Goal: Transaction & Acquisition: Purchase product/service

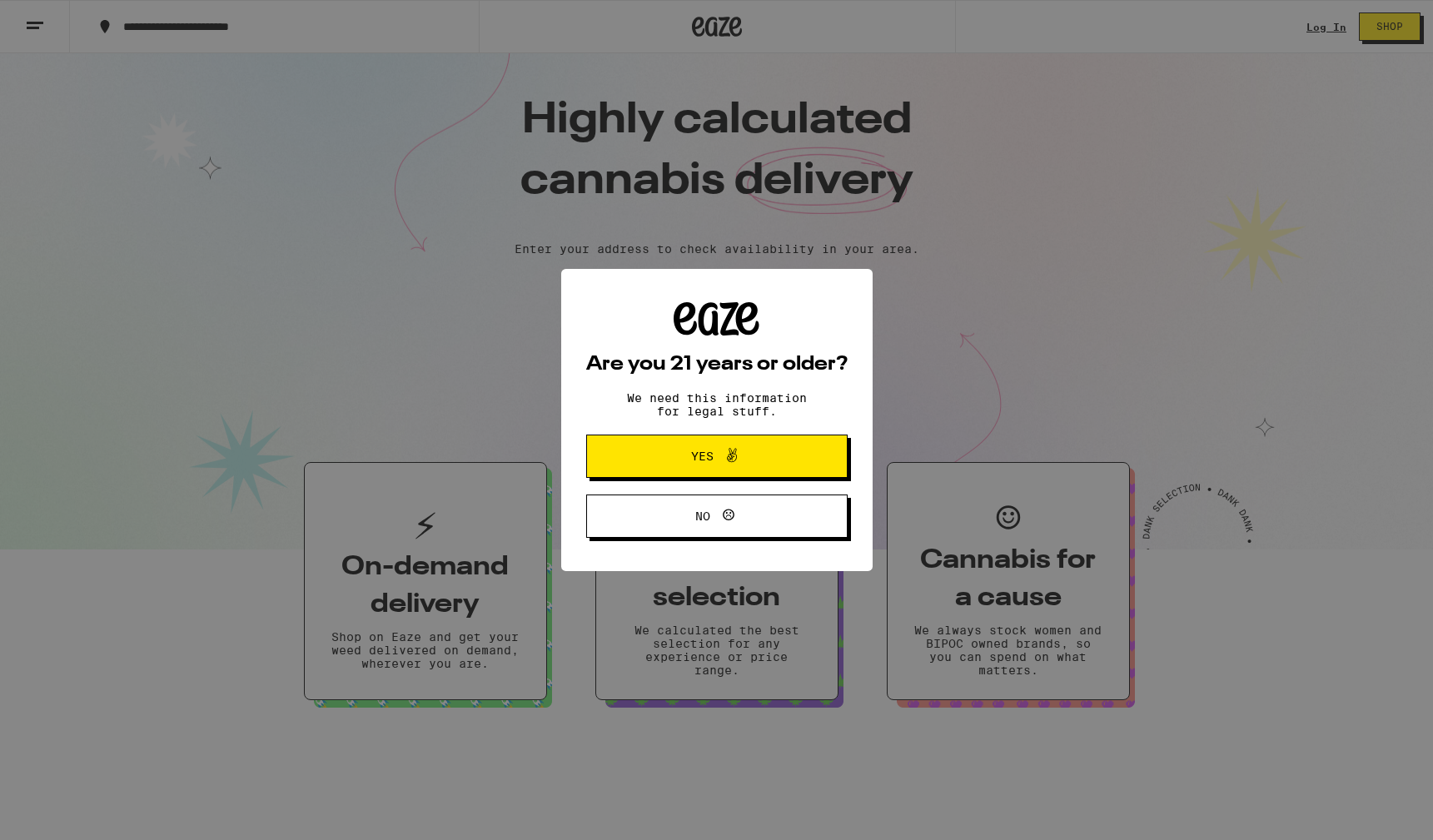
click at [760, 464] on span "Yes" at bounding box center [717, 456] width 126 height 21
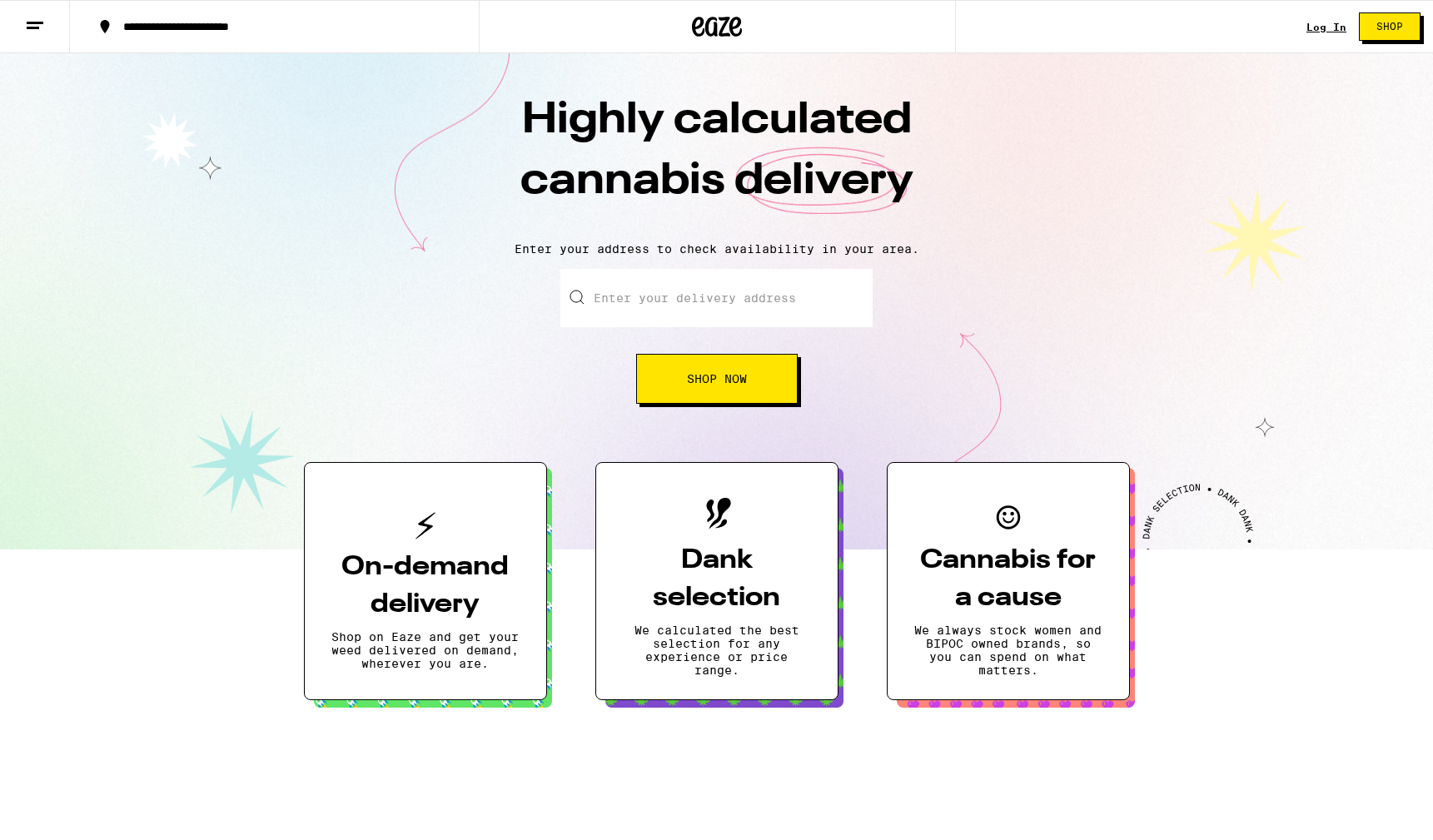
click at [1333, 32] on link "Log In" at bounding box center [1326, 26] width 40 height 11
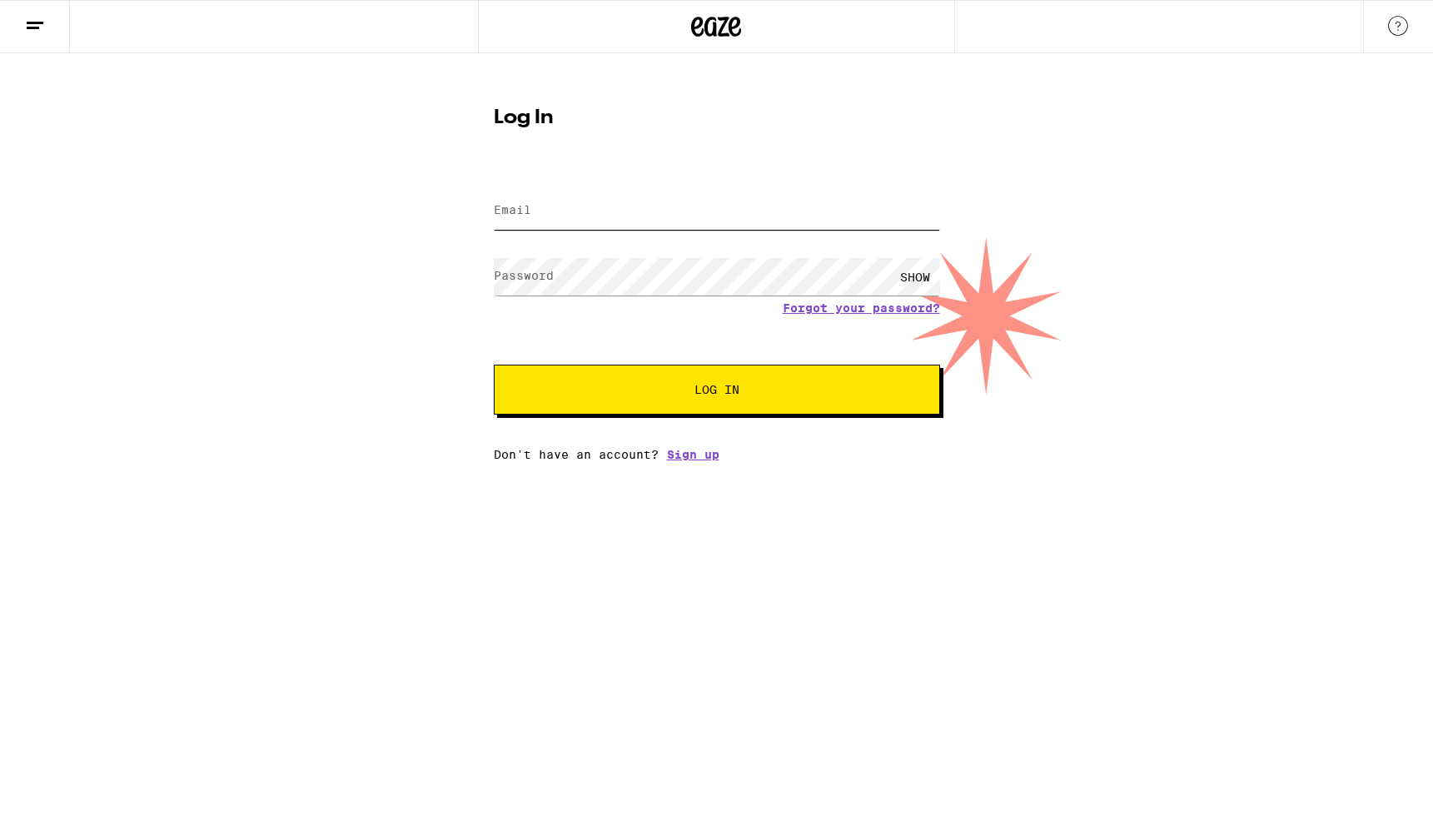
click at [589, 220] on input "Email" at bounding box center [717, 210] width 446 height 38
click at [688, 209] on input "[EMAIL_ADDRESS]" at bounding box center [717, 210] width 446 height 38
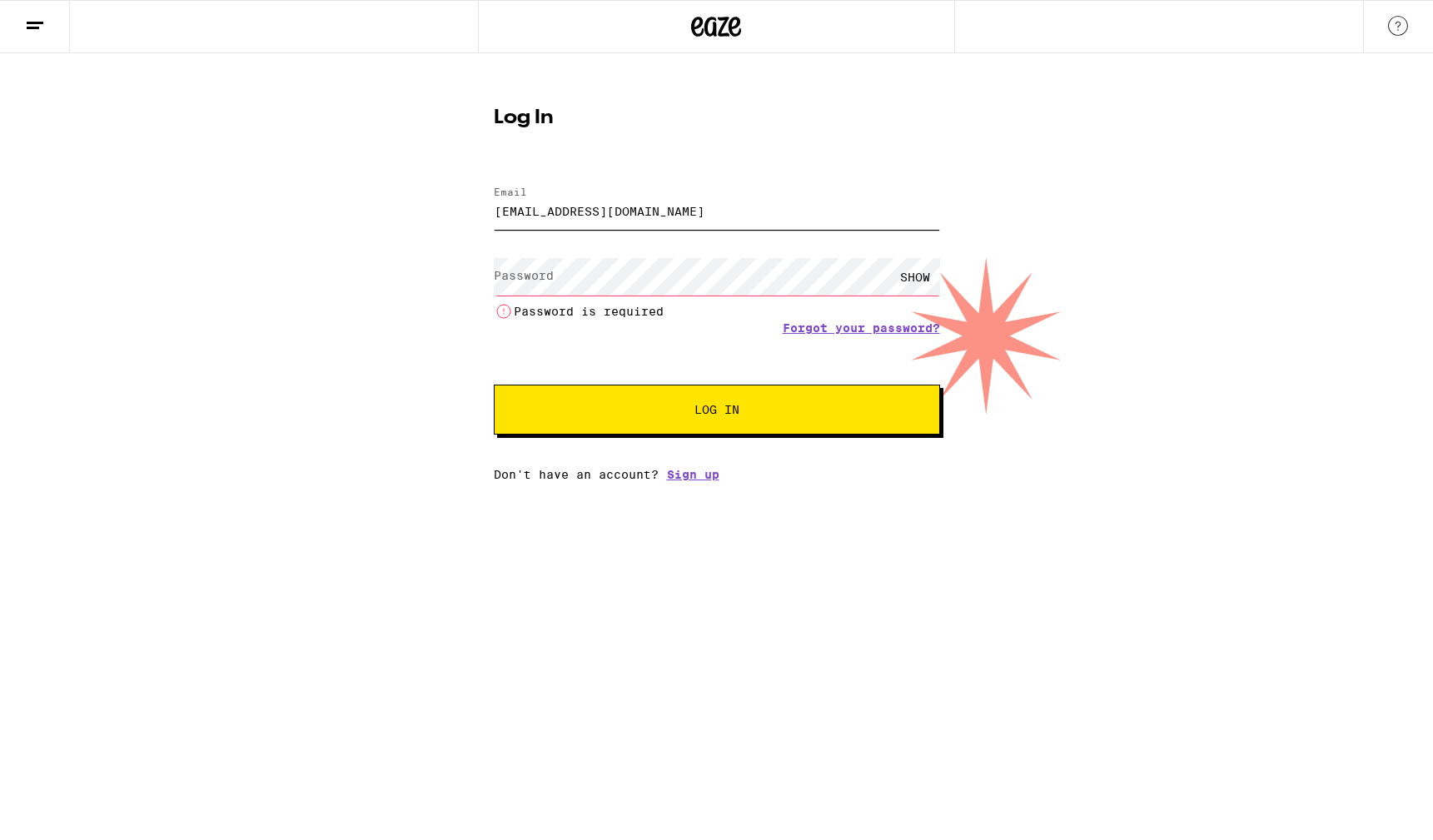
type input "[EMAIL_ADDRESS][DOMAIN_NAME]"
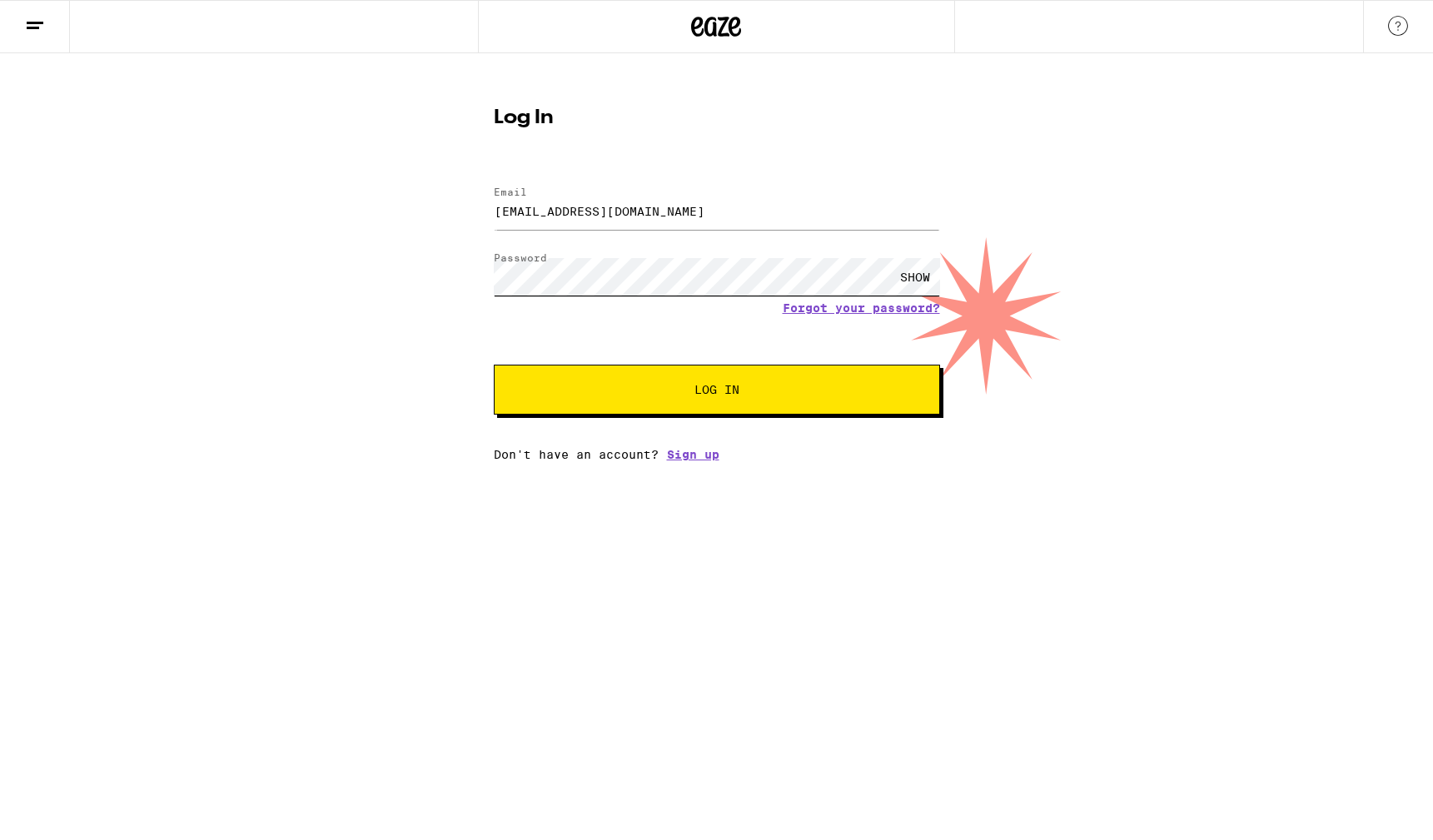
click at [494, 365] on button "Log In" at bounding box center [717, 389] width 446 height 49
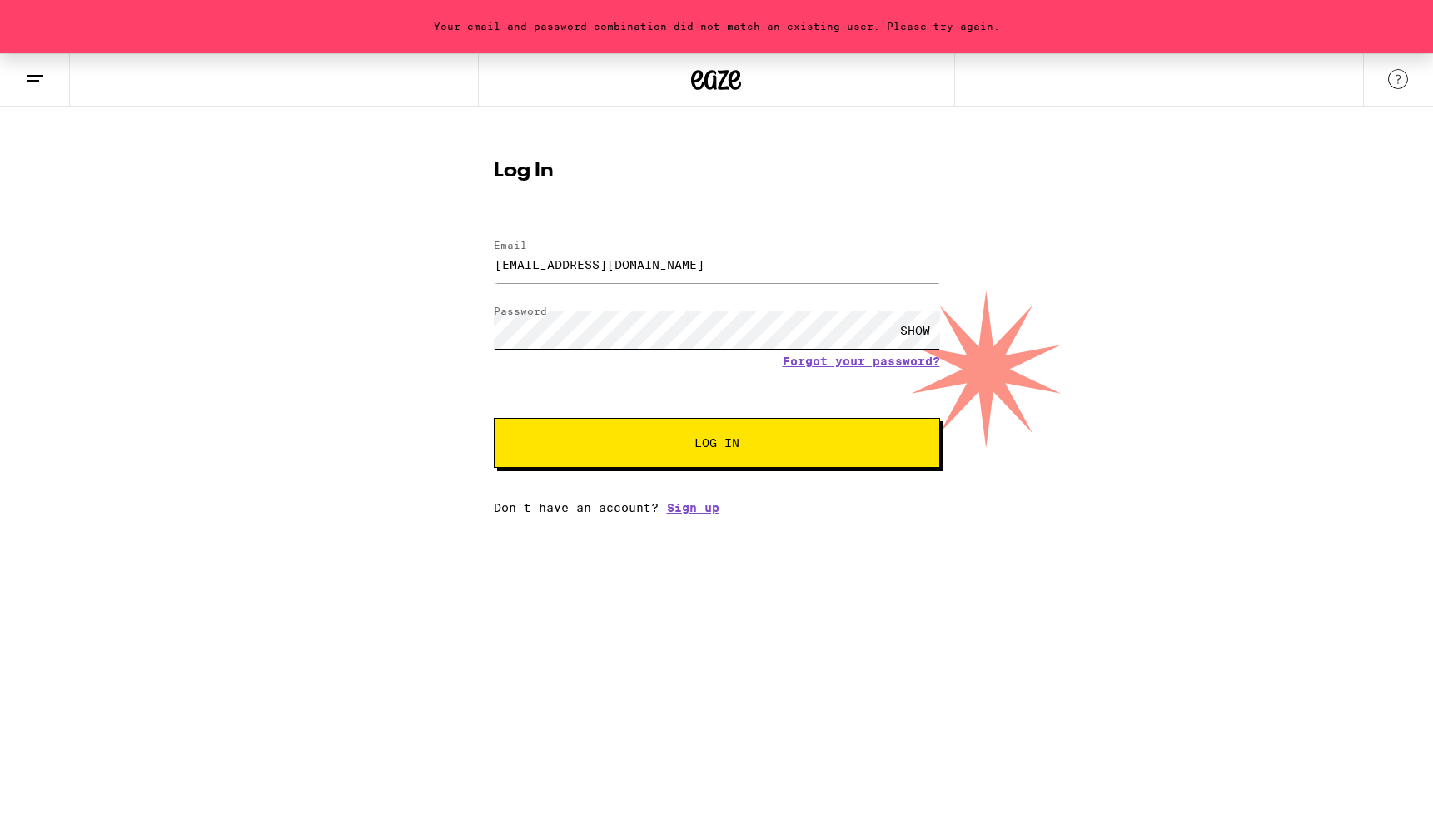
click at [494, 418] on button "Log In" at bounding box center [717, 442] width 446 height 49
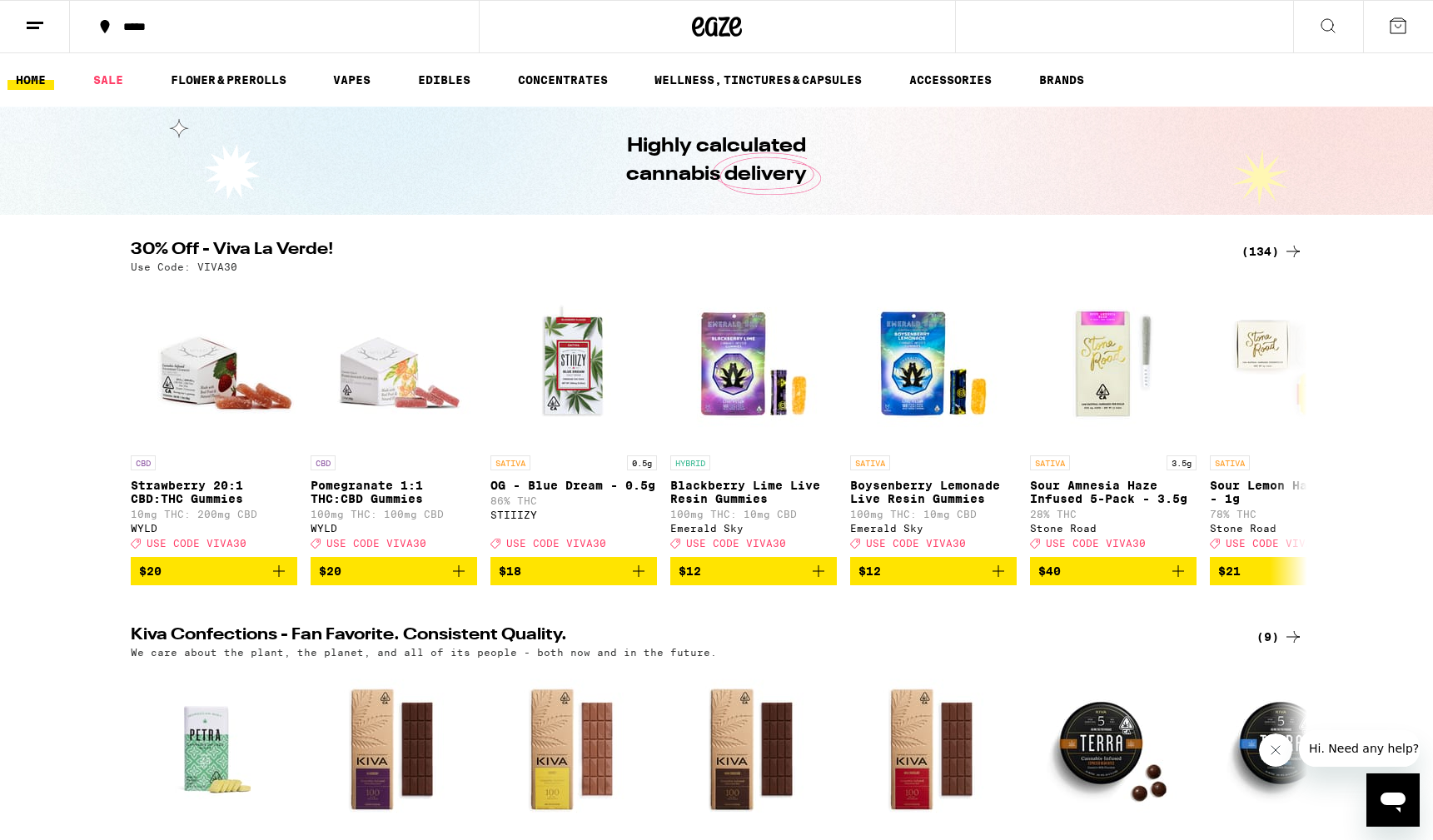
click at [1321, 30] on icon at bounding box center [1328, 25] width 20 height 20
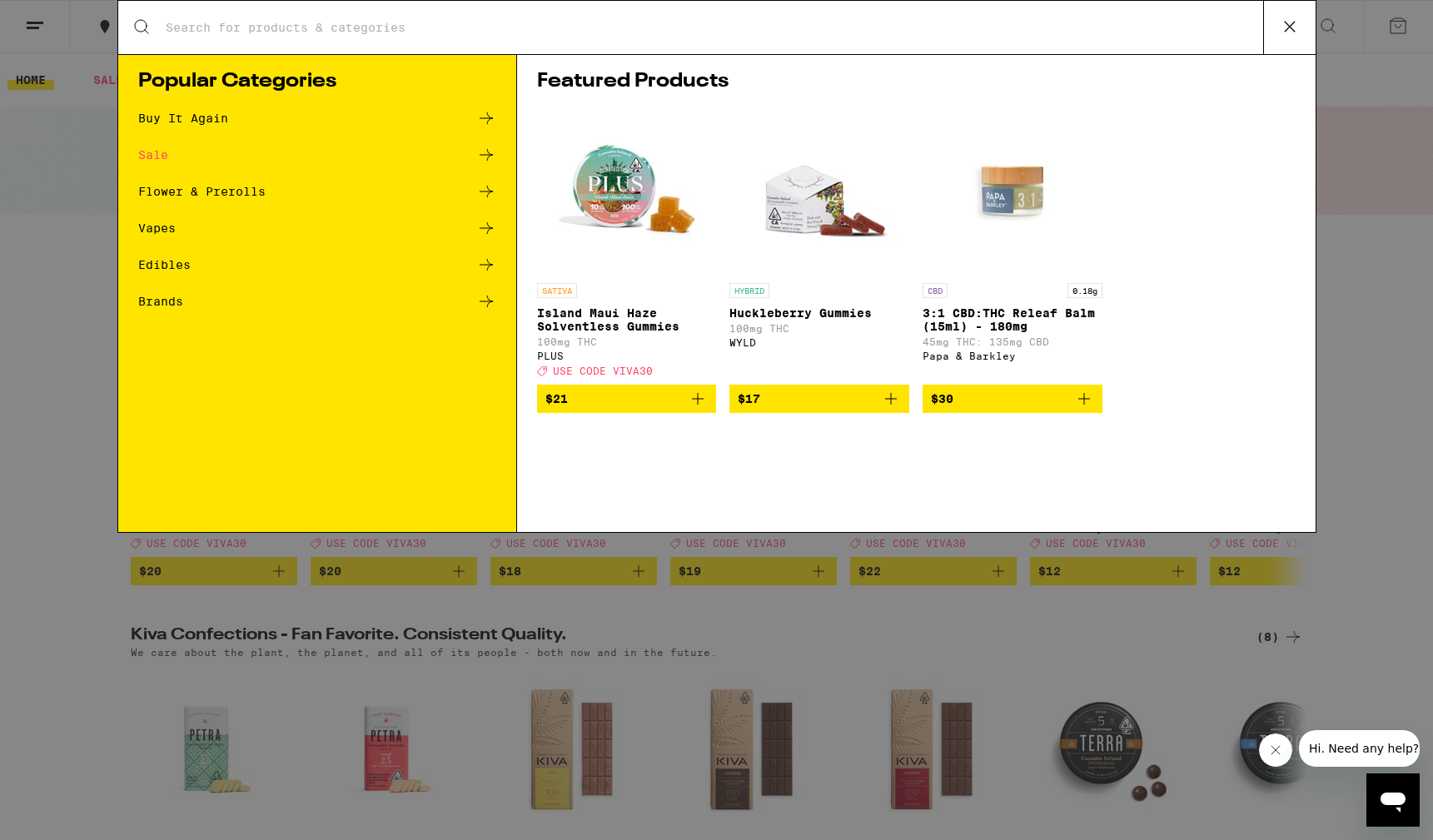
click at [313, 29] on input "Search for Products" at bounding box center [714, 27] width 1098 height 15
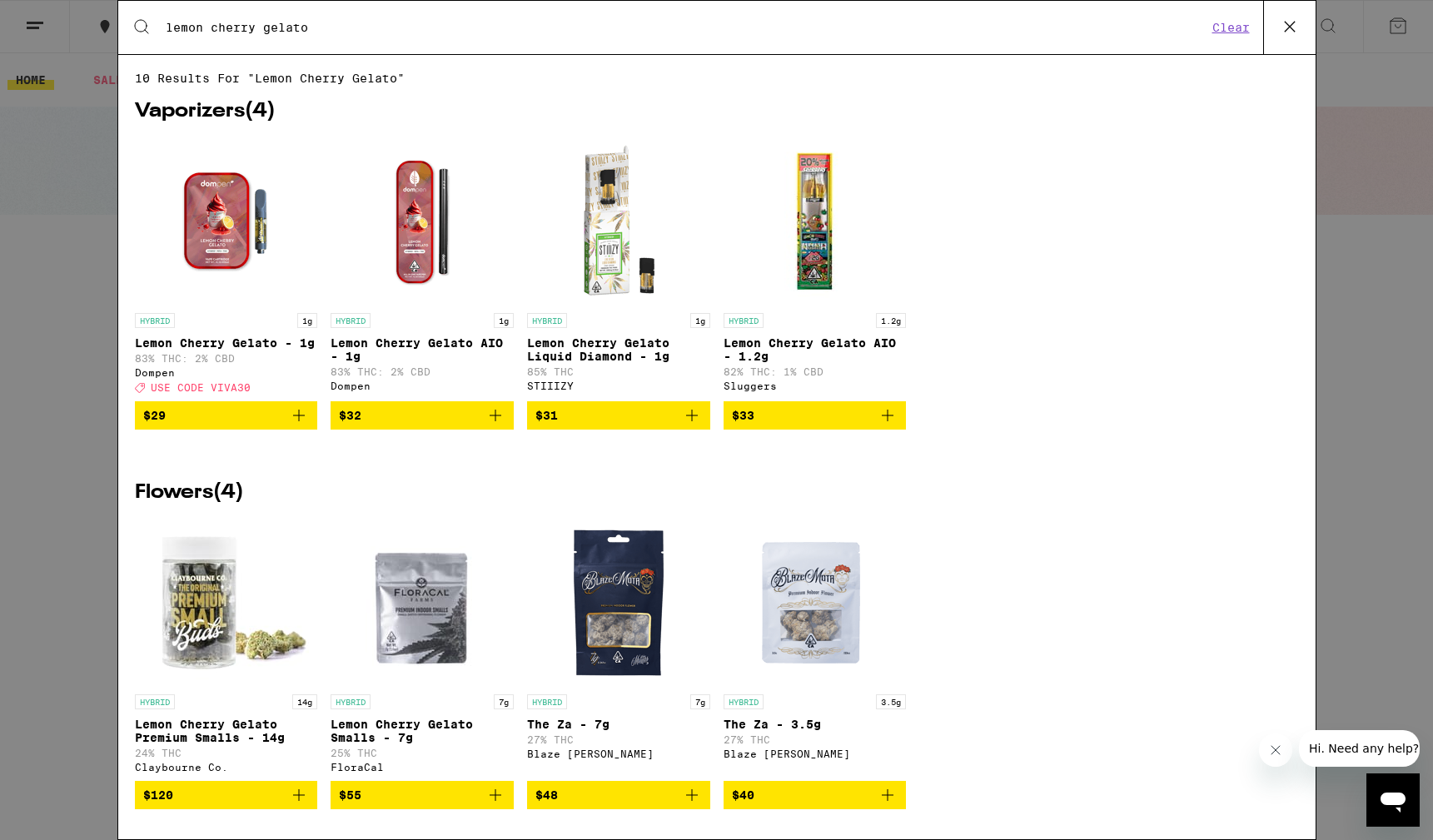
click at [302, 421] on icon "Add to bag" at bounding box center [299, 415] width 20 height 20
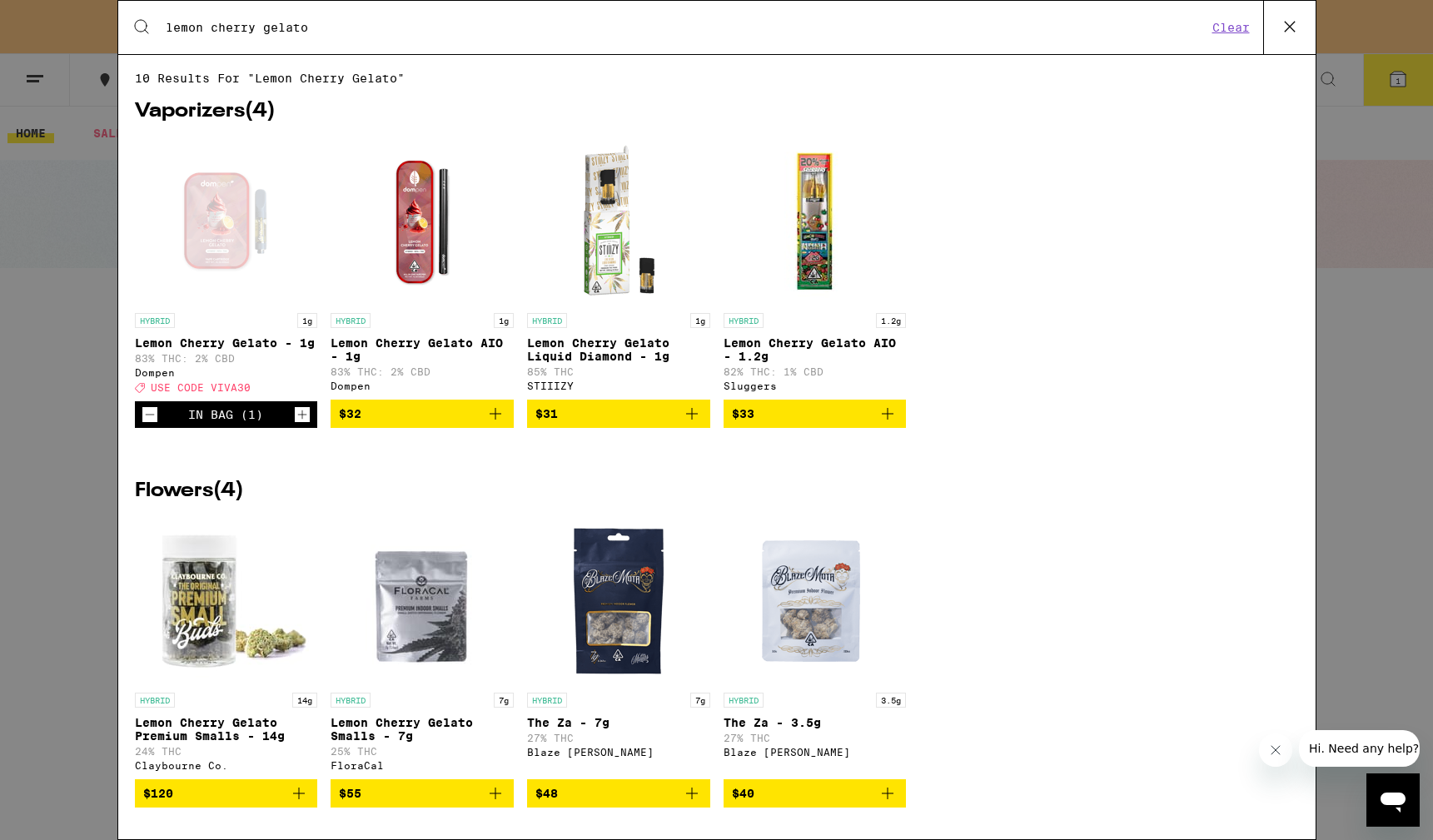
click at [225, 20] on input "lemon cherry gelato" at bounding box center [686, 27] width 1043 height 15
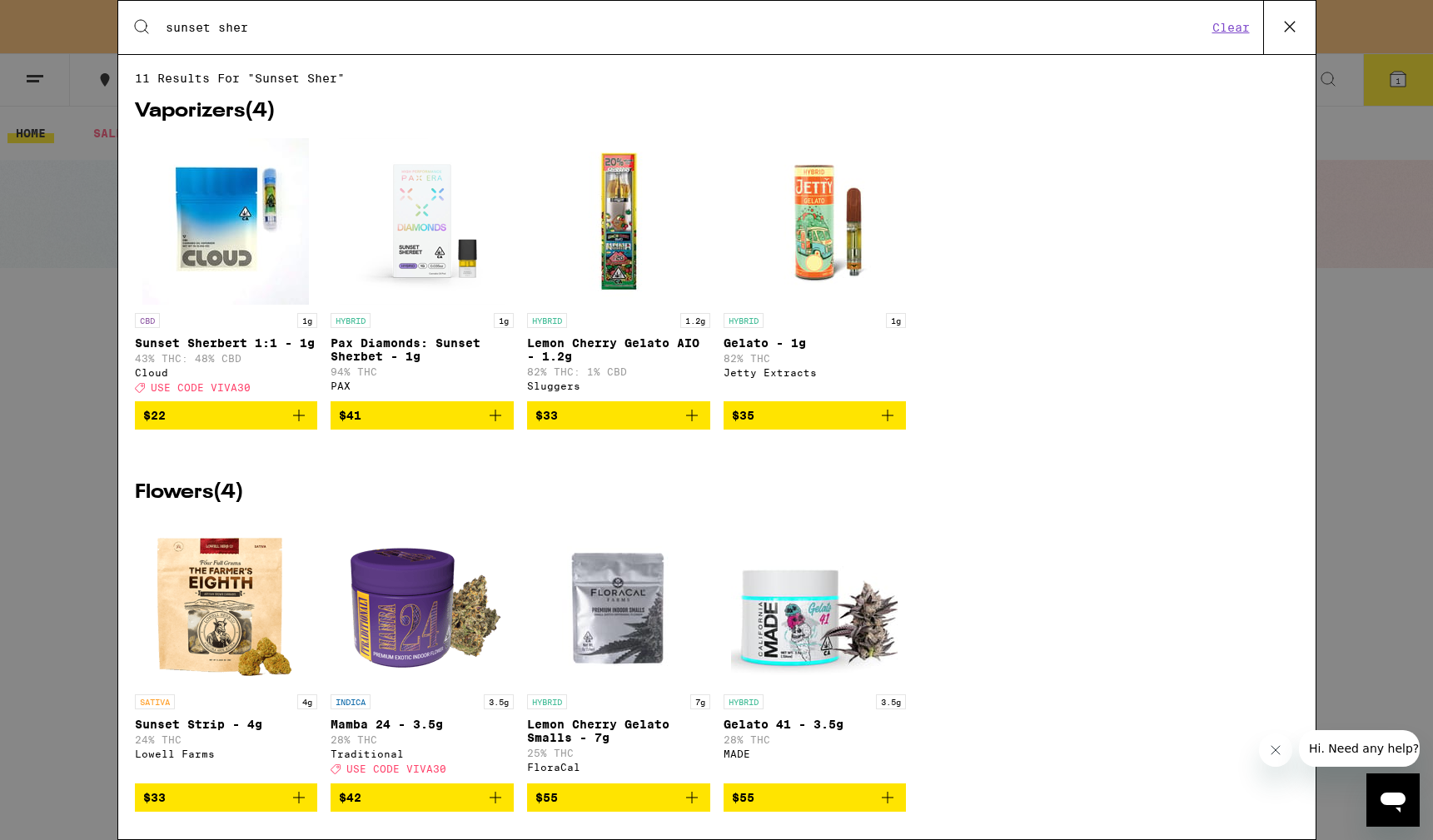
click at [301, 426] on icon "Add to bag" at bounding box center [299, 415] width 20 height 20
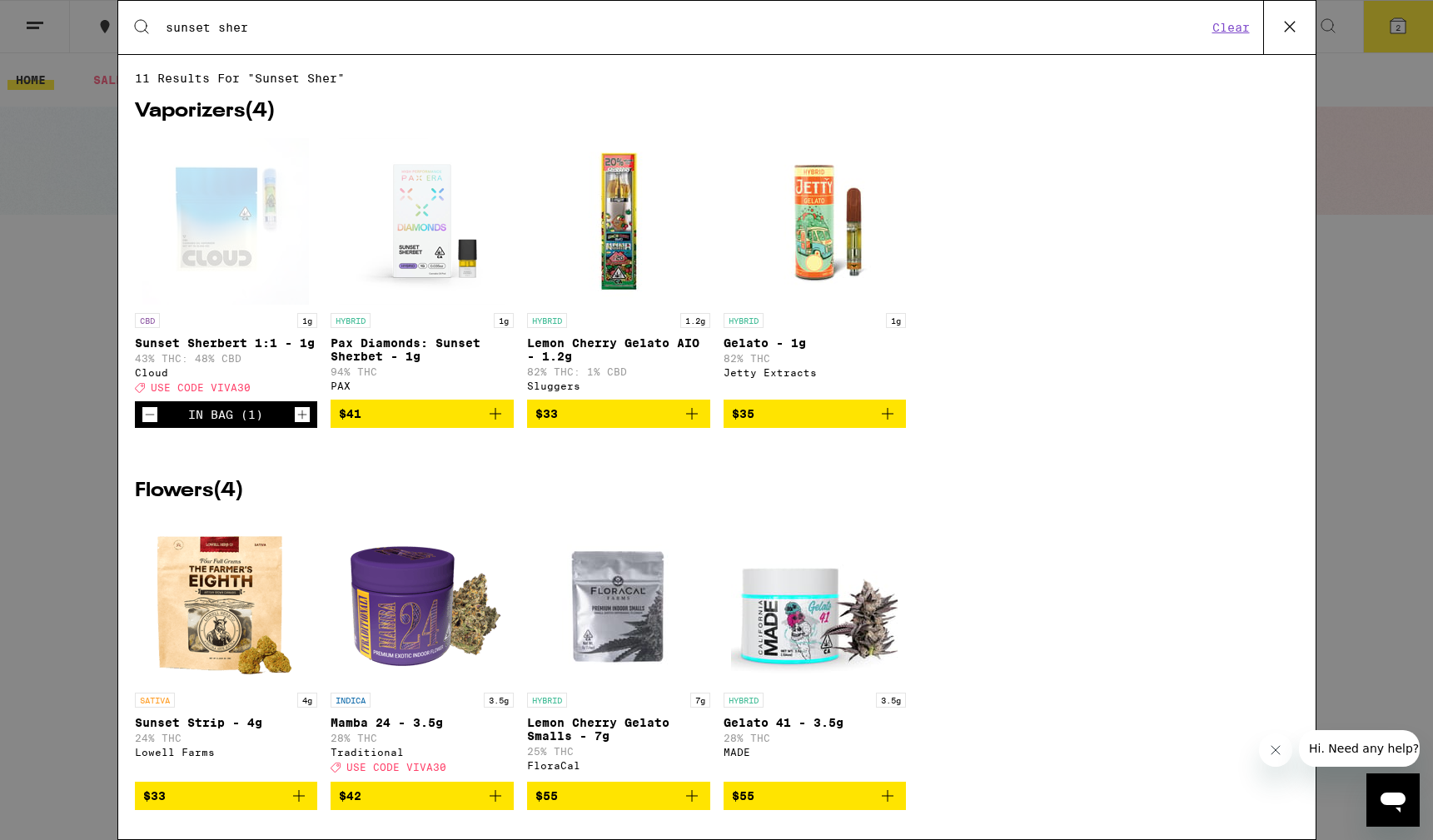
click at [299, 425] on icon "Increment" at bounding box center [302, 414] width 15 height 20
click at [406, 29] on input "sunset sher" at bounding box center [686, 27] width 1043 height 15
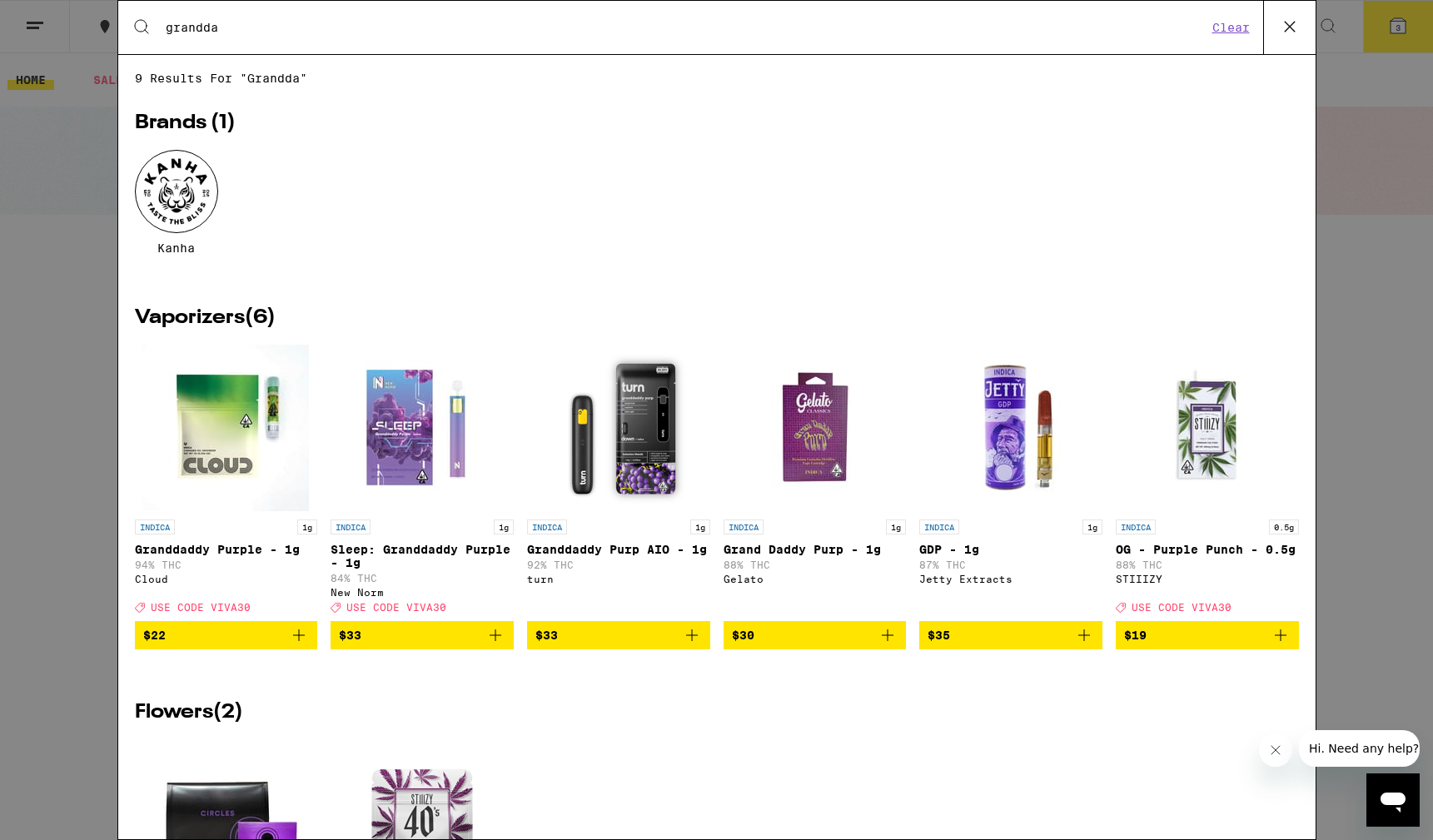
type input "grandda"
click at [303, 645] on icon "Add to bag" at bounding box center [299, 635] width 20 height 20
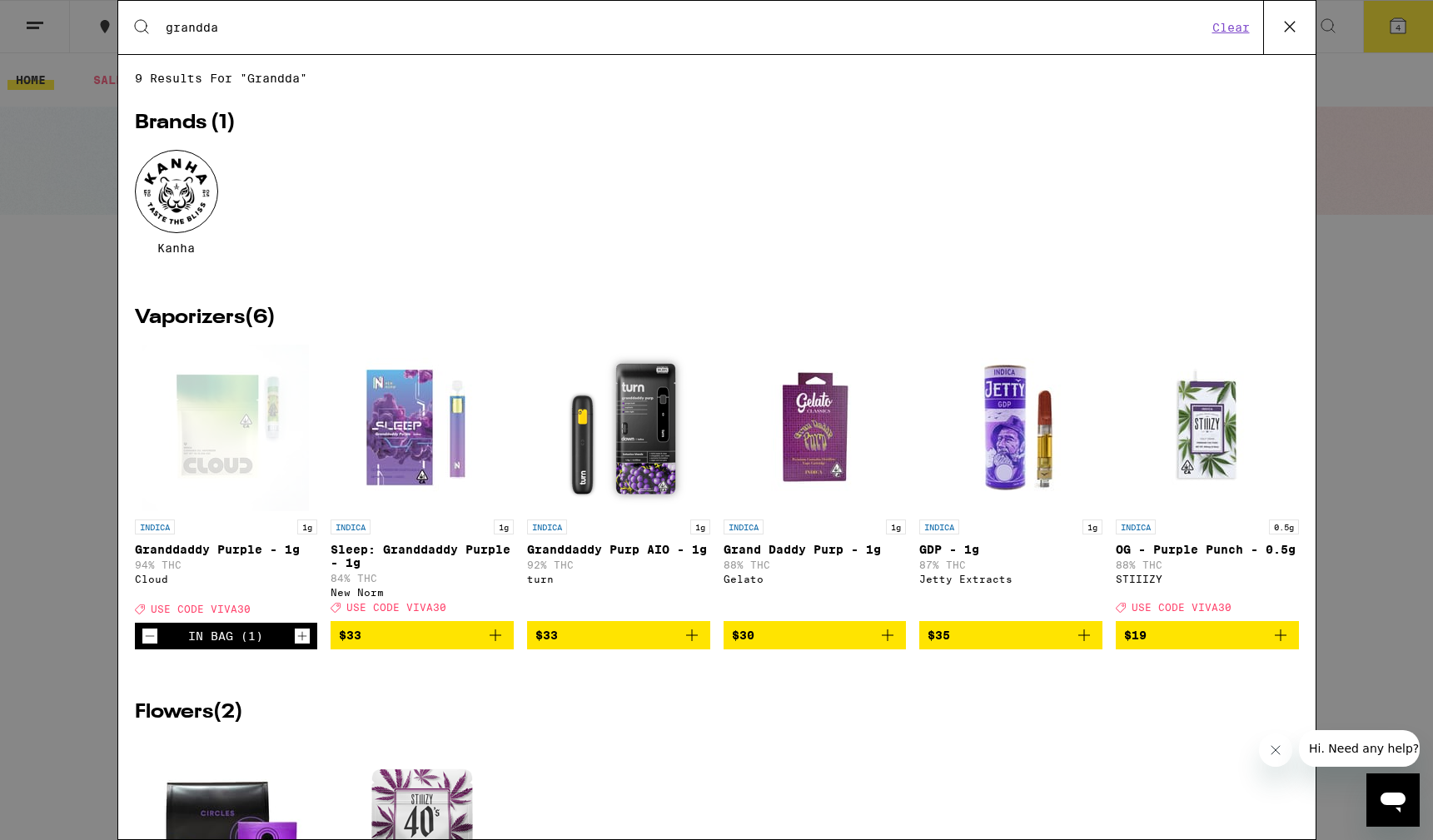
click at [303, 646] on icon "Increment" at bounding box center [302, 635] width 15 height 20
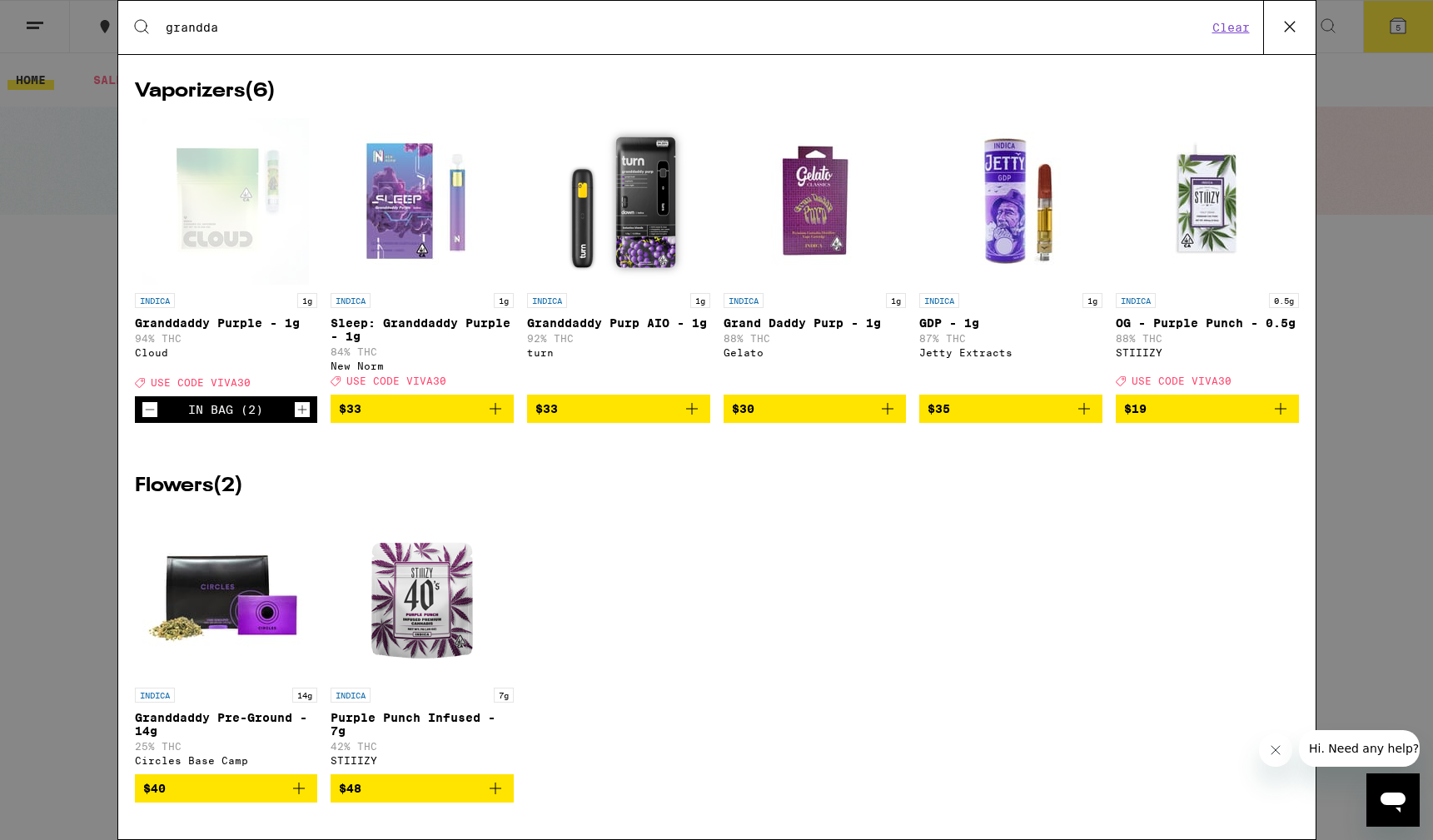
click at [1285, 24] on icon at bounding box center [1290, 27] width 25 height 25
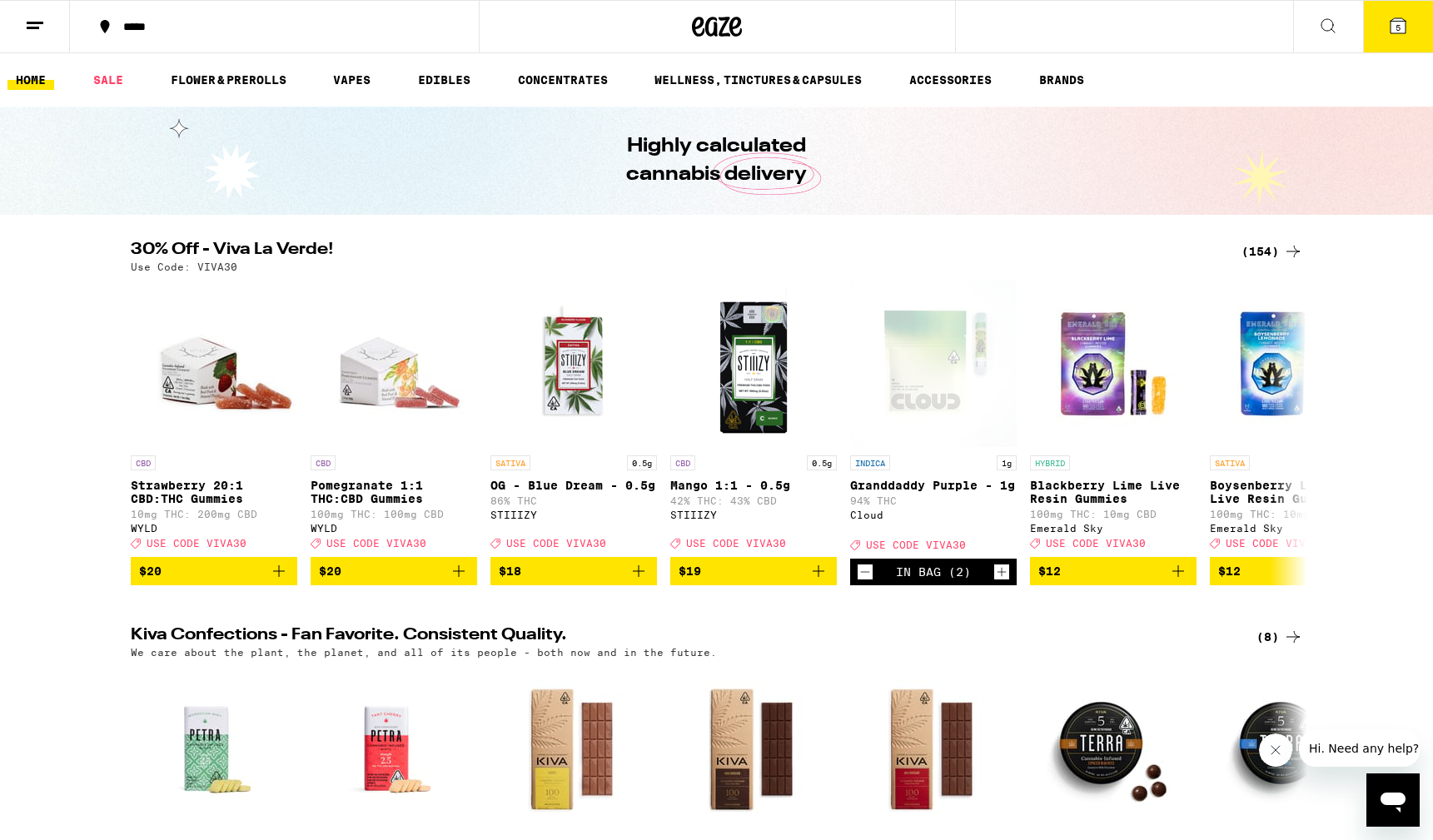
click at [1382, 23] on button "5" at bounding box center [1398, 26] width 70 height 51
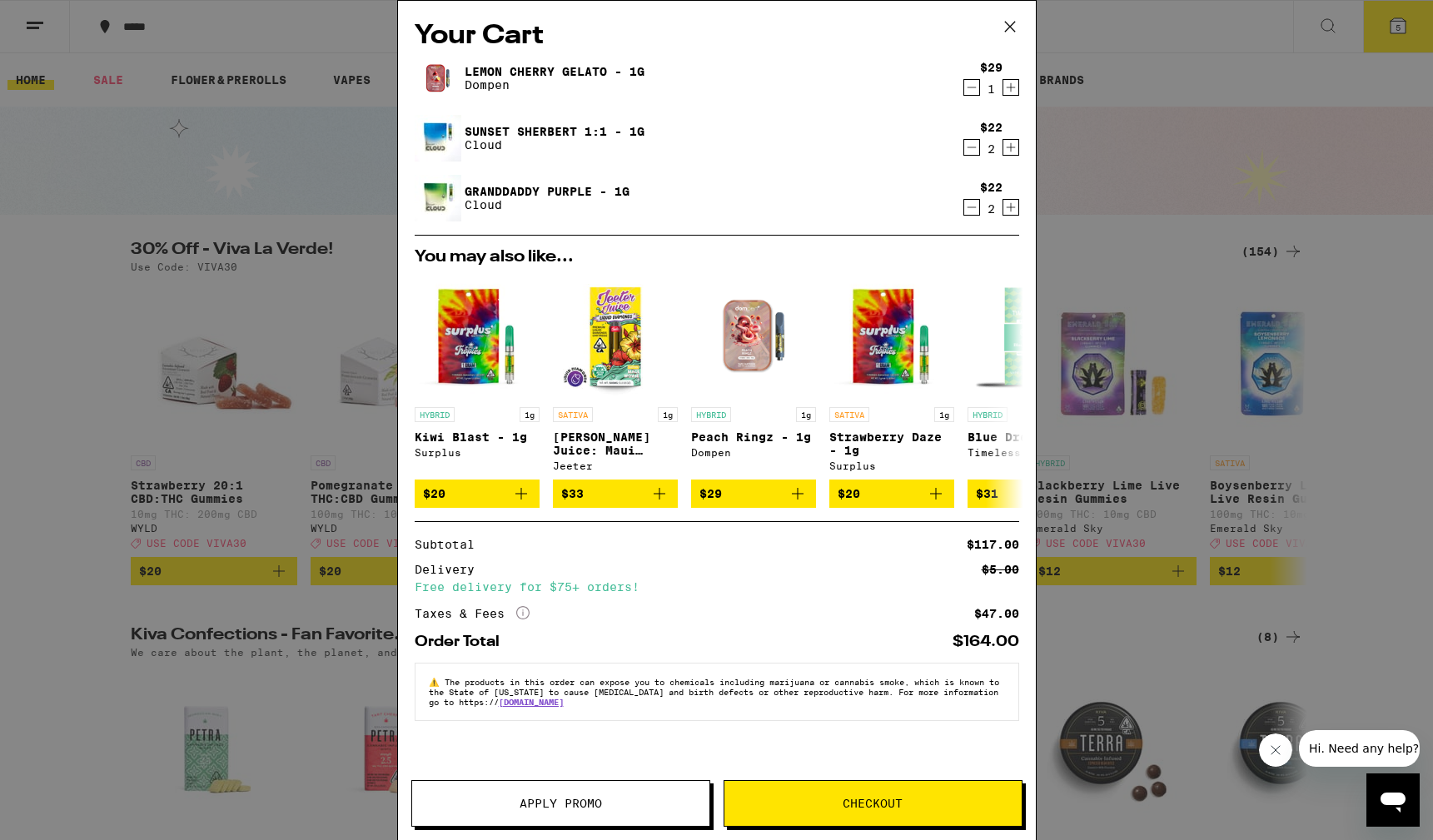
click at [630, 809] on button "Apply Promo" at bounding box center [561, 803] width 299 height 47
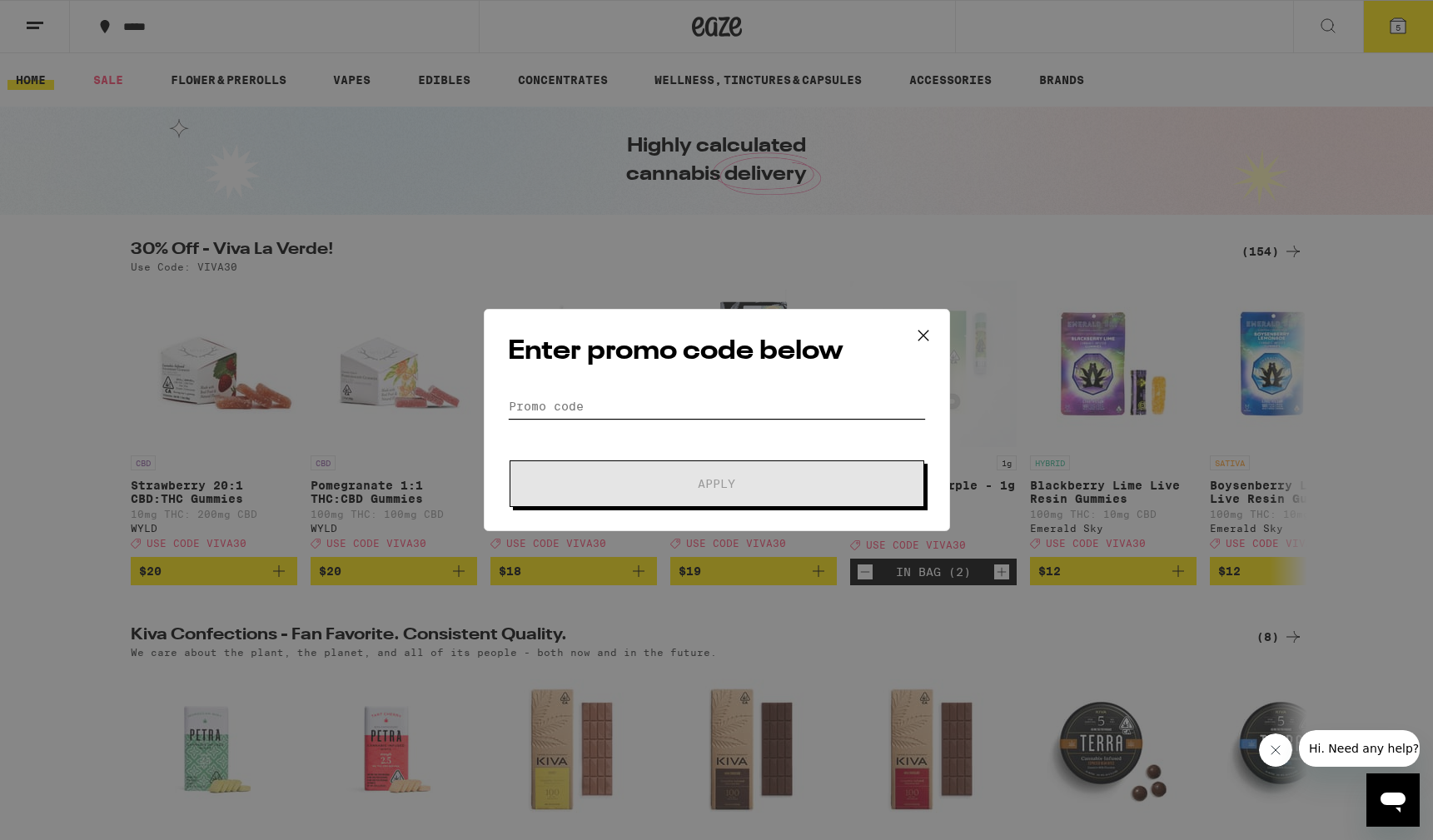
click at [647, 396] on input "Promo Code" at bounding box center [717, 406] width 418 height 25
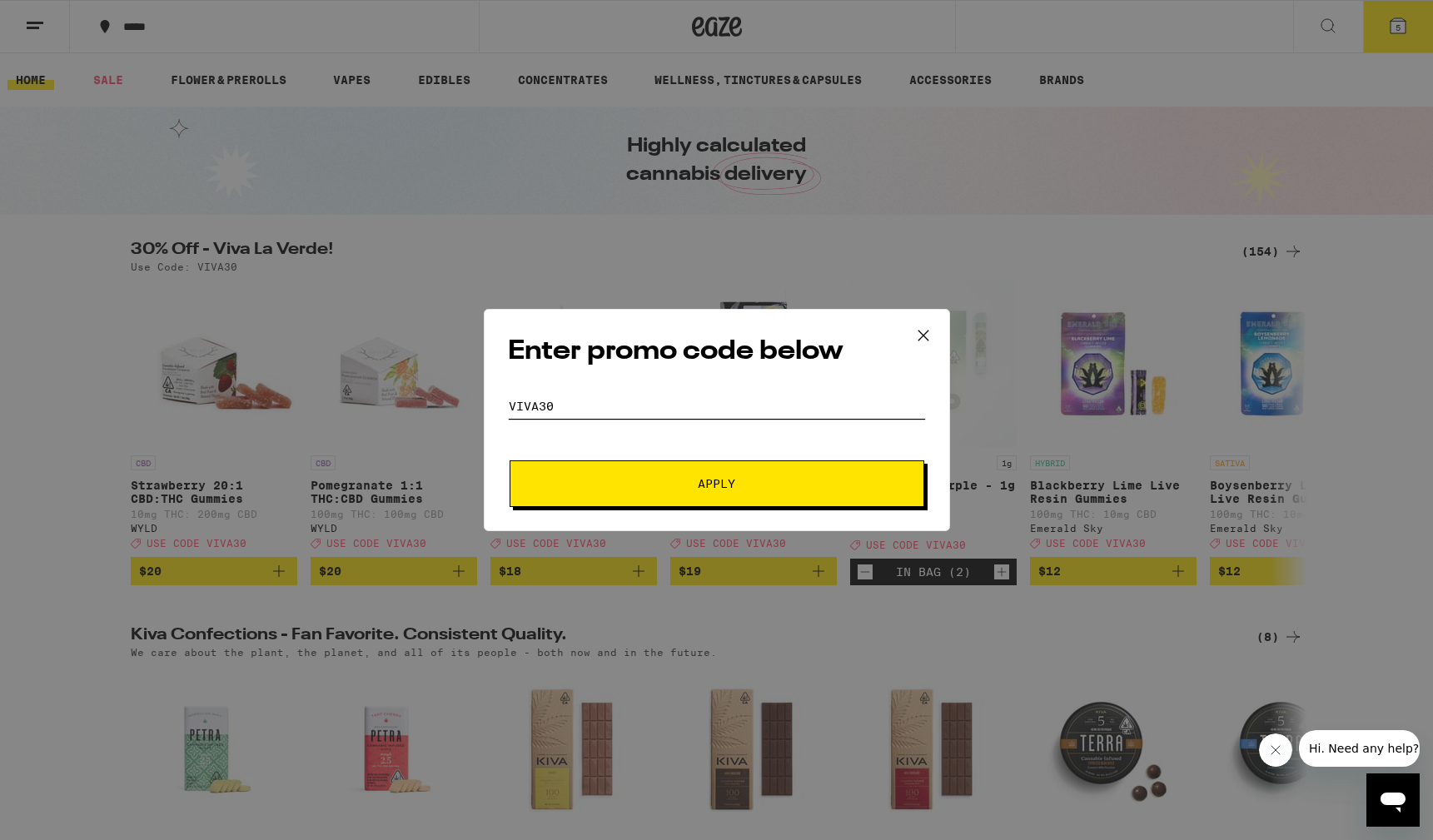
type input "viva30"
click at [656, 477] on button "Apply" at bounding box center [716, 484] width 414 height 47
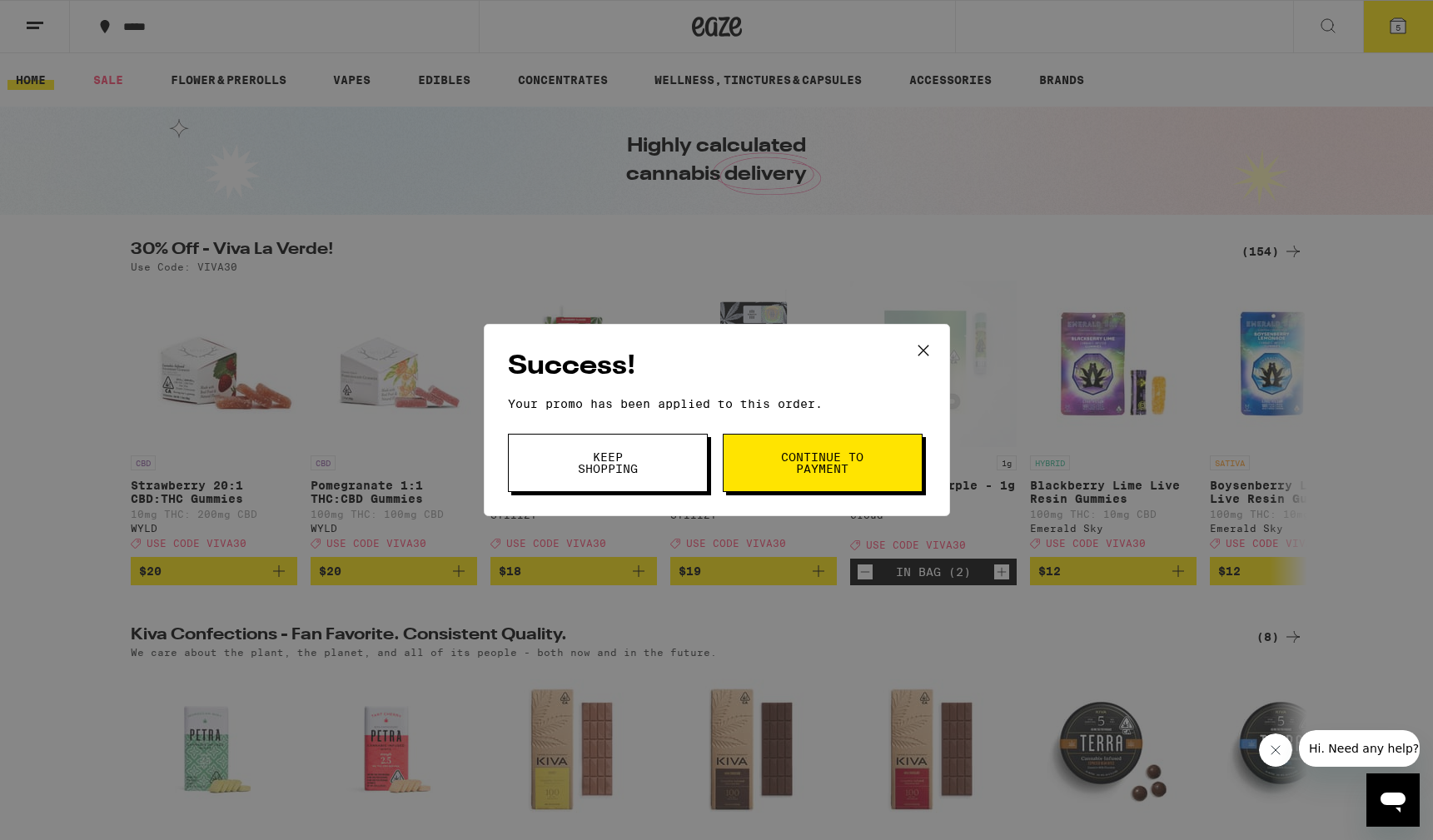
click at [764, 462] on button "Continue to payment" at bounding box center [823, 463] width 200 height 58
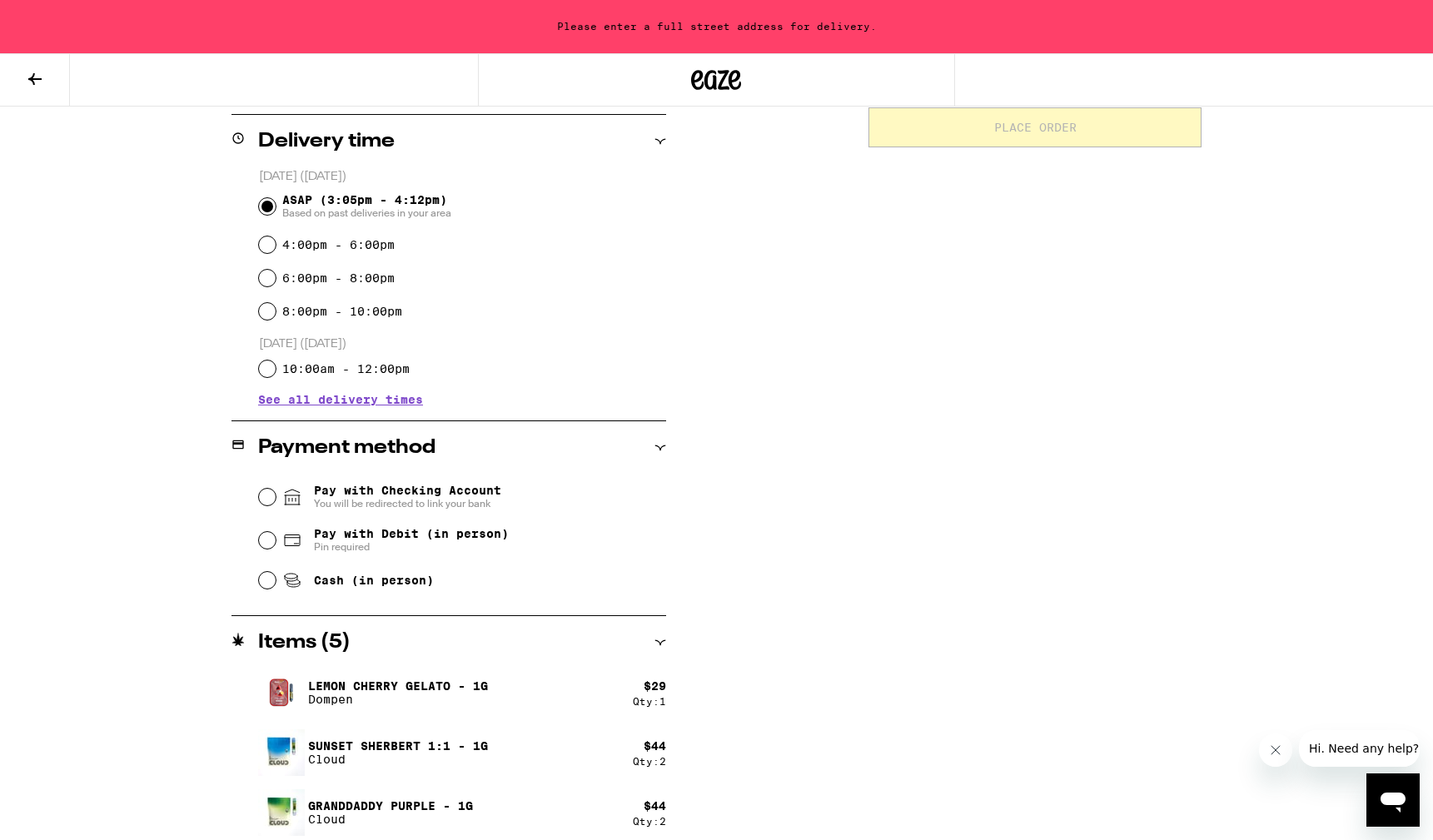
scroll to position [414, 0]
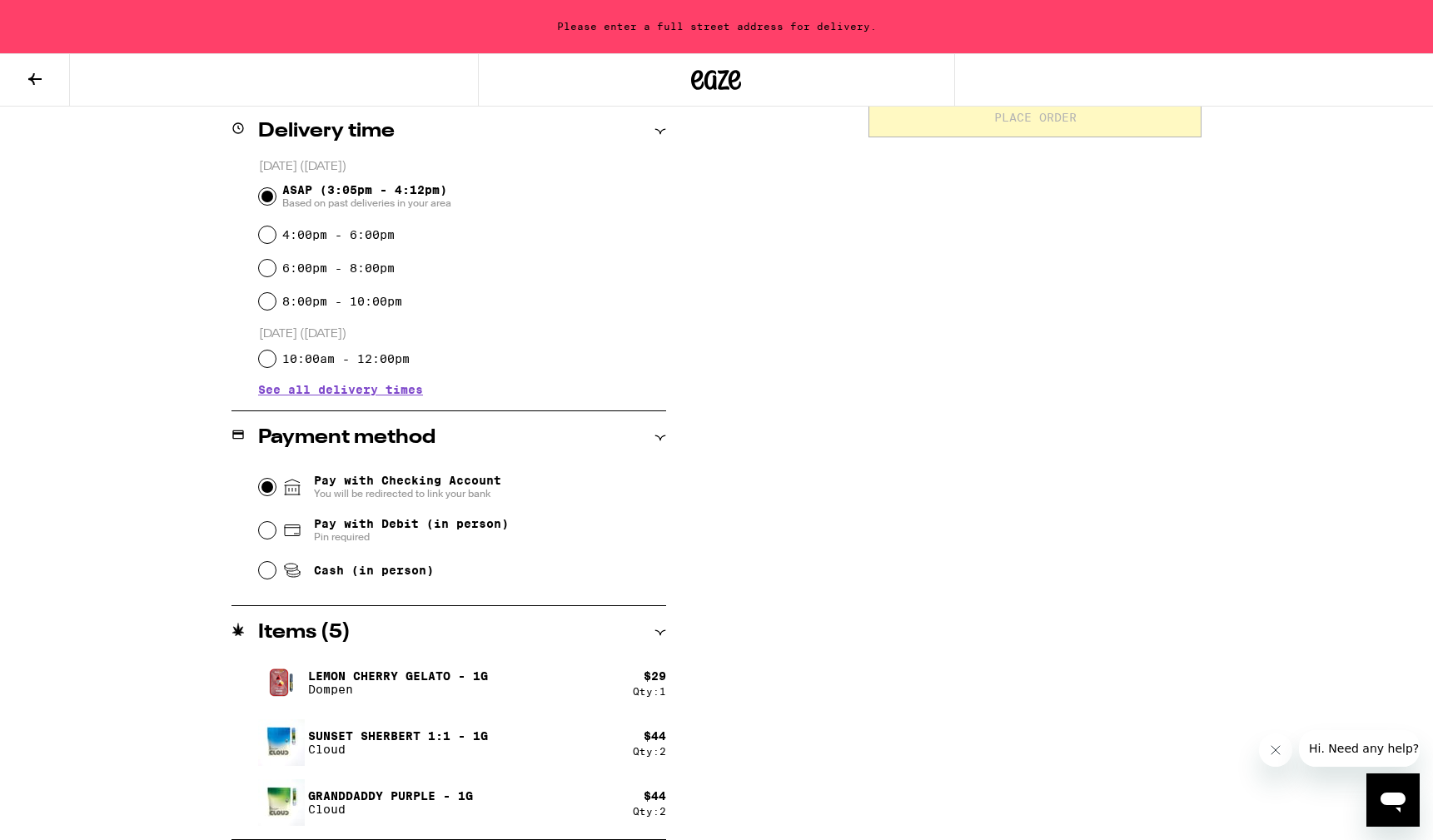
click at [265, 490] on input "Pay with Checking Account You will be redirected to link your bank" at bounding box center [267, 486] width 16 height 16
click at [275, 533] on input "Pay with Debit (in person) Pin required" at bounding box center [267, 530] width 16 height 16
radio input "true"
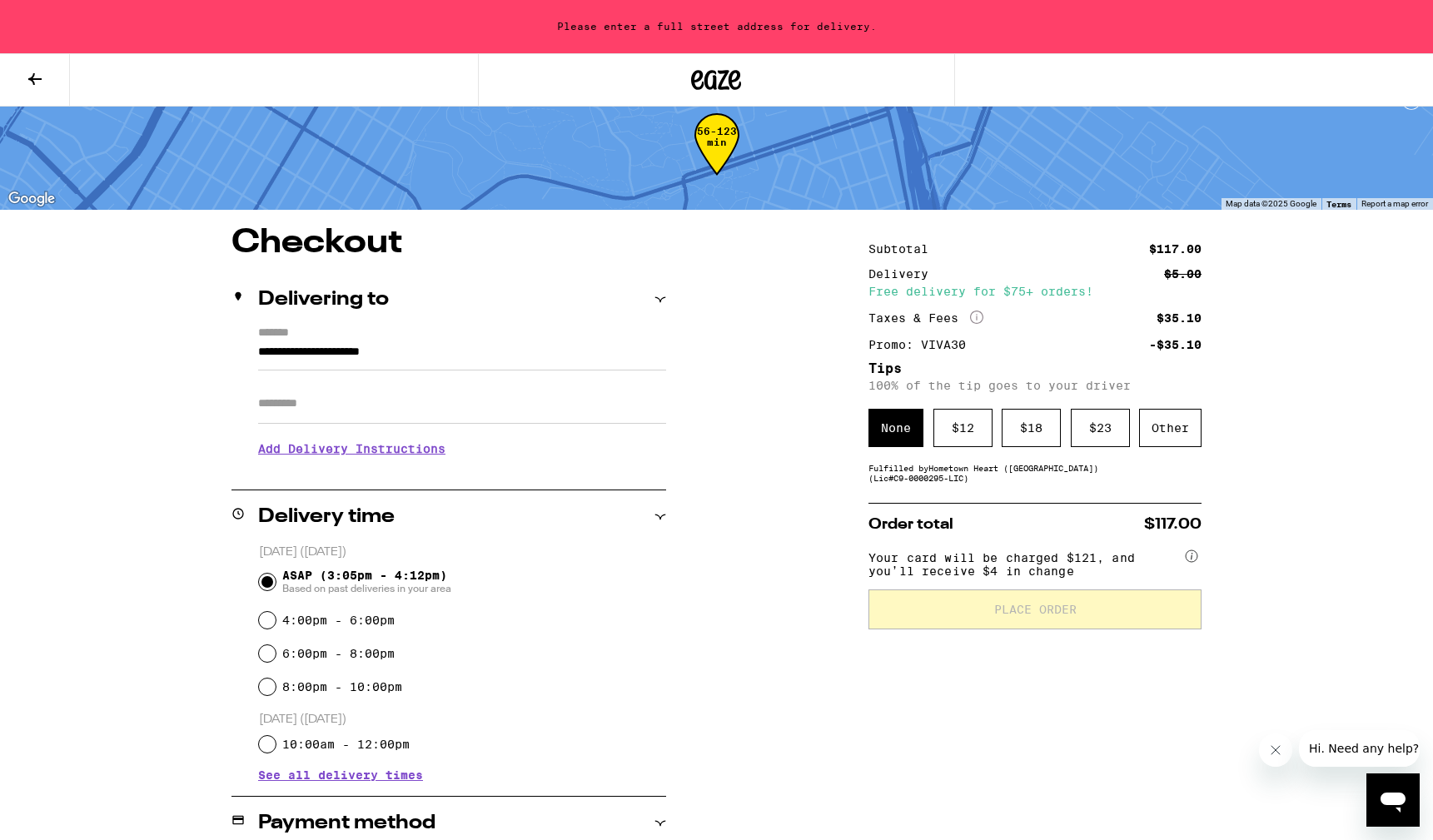
scroll to position [0, 0]
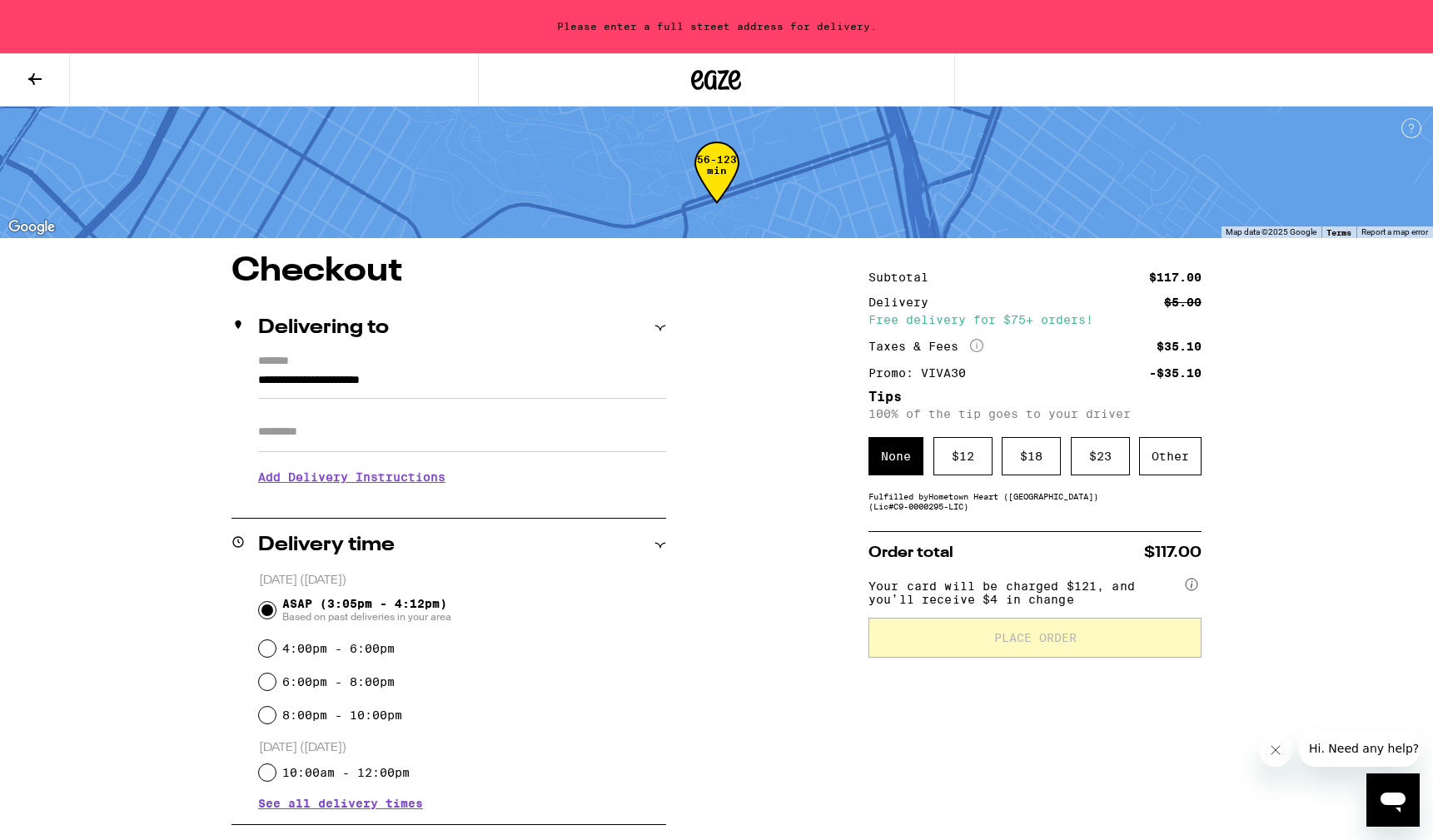
click at [463, 378] on input "**********" at bounding box center [462, 384] width 408 height 28
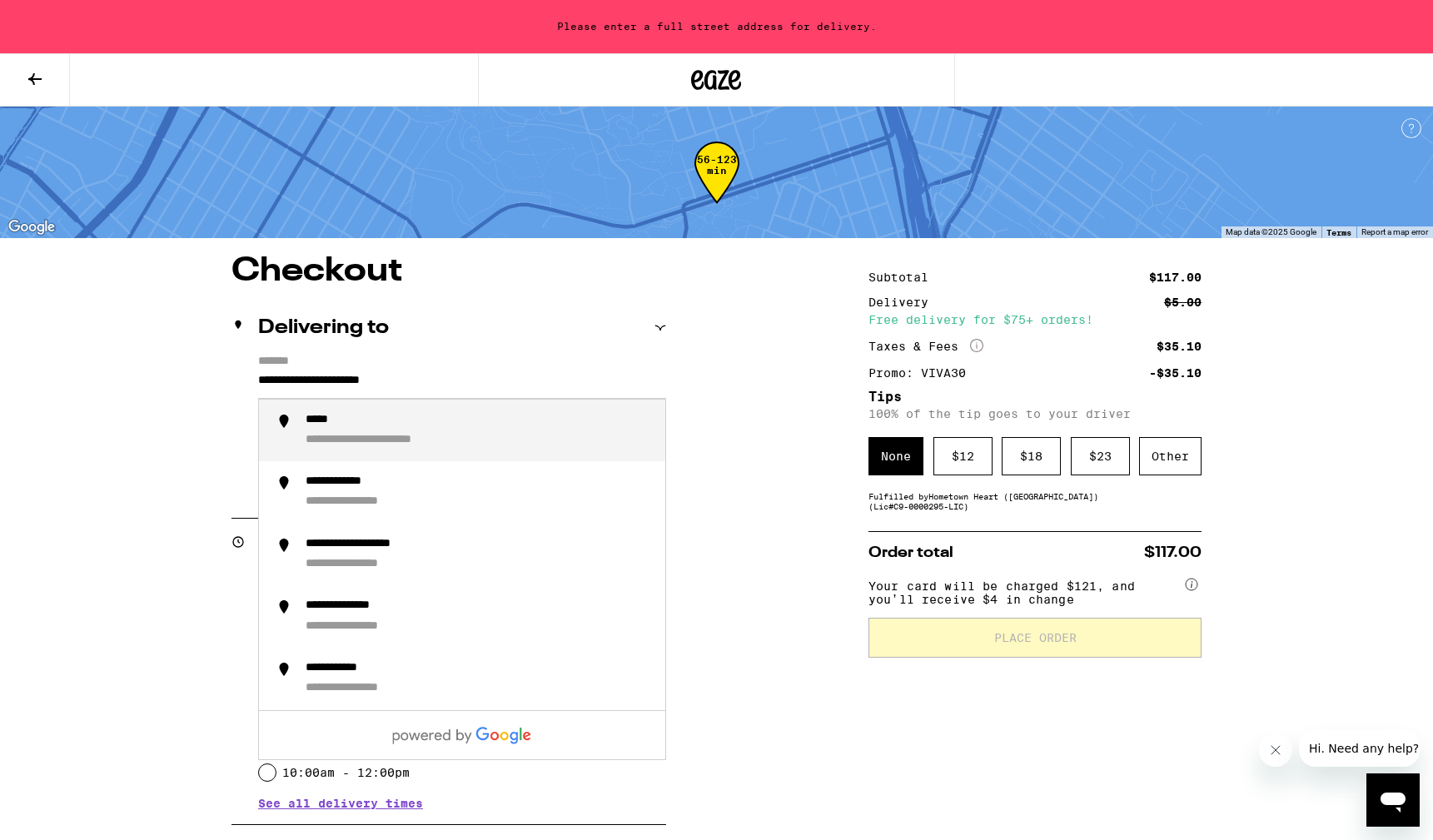
click at [460, 382] on input "**********" at bounding box center [462, 384] width 408 height 28
click at [422, 423] on div "**********" at bounding box center [478, 431] width 346 height 36
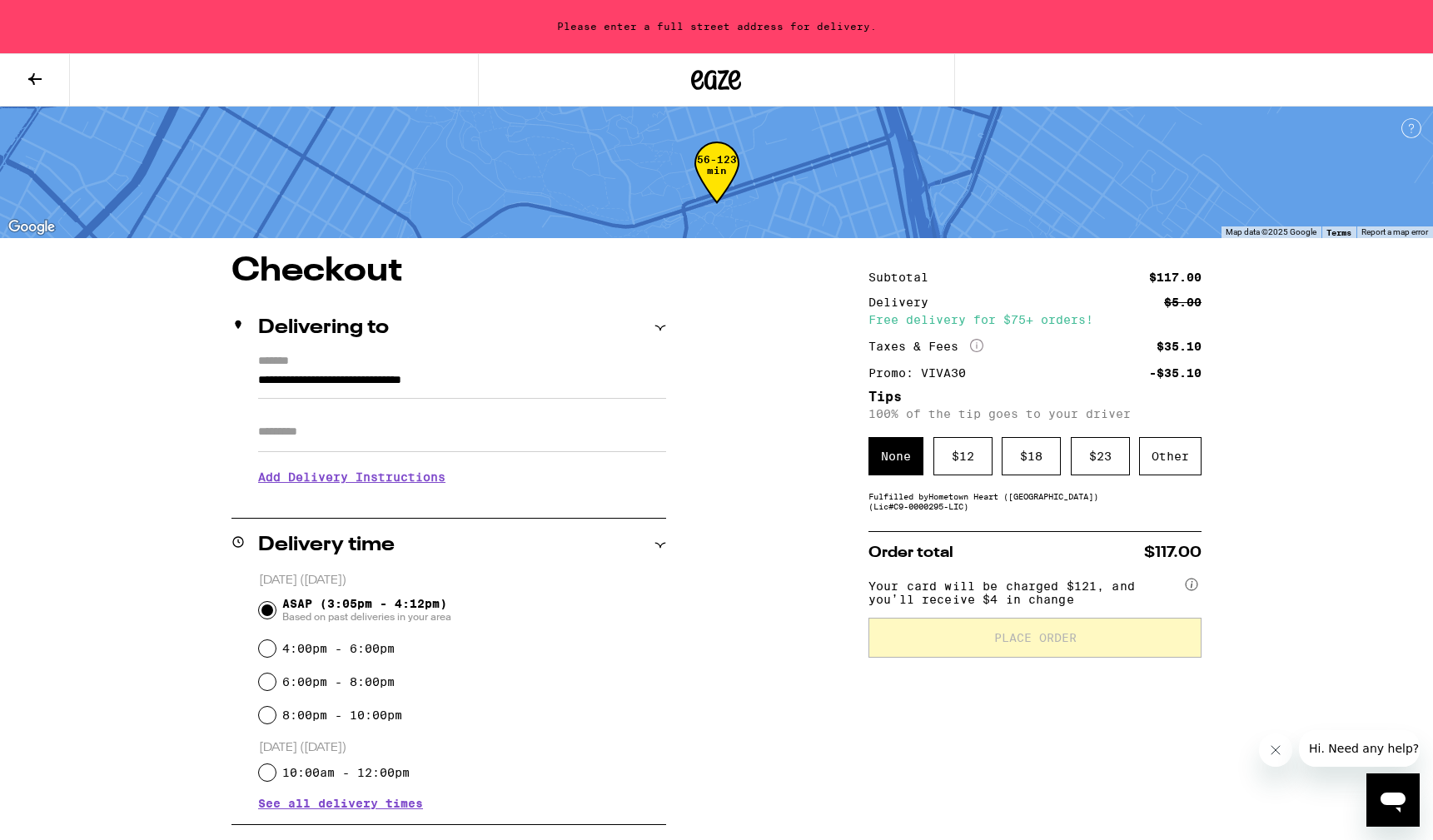
click at [399, 432] on input "Apt/Suite" at bounding box center [462, 432] width 408 height 40
click at [173, 461] on div "**********" at bounding box center [717, 755] width 1199 height 999
click at [307, 479] on h3 "Add Delivery Instructions" at bounding box center [462, 476] width 408 height 38
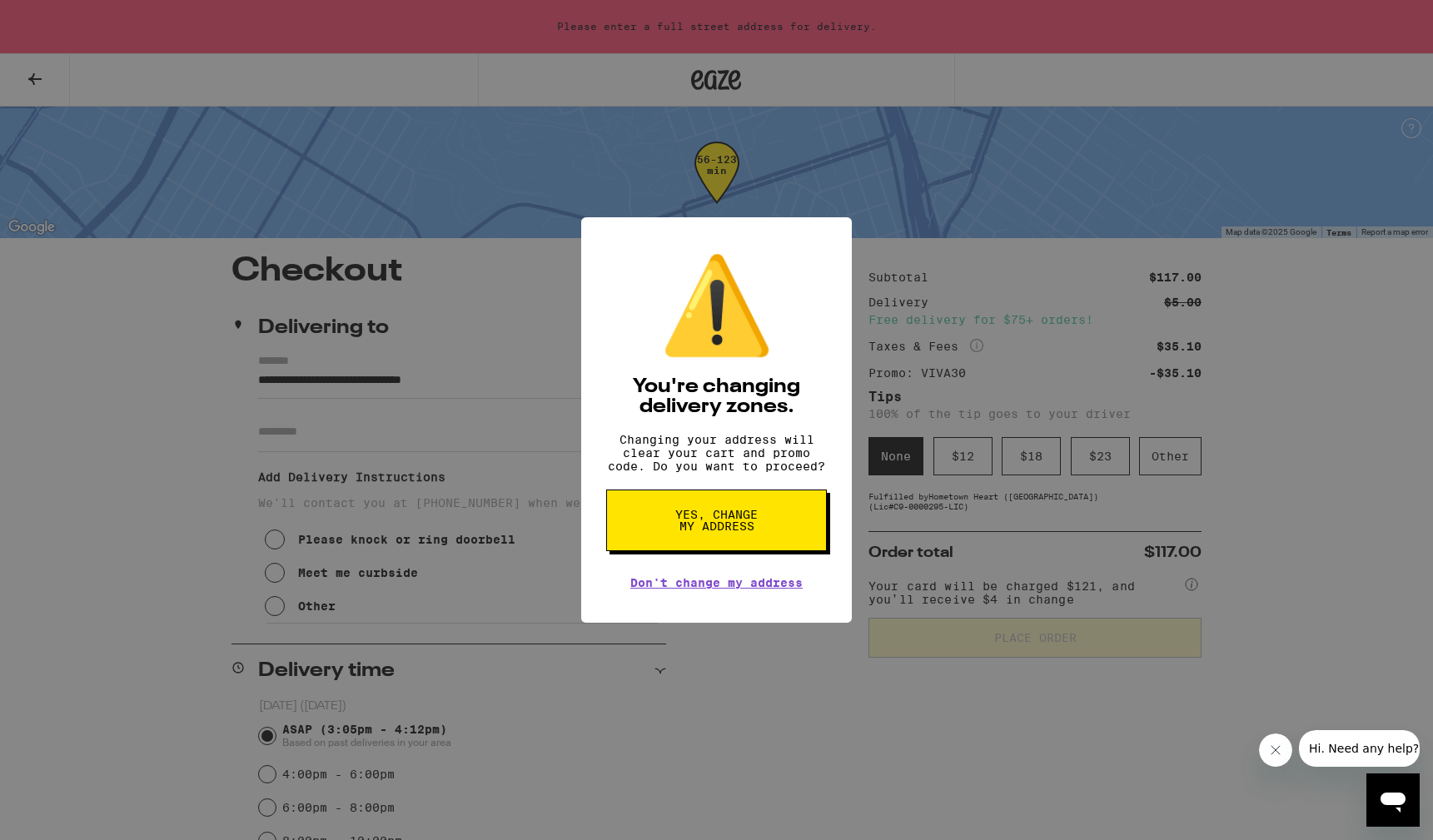
click at [736, 532] on span "Yes, change my address" at bounding box center [716, 520] width 85 height 23
type input "**********"
radio input "false"
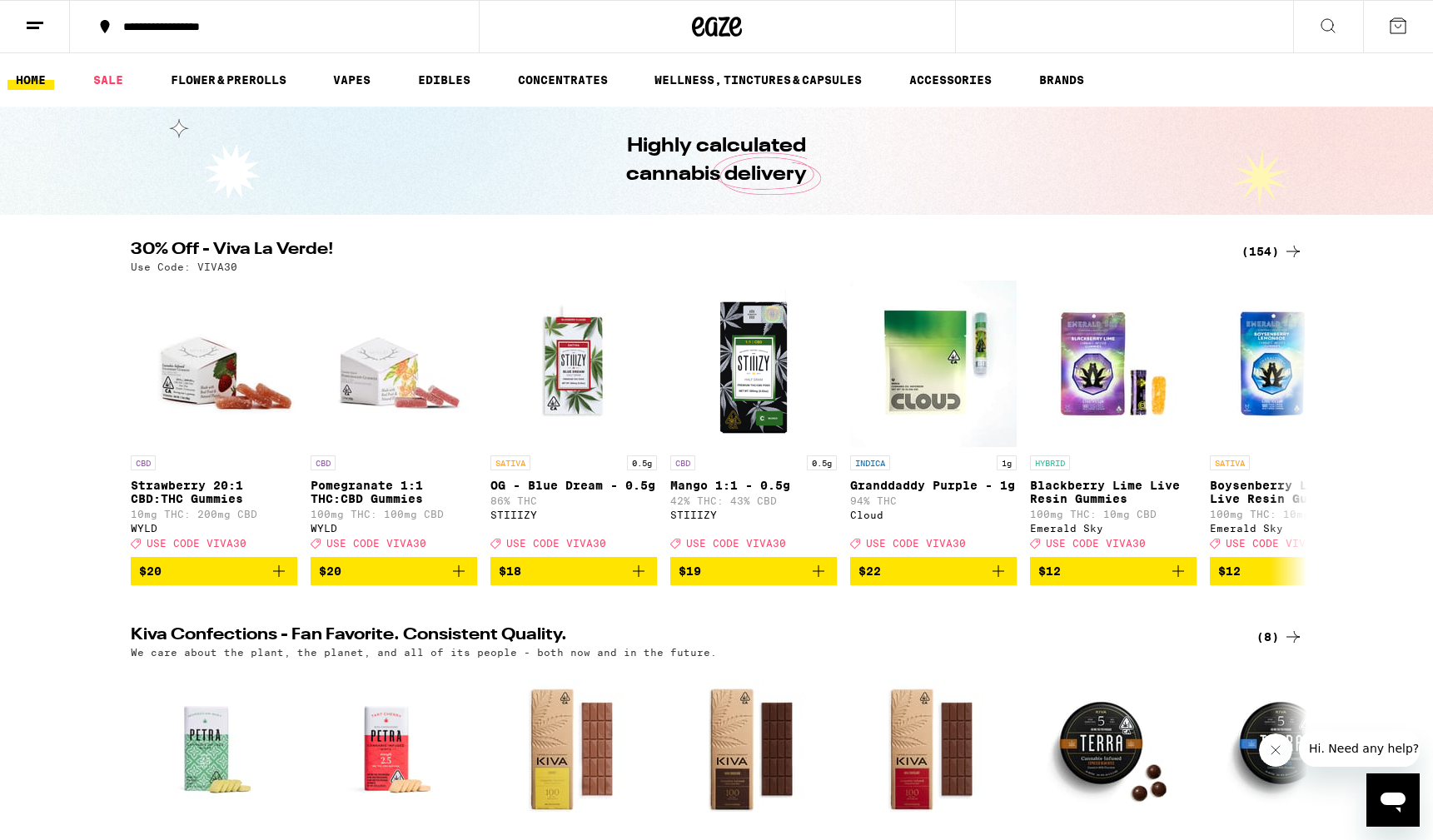
click at [1392, 29] on icon at bounding box center [1398, 25] width 20 height 20
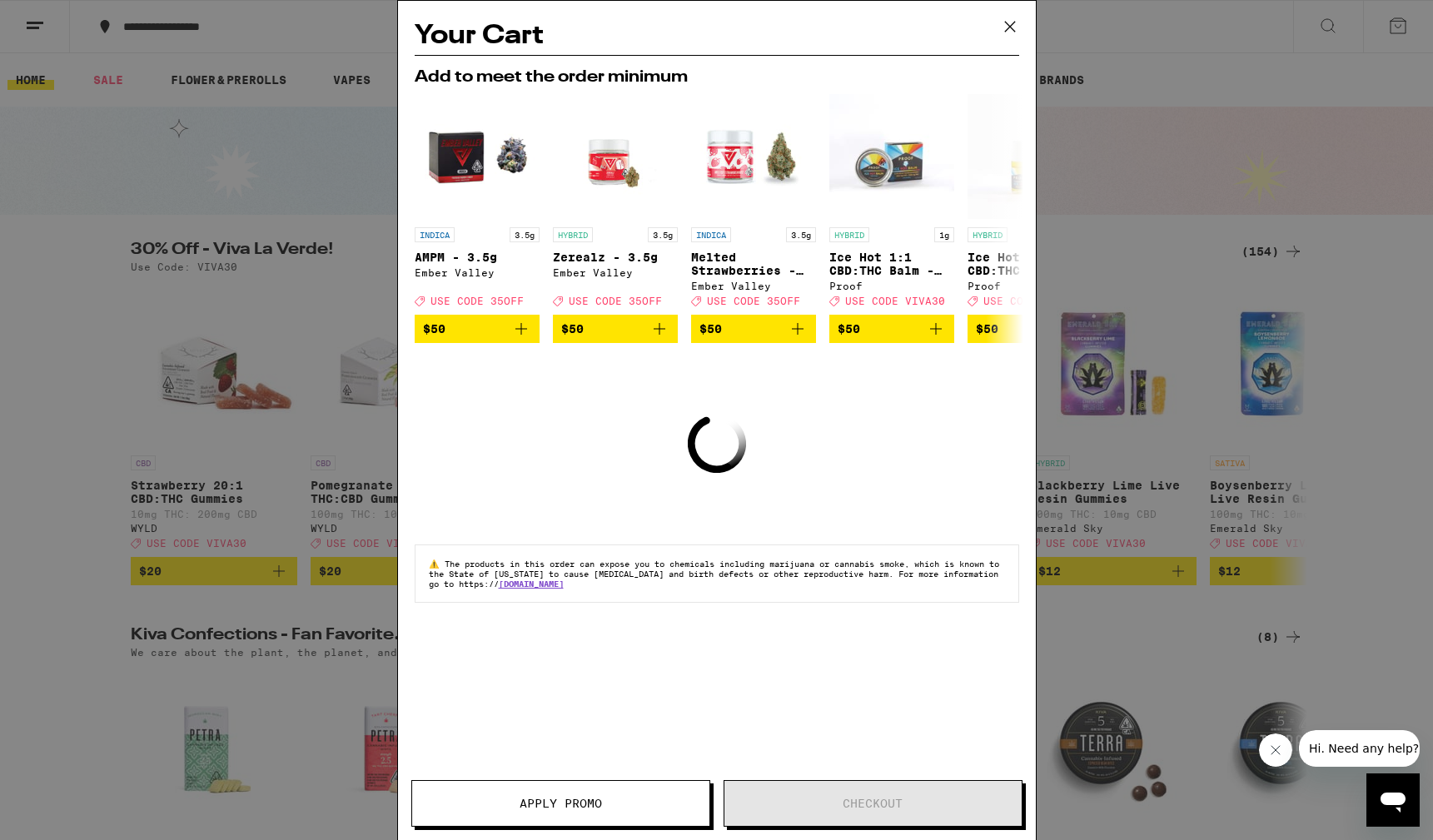
click at [1007, 27] on icon at bounding box center [1009, 26] width 10 height 10
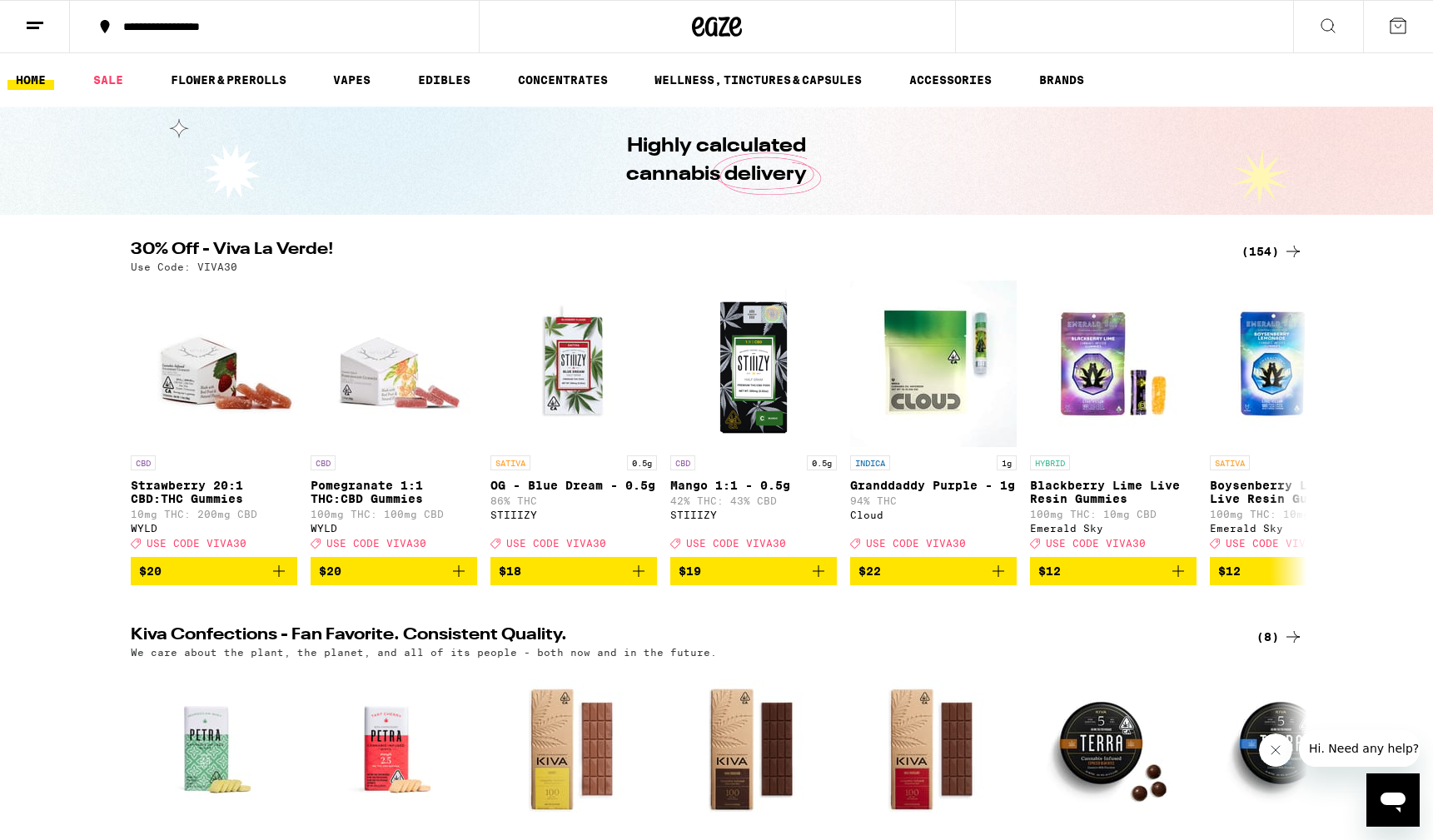
click at [159, 26] on div "**********" at bounding box center [283, 26] width 339 height 12
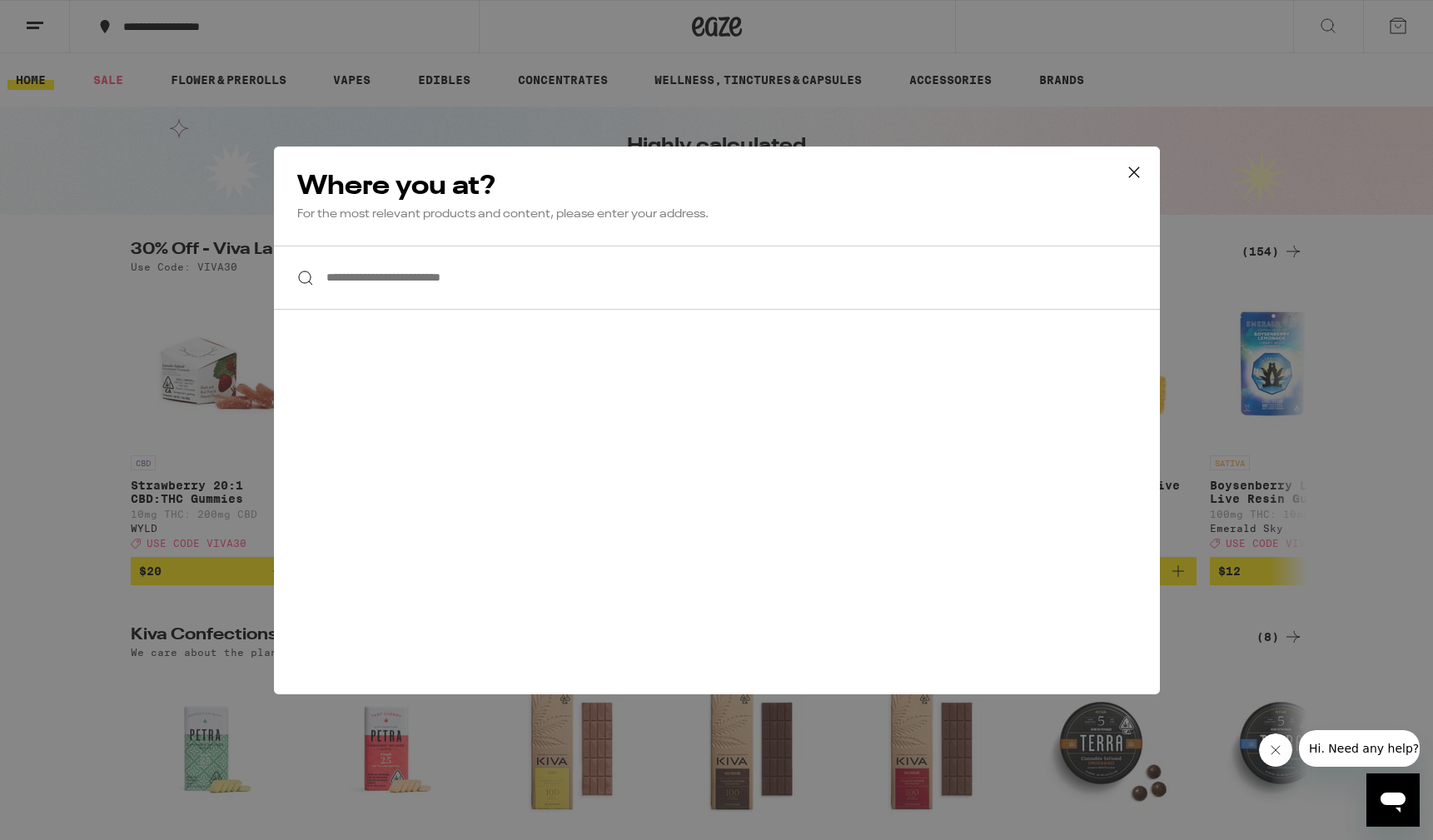
click at [399, 279] on input "**********" at bounding box center [716, 277] width 886 height 64
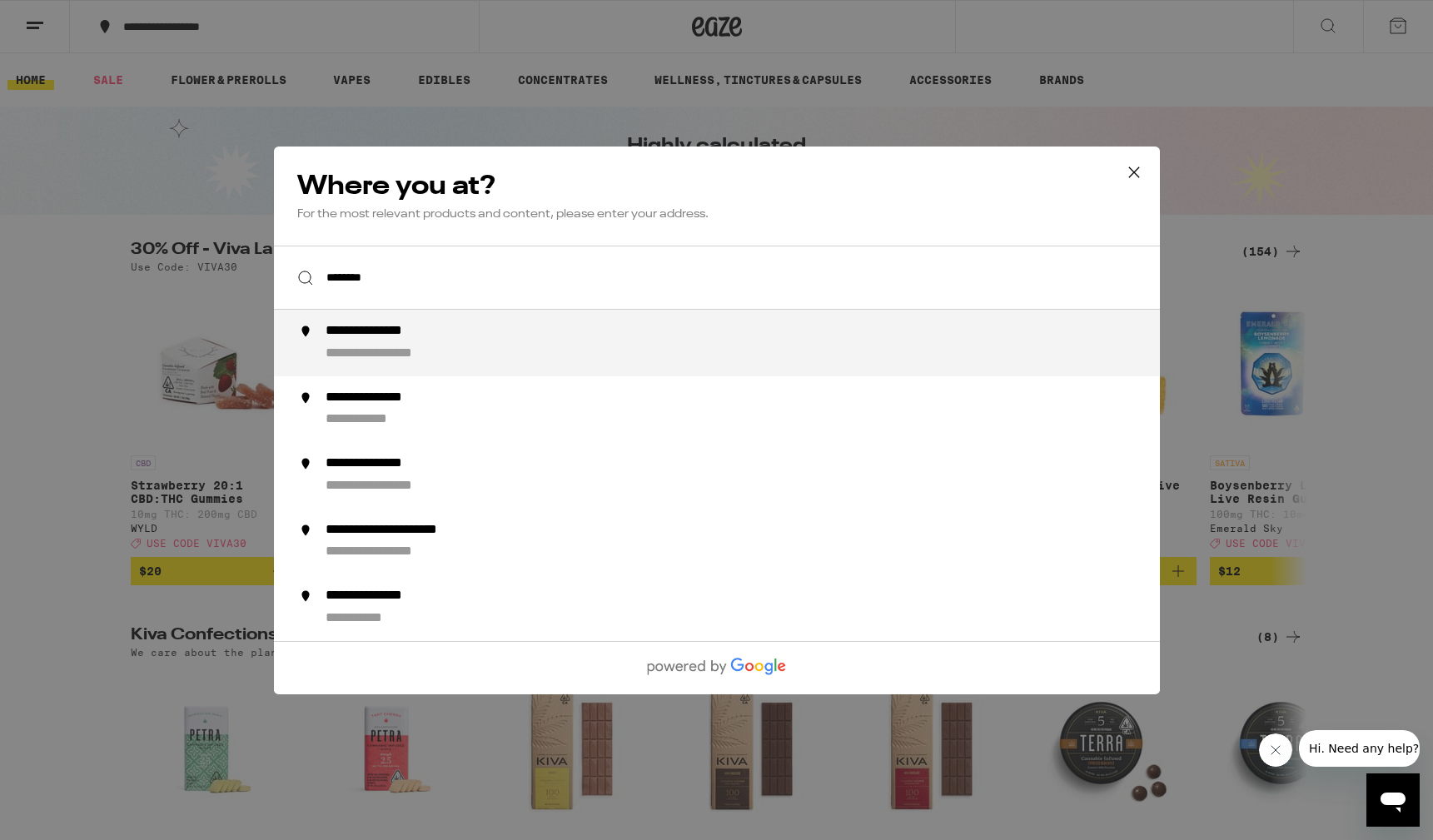
click at [367, 355] on div "**********" at bounding box center [398, 353] width 147 height 17
type input "**********"
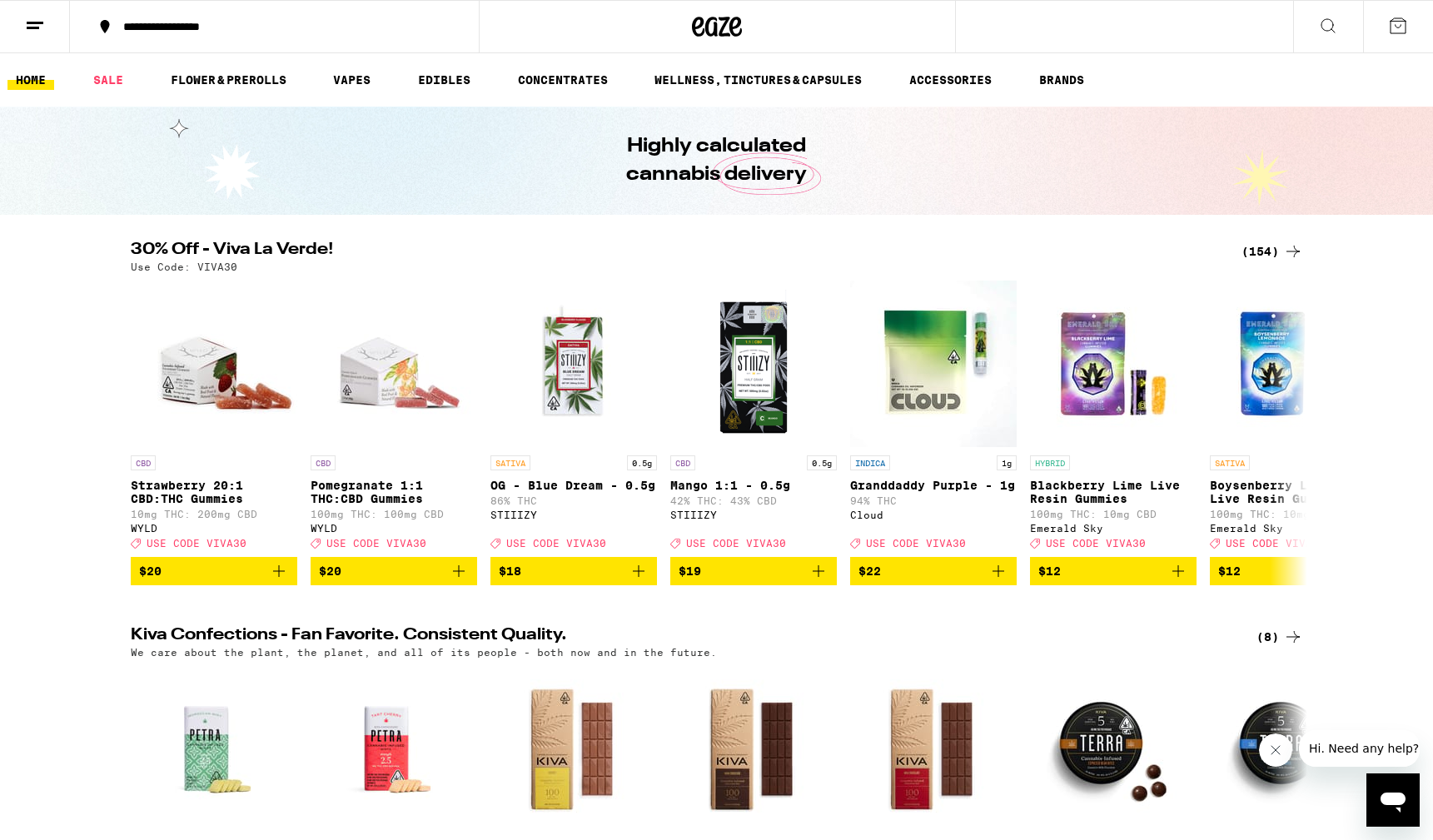
click at [1319, 25] on icon at bounding box center [1328, 25] width 20 height 20
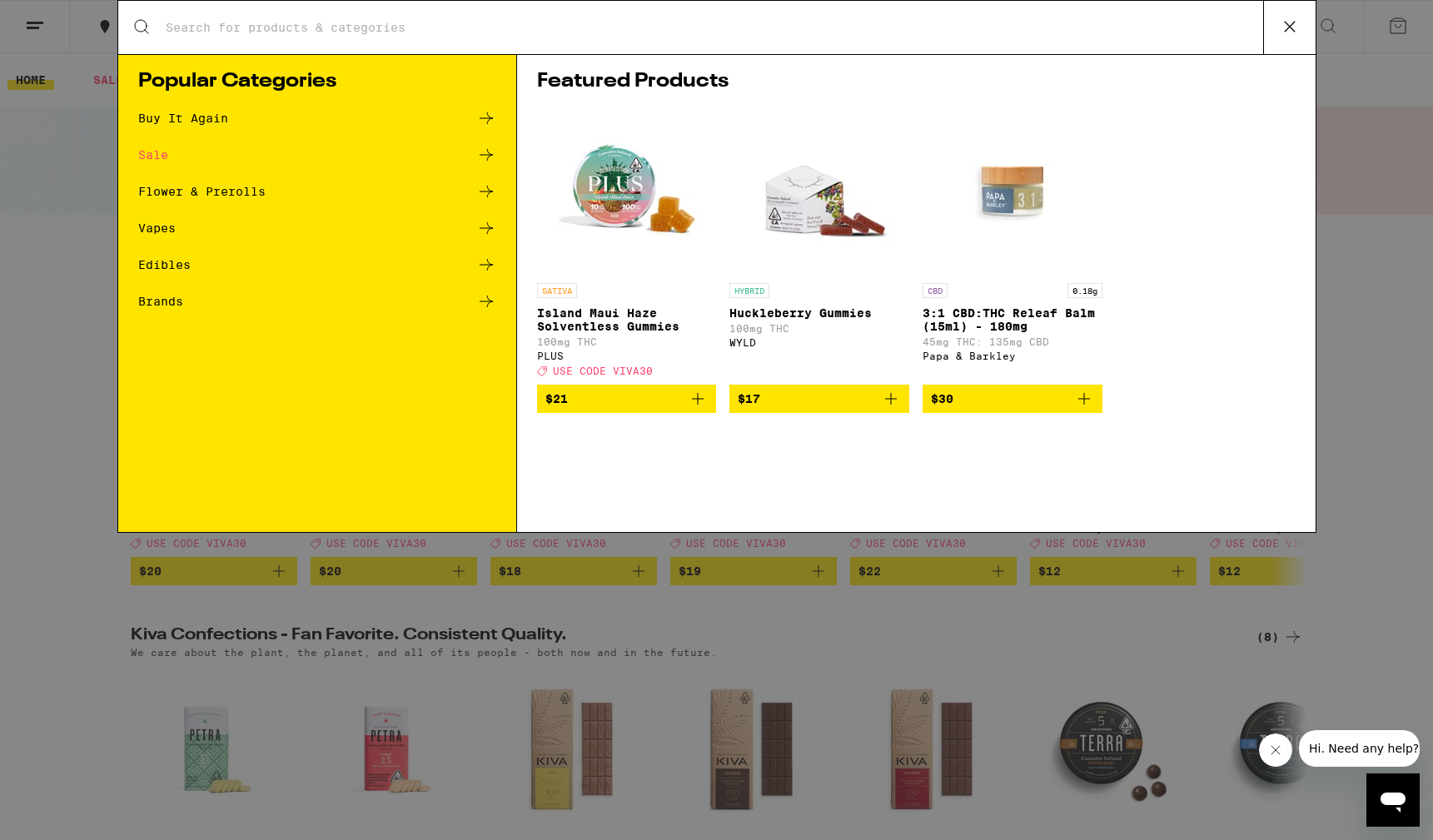
click at [275, 38] on div "Search for Products" at bounding box center [717, 27] width 1197 height 53
click at [273, 32] on input "Search for Products" at bounding box center [714, 27] width 1098 height 15
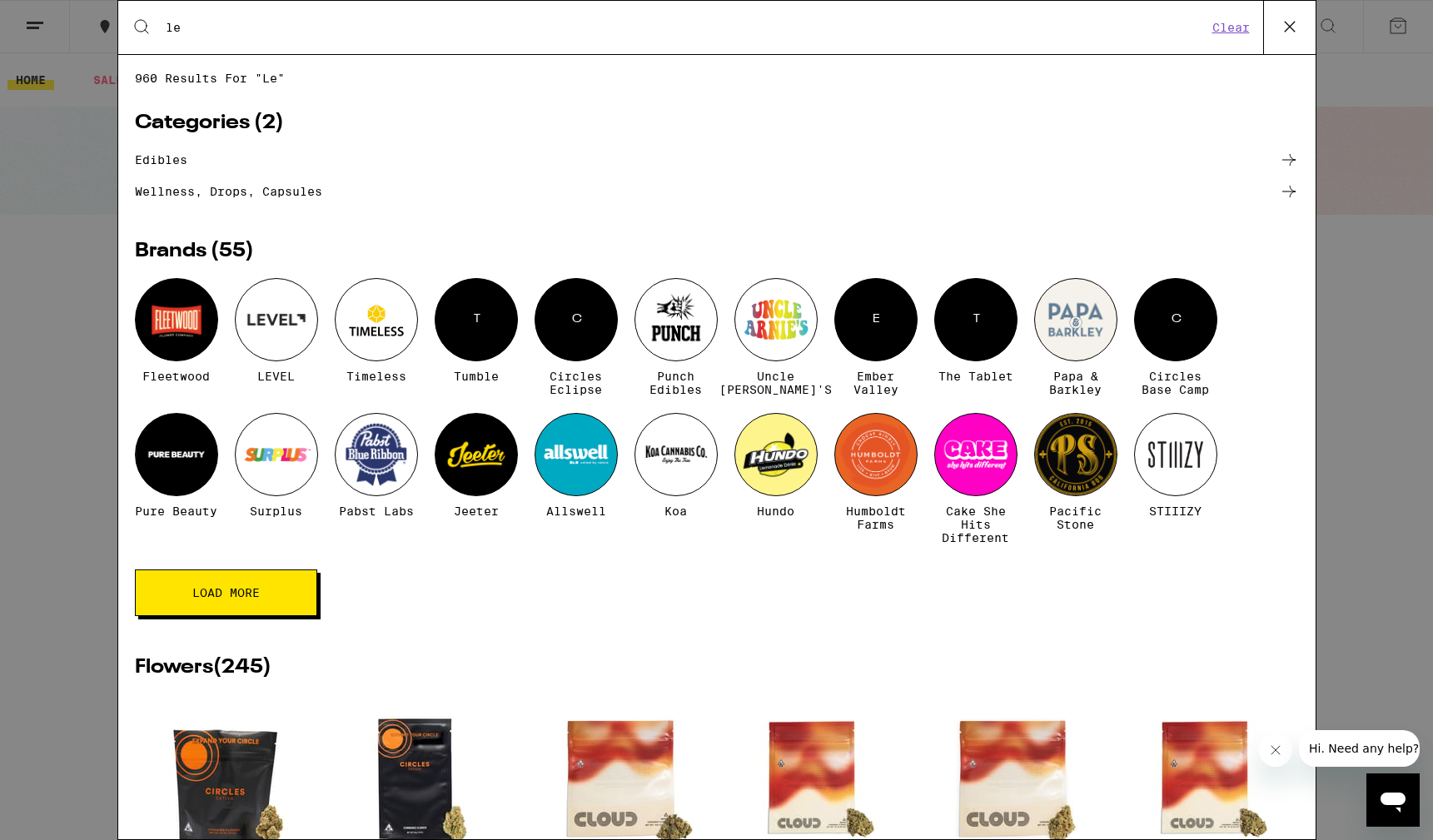
type input "l"
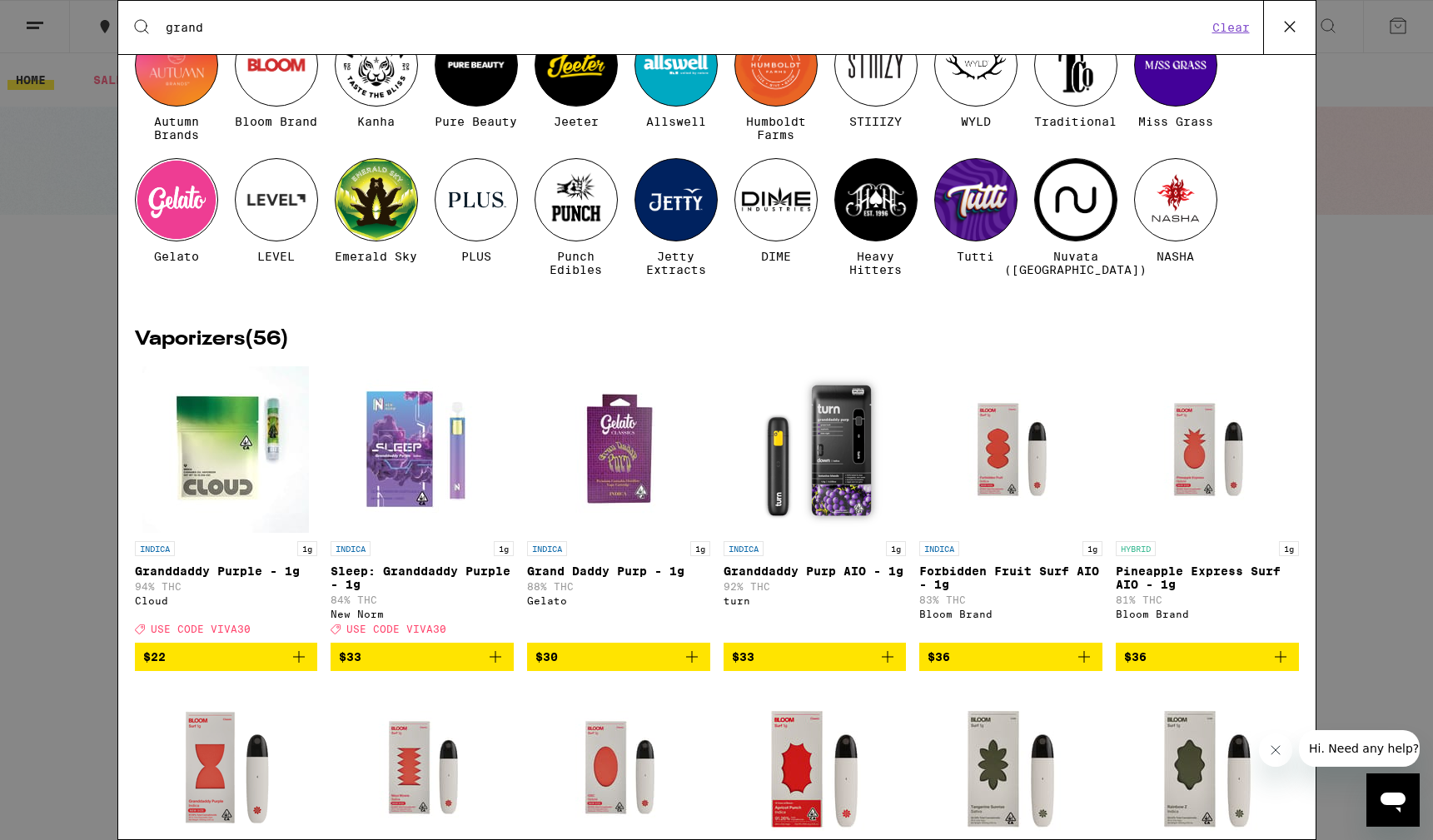
scroll to position [257, 0]
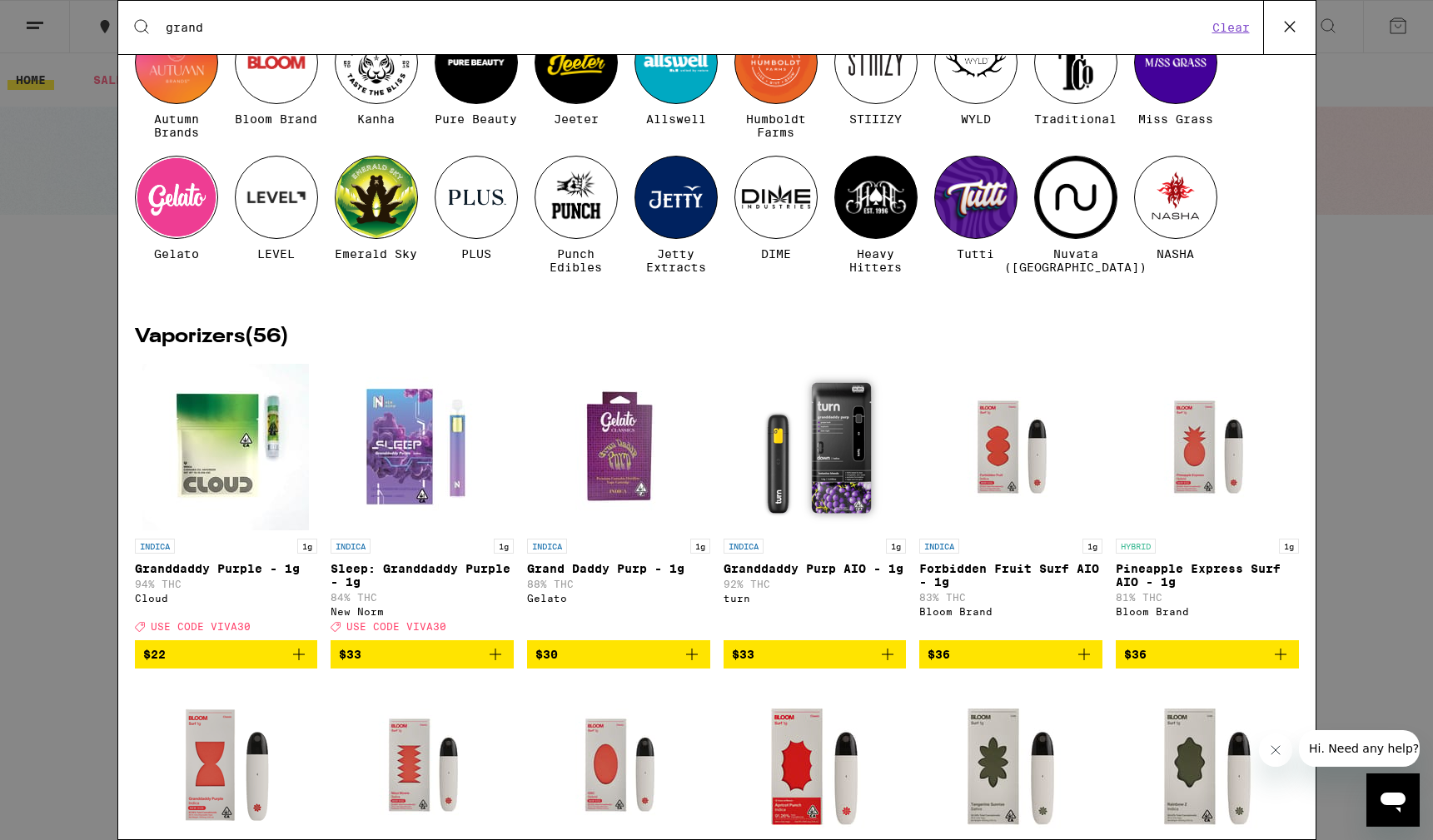
click at [301, 664] on icon "Add to bag" at bounding box center [299, 654] width 20 height 20
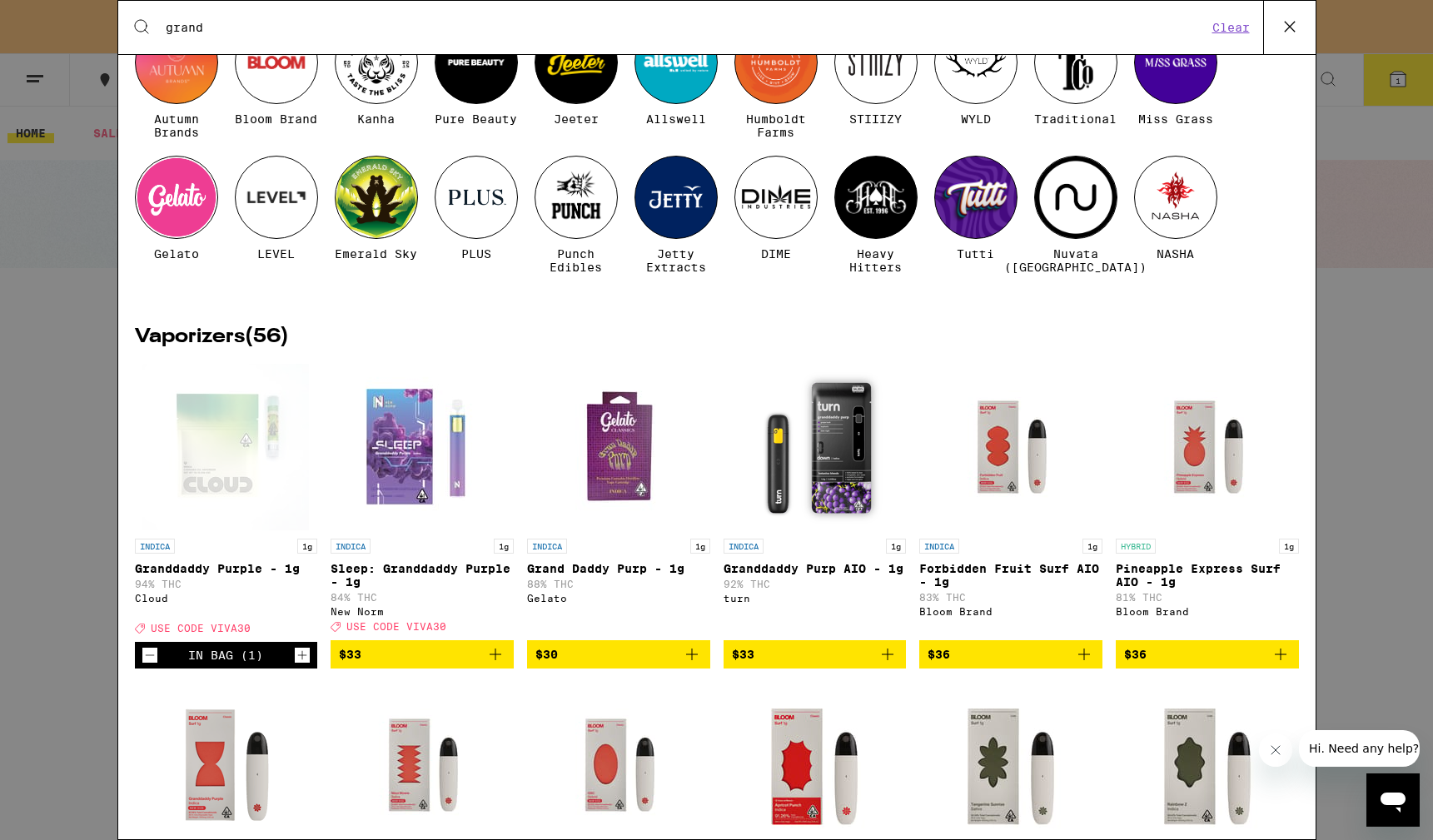
click at [301, 665] on icon "Increment" at bounding box center [302, 655] width 15 height 20
click at [309, 37] on div "Search for Products grand Clear" at bounding box center [717, 27] width 1197 height 53
click at [214, 33] on input "grand" at bounding box center [686, 27] width 1043 height 15
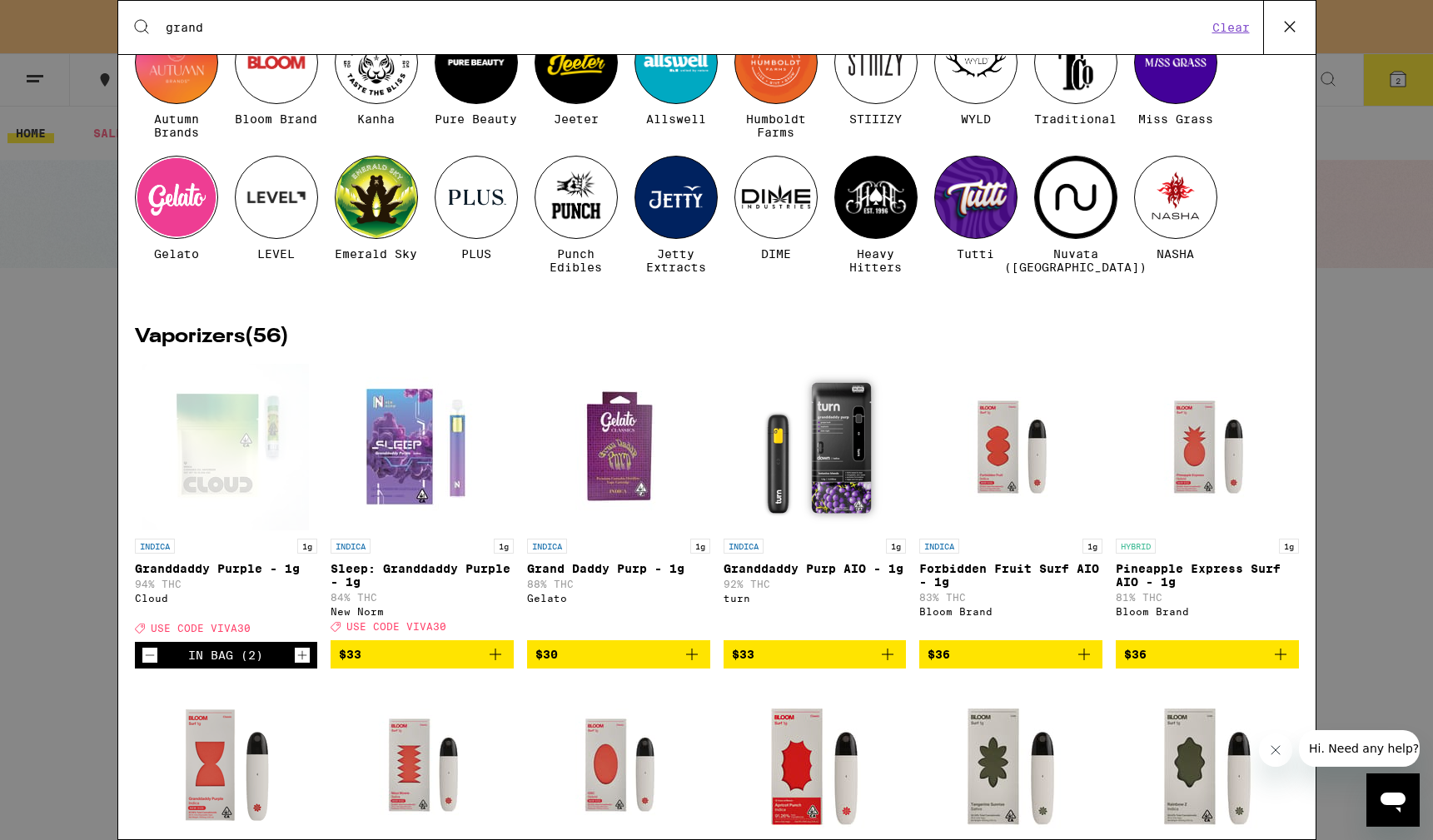
click at [214, 33] on input "grand" at bounding box center [686, 27] width 1043 height 15
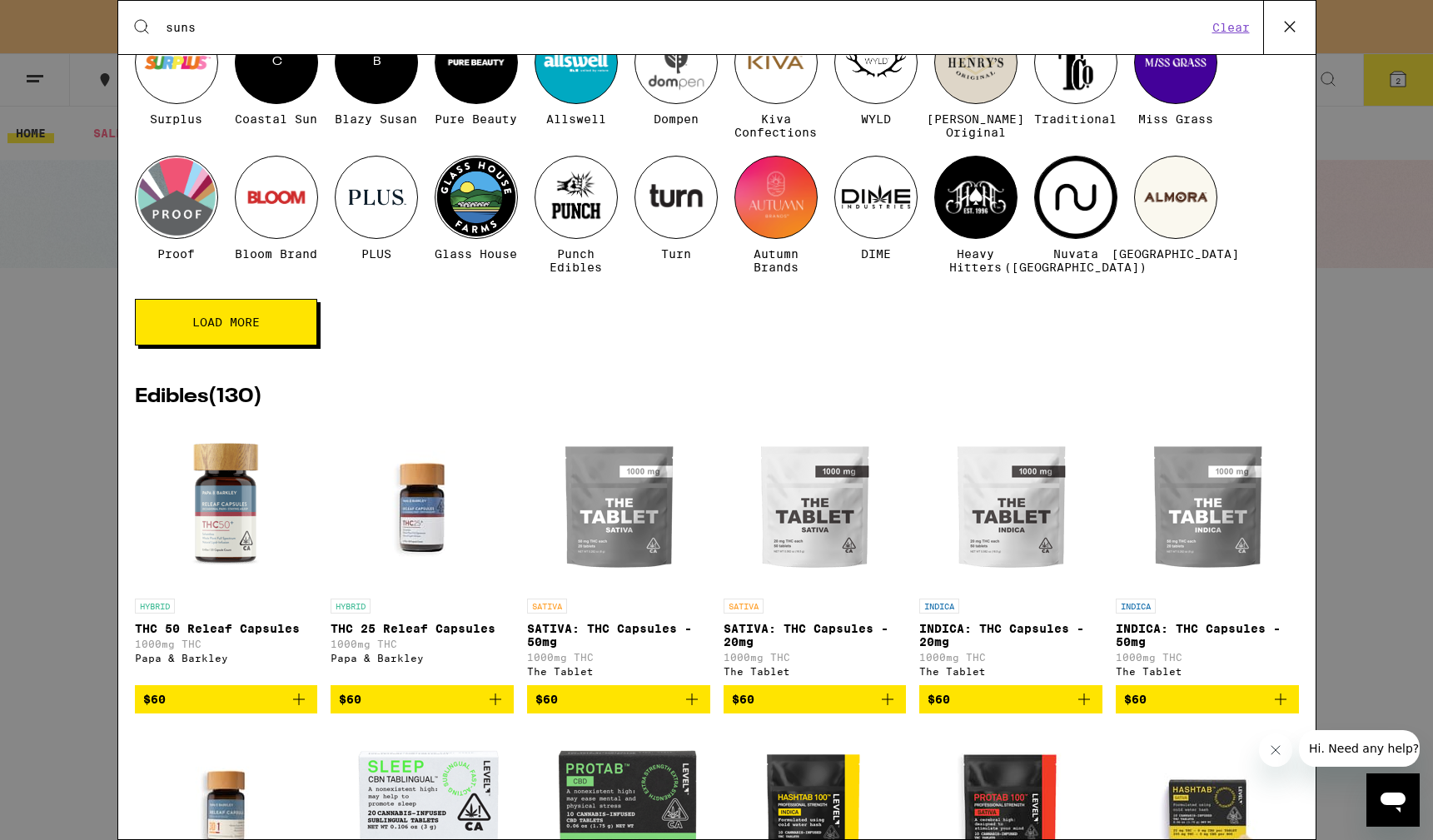
scroll to position [129, 0]
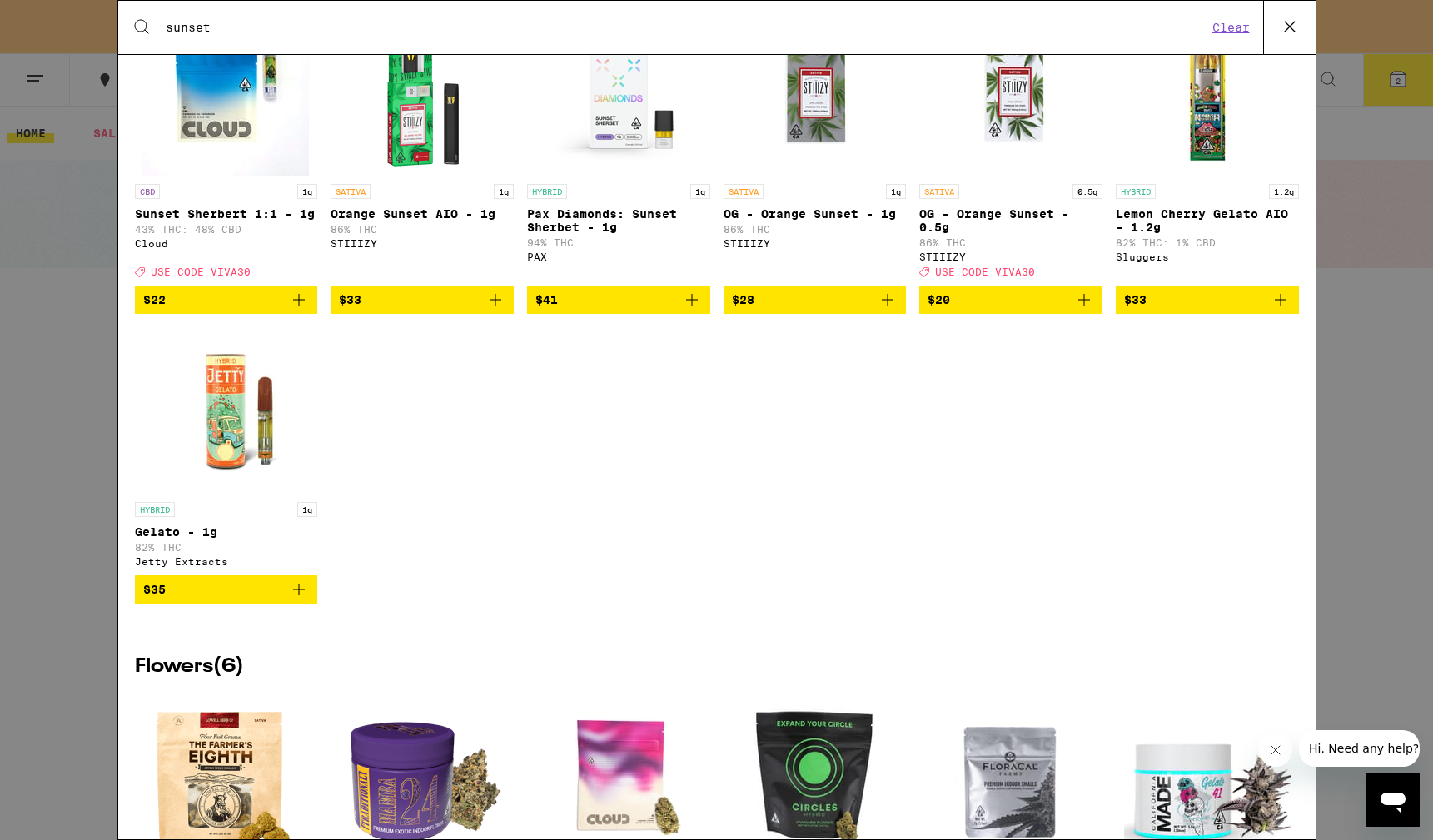
click at [295, 306] on icon "Add to bag" at bounding box center [299, 300] width 20 height 20
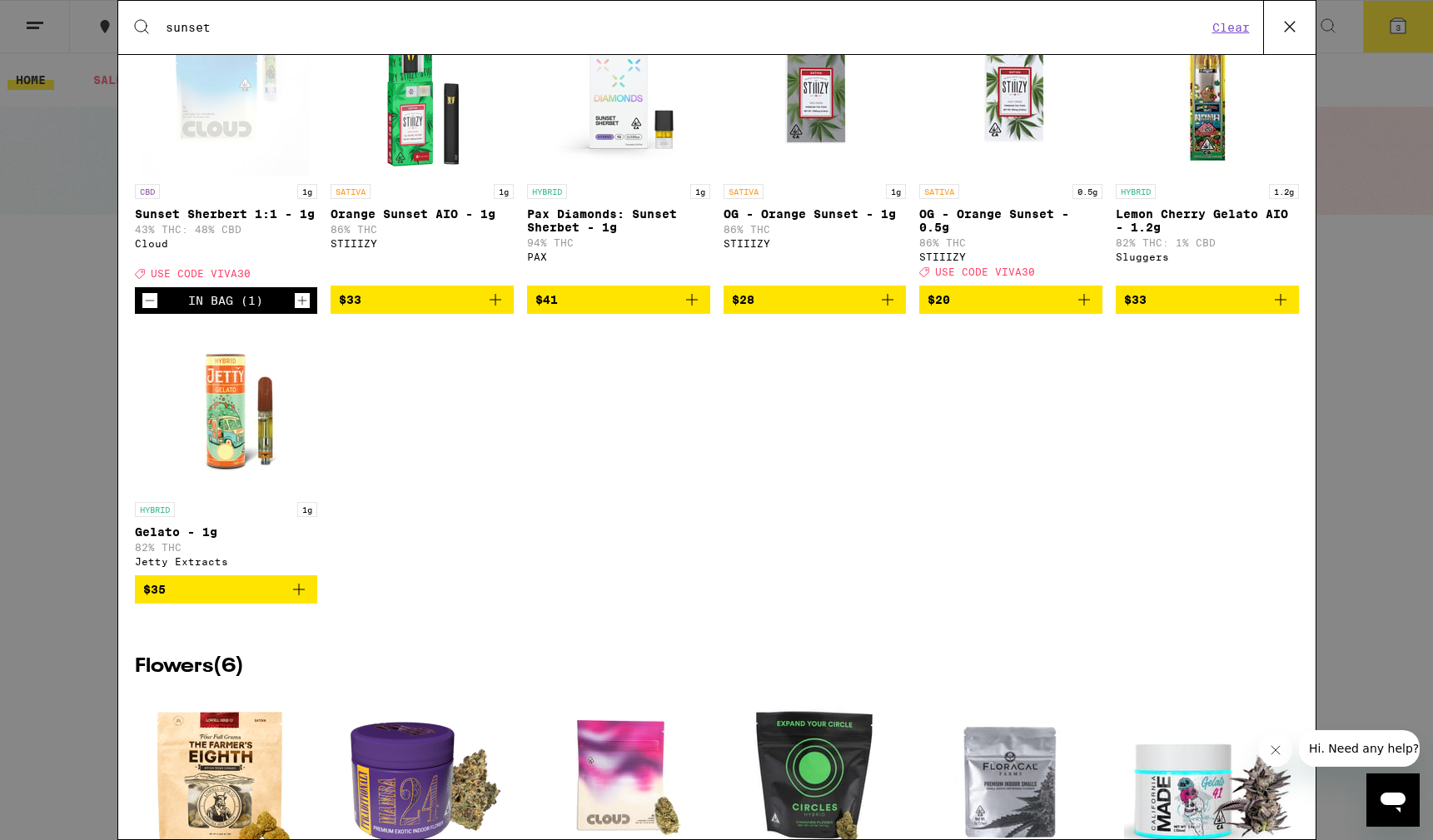
click at [297, 307] on icon "Increment" at bounding box center [302, 301] width 15 height 20
click at [248, 37] on div "Search for Products sunset Clear" at bounding box center [717, 27] width 1197 height 53
drag, startPoint x: 248, startPoint y: 37, endPoint x: 224, endPoint y: 27, distance: 26.0
click at [247, 36] on div "Search for Products sunset Clear" at bounding box center [717, 27] width 1197 height 53
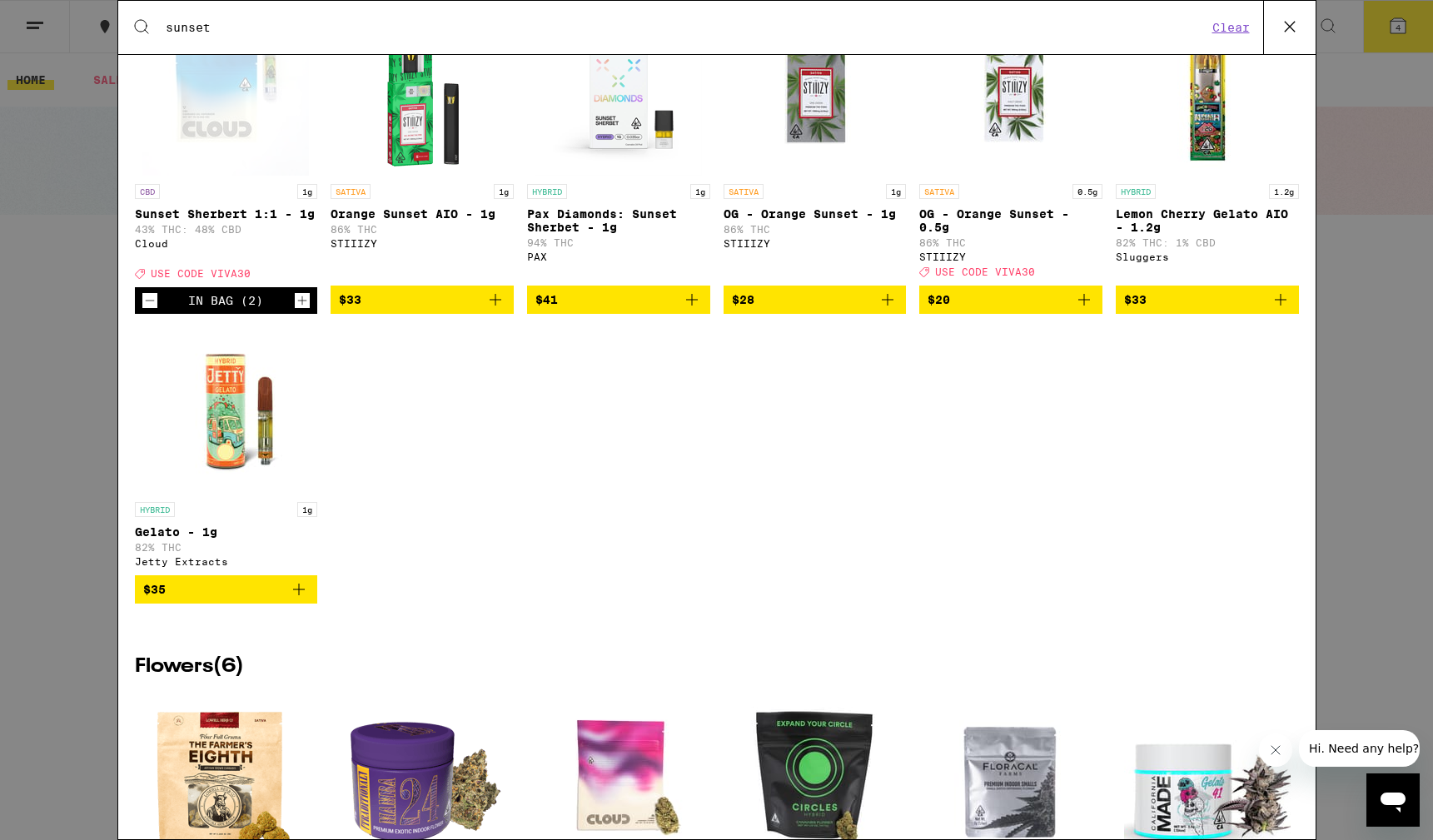
click at [224, 27] on input "sunset" at bounding box center [686, 27] width 1043 height 15
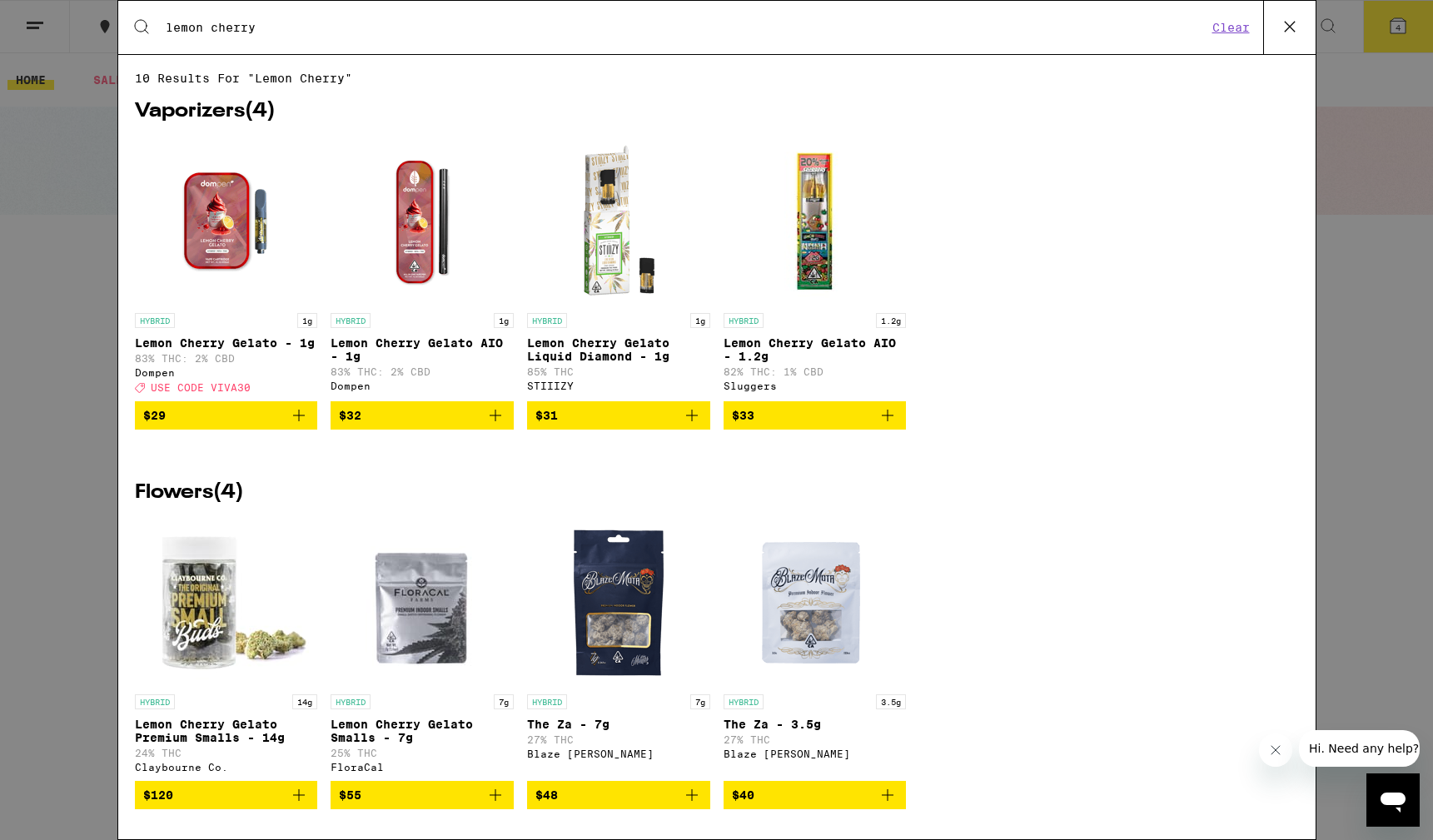
type input "lemon cherry"
click at [301, 423] on icon "Add to bag" at bounding box center [299, 415] width 20 height 20
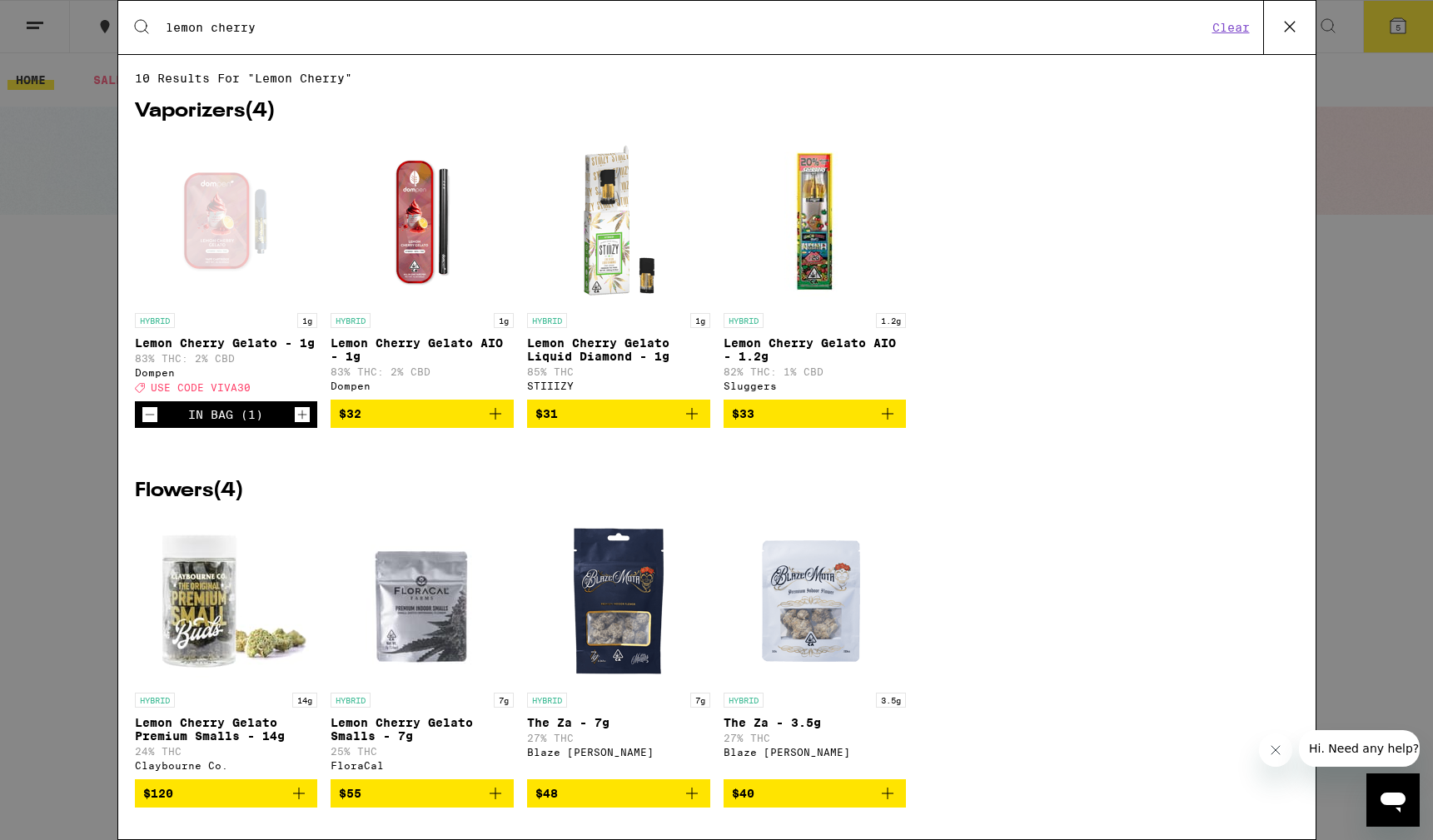
click at [1285, 20] on icon at bounding box center [1290, 27] width 25 height 25
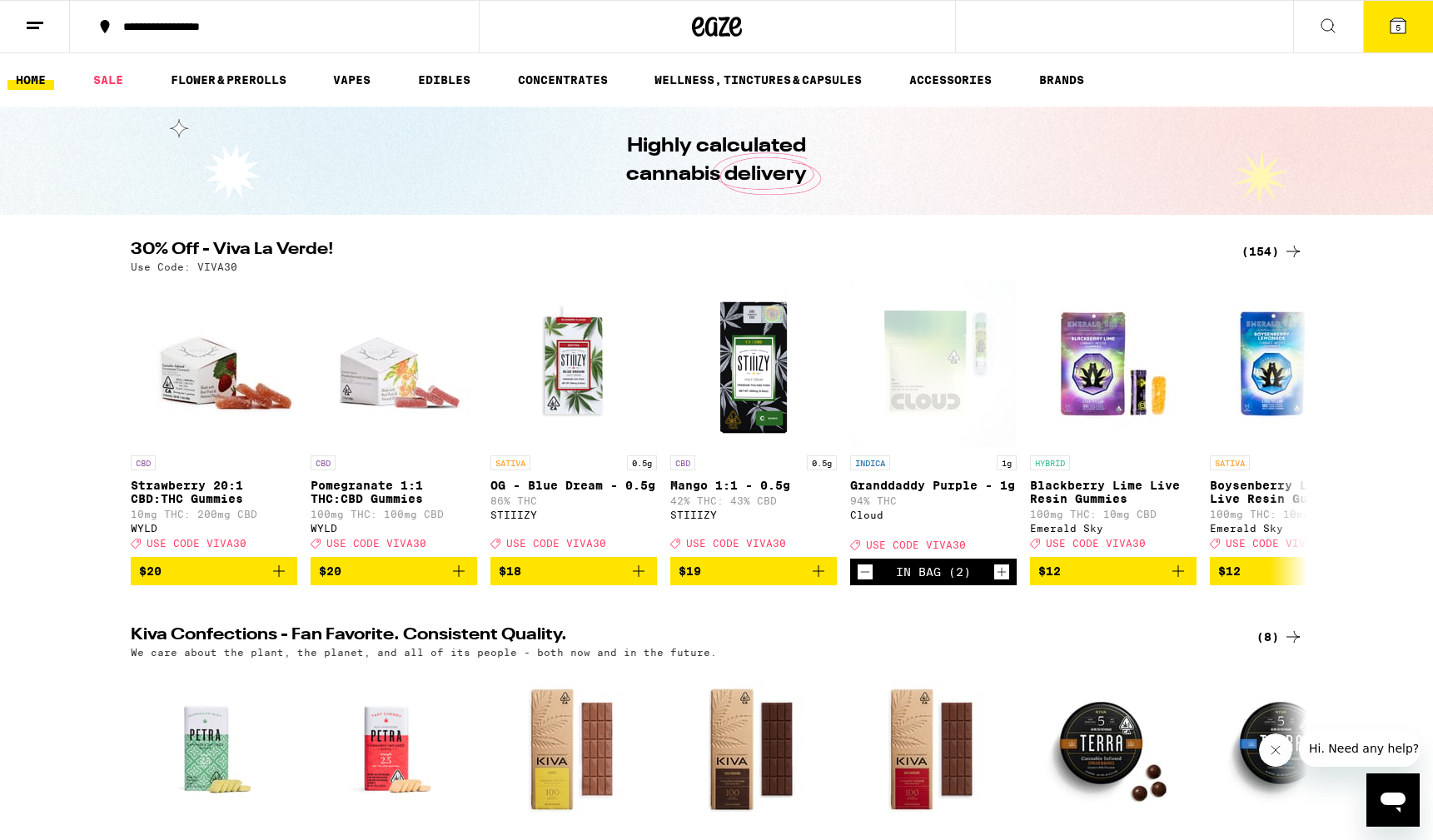
click at [1386, 27] on button "5" at bounding box center [1398, 26] width 70 height 51
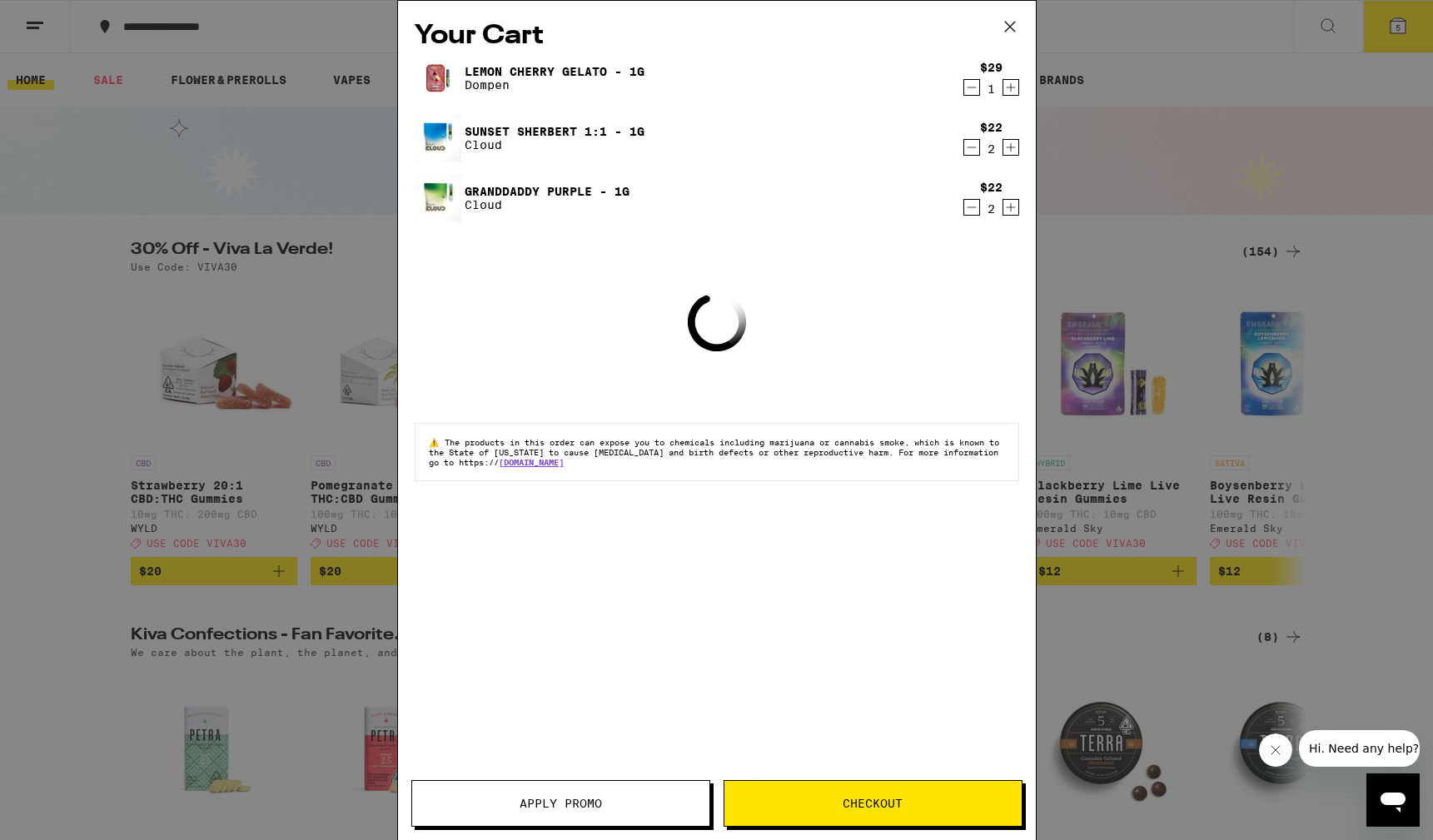
click at [534, 802] on span "Apply Promo" at bounding box center [561, 803] width 82 height 12
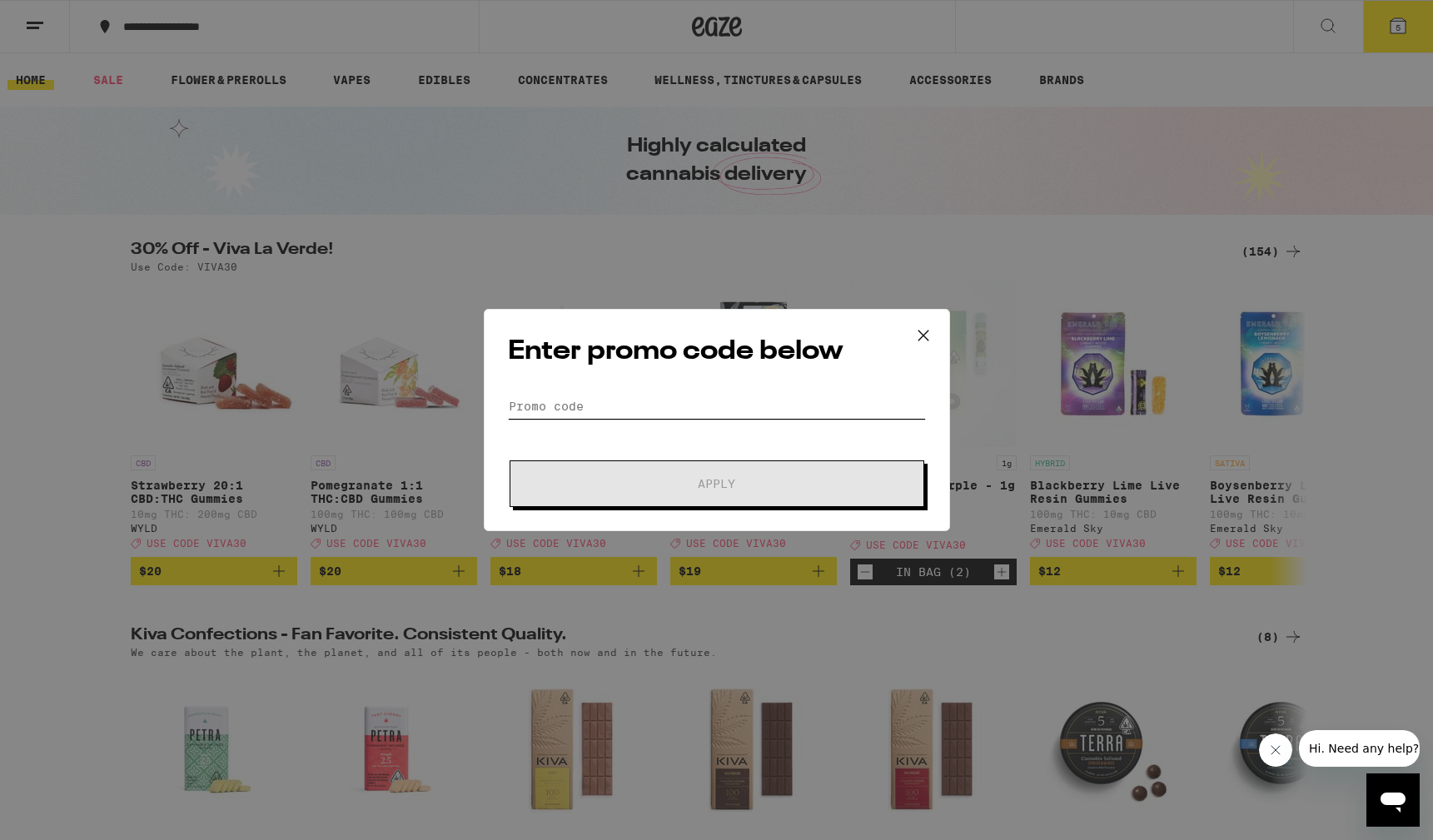
click at [667, 397] on input "Promo Code" at bounding box center [717, 406] width 418 height 25
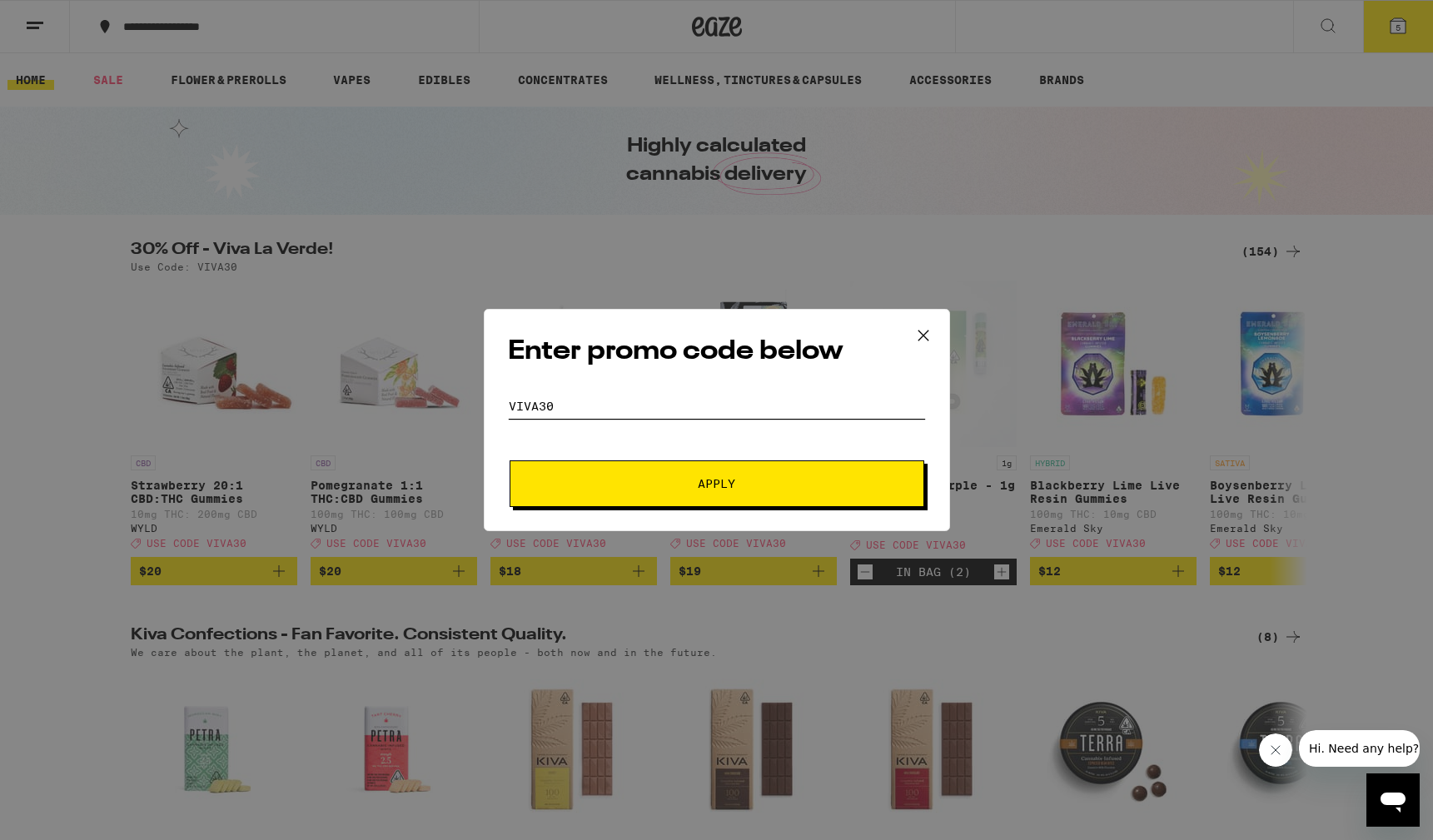
type input "viva30"
click at [641, 479] on span "Apply" at bounding box center [716, 484] width 300 height 12
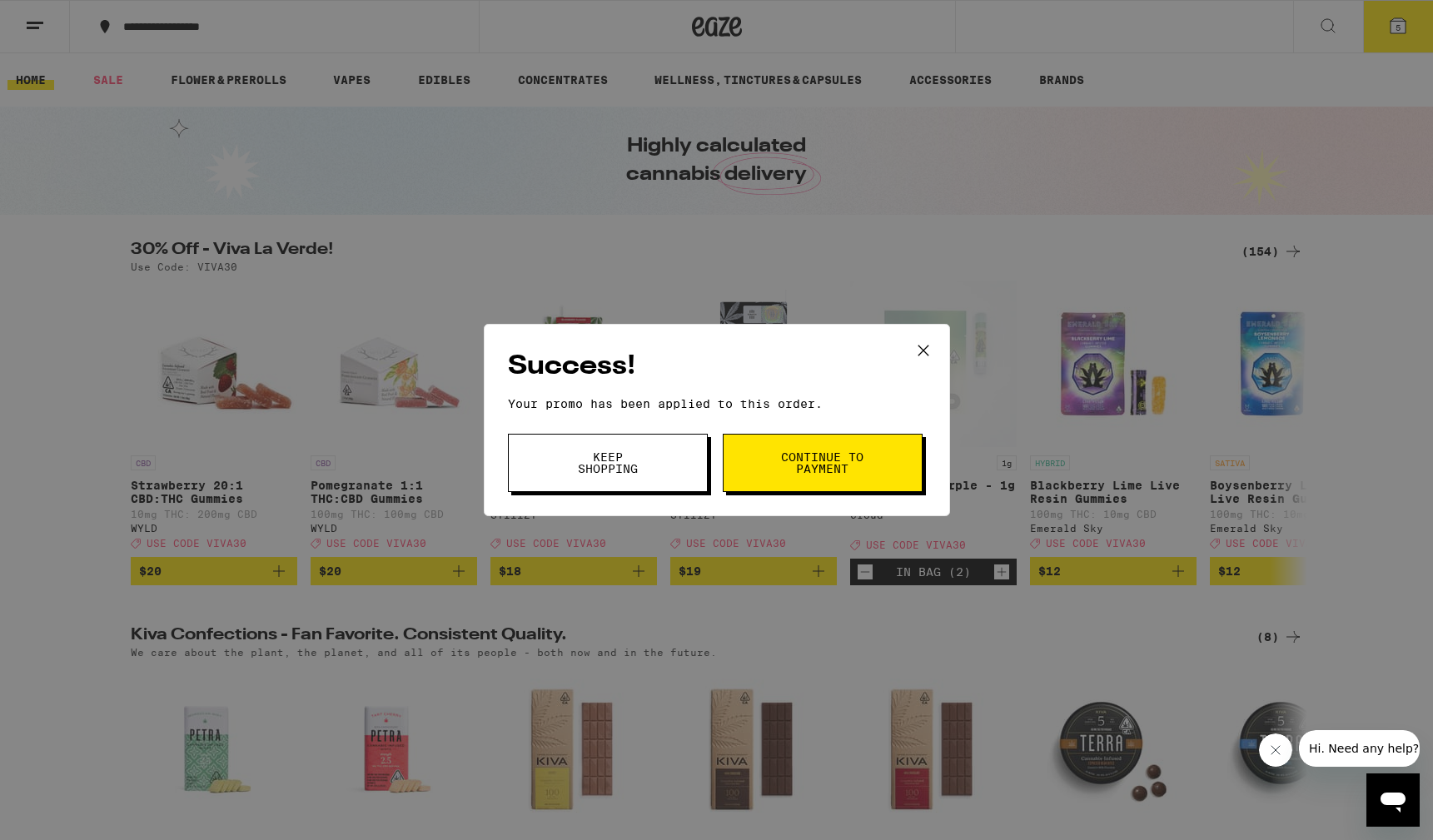
click at [778, 454] on button "Continue to payment" at bounding box center [823, 463] width 200 height 58
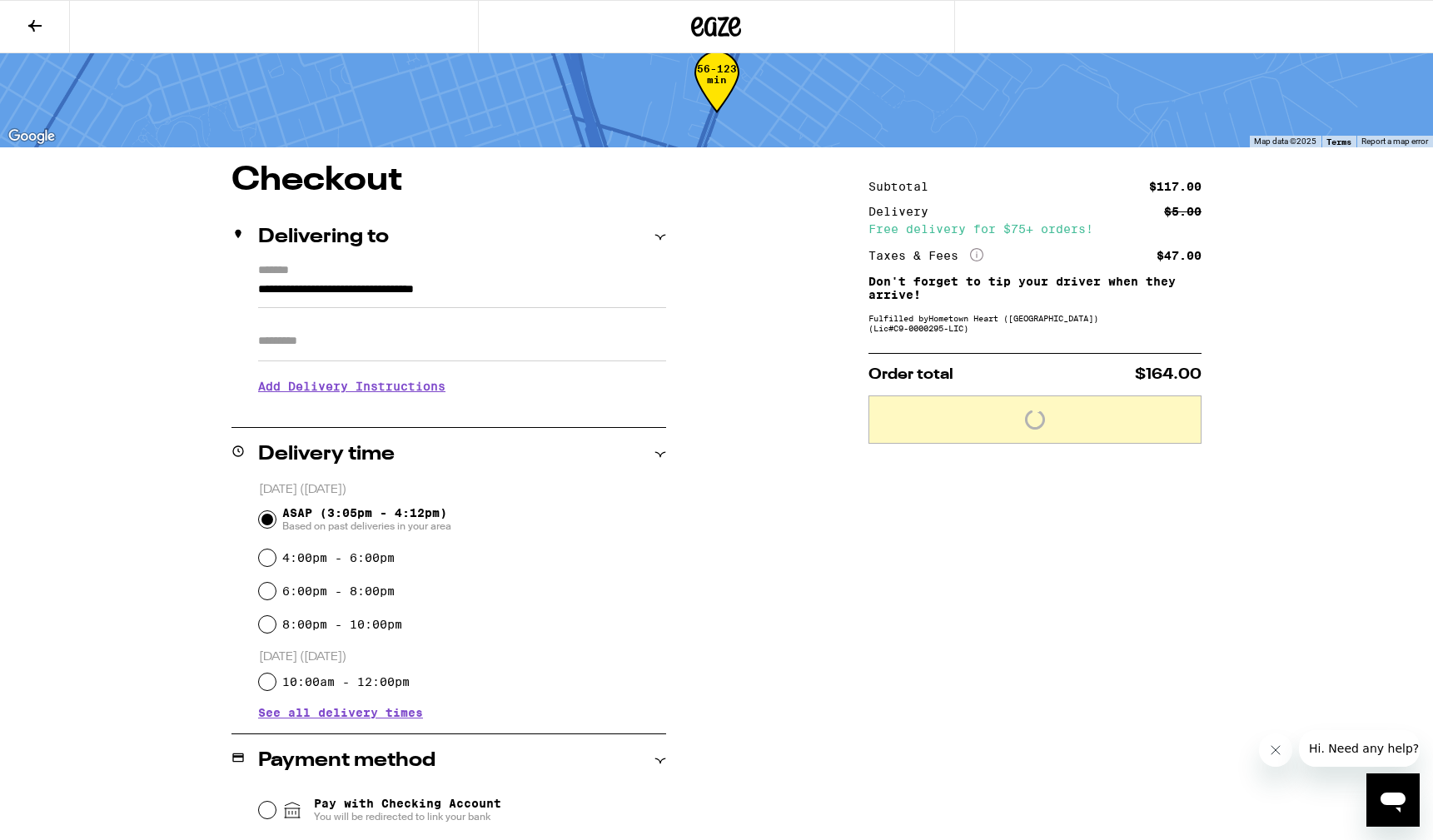
scroll to position [47, 0]
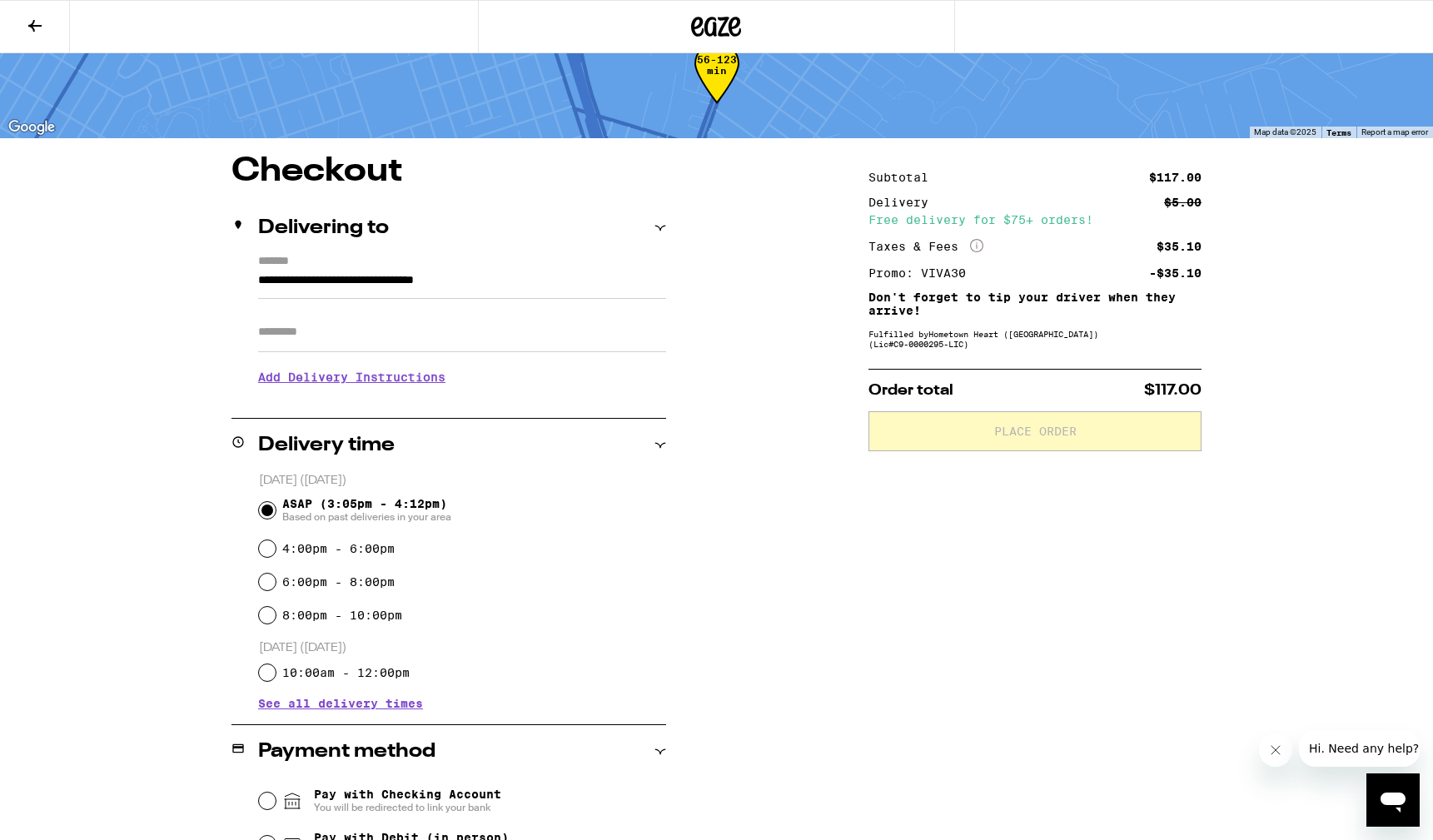
click at [294, 378] on h3 "Add Delivery Instructions" at bounding box center [462, 376] width 408 height 38
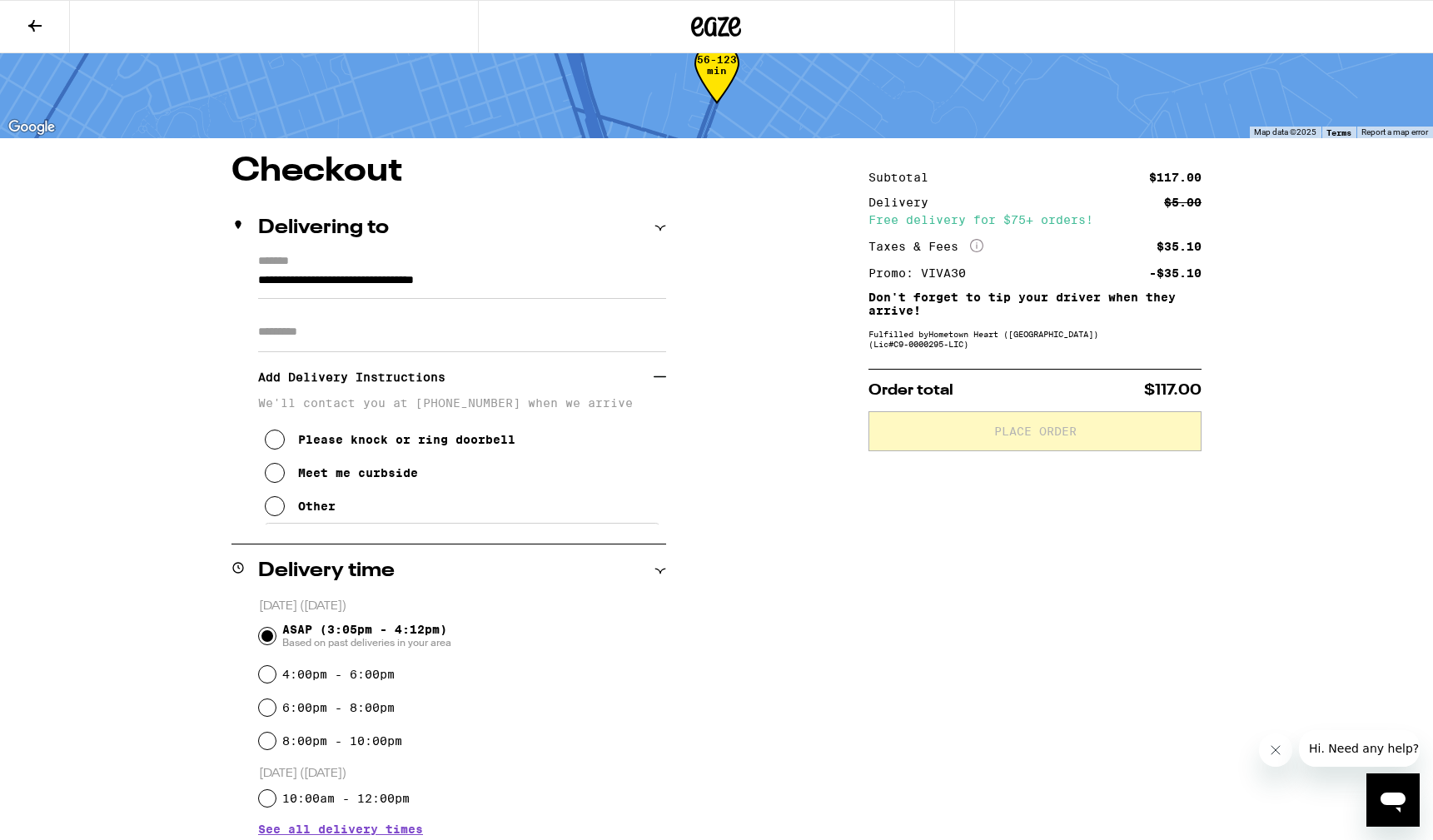
click at [320, 479] on div "Meet me curbside" at bounding box center [358, 473] width 120 height 14
click at [328, 409] on p "We'll contact you at [PHONE_NUMBER] when we arrive" at bounding box center [462, 404] width 408 height 14
click at [317, 512] on div "Other" at bounding box center [316, 506] width 38 height 14
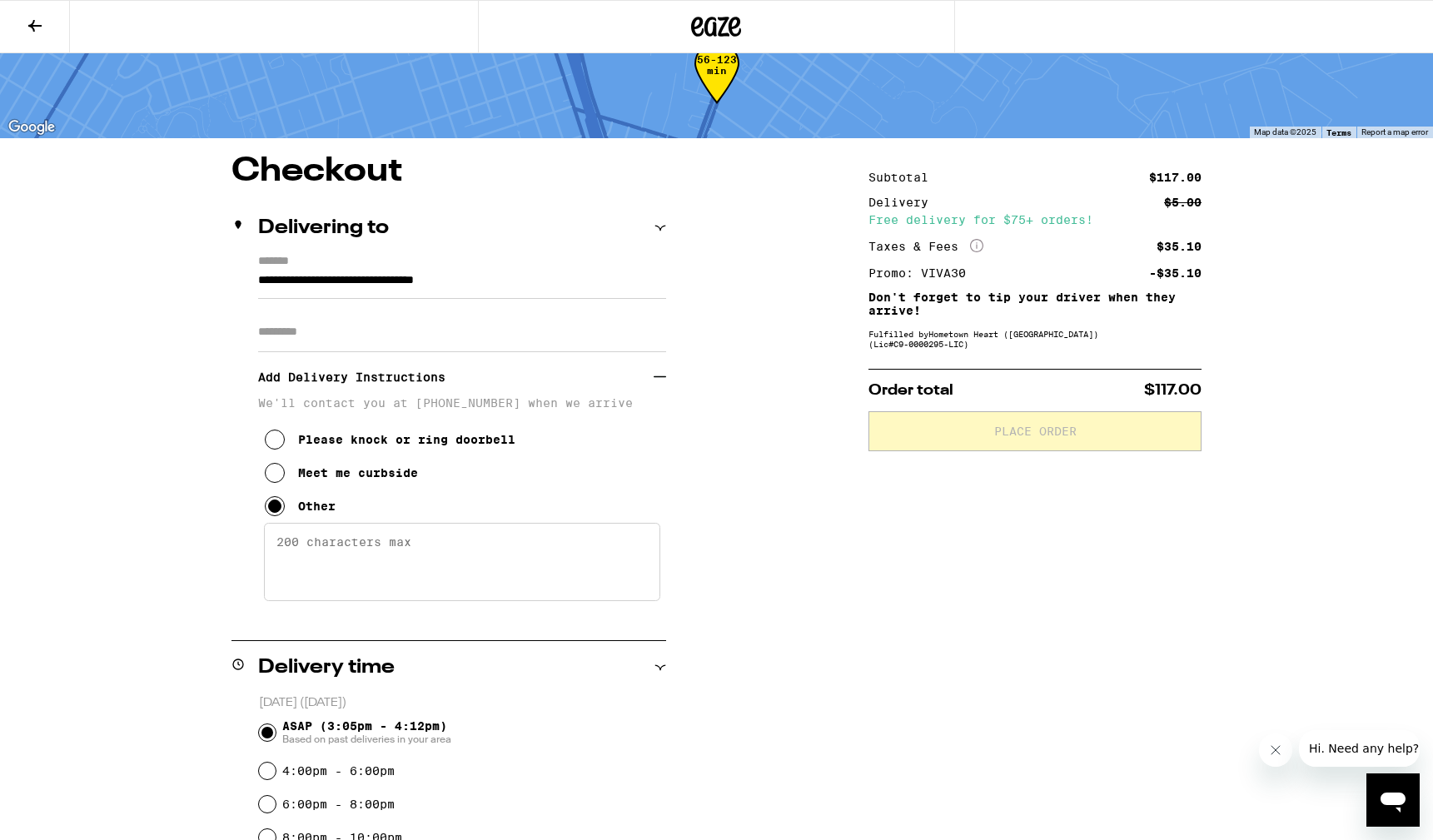
click at [323, 547] on textarea "Enter any other delivery instructions you want driver to know" at bounding box center [462, 562] width 397 height 79
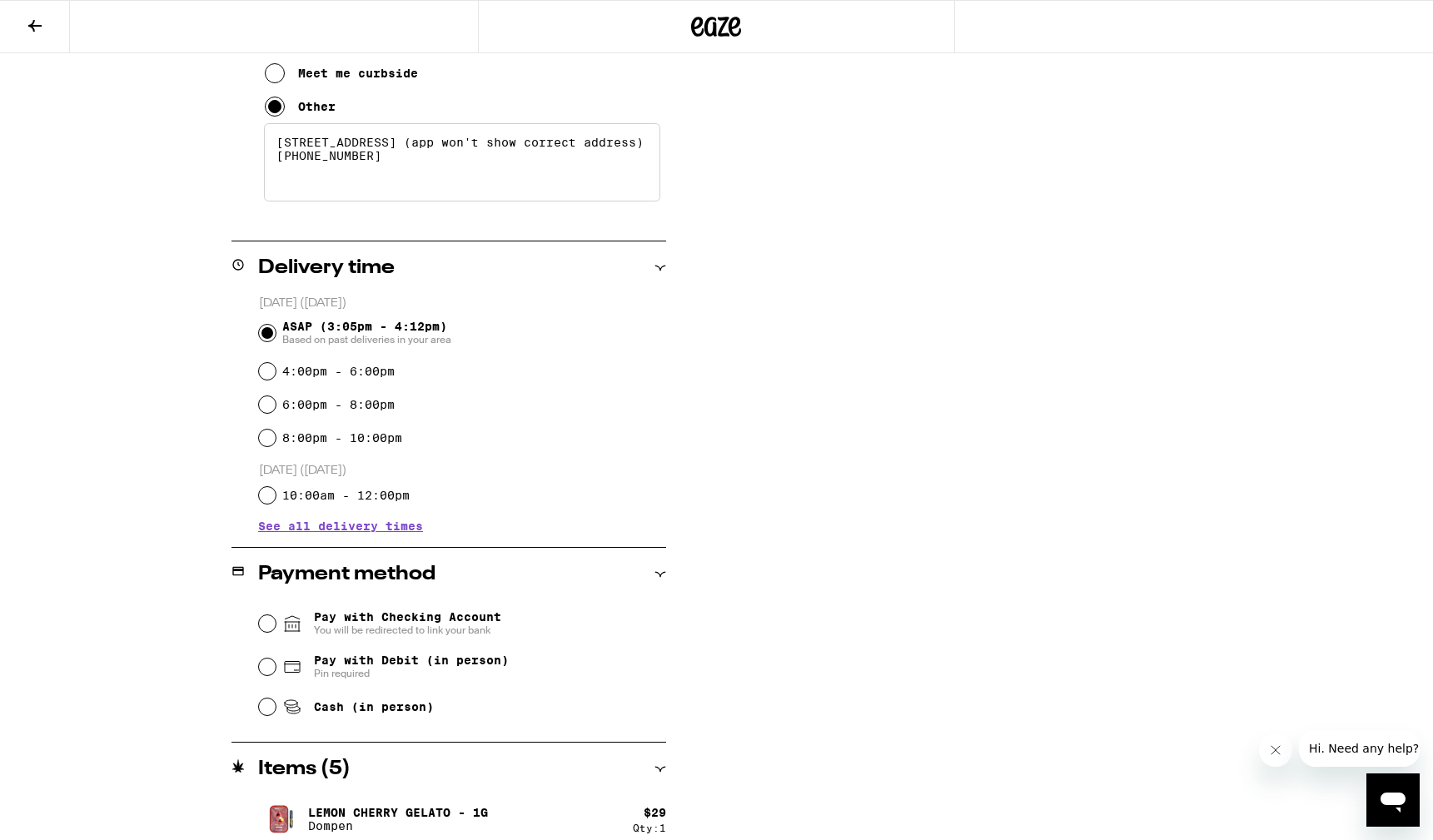
scroll to position [448, 0]
type textarea "[STREET_ADDRESS] (app won't show correct address) [PHONE_NUMBER]"
click at [332, 660] on span "Pay with Debit (in person)" at bounding box center [411, 659] width 195 height 14
click at [276, 660] on input "Pay with Debit (in person) Pin required" at bounding box center [267, 664] width 16 height 16
radio input "true"
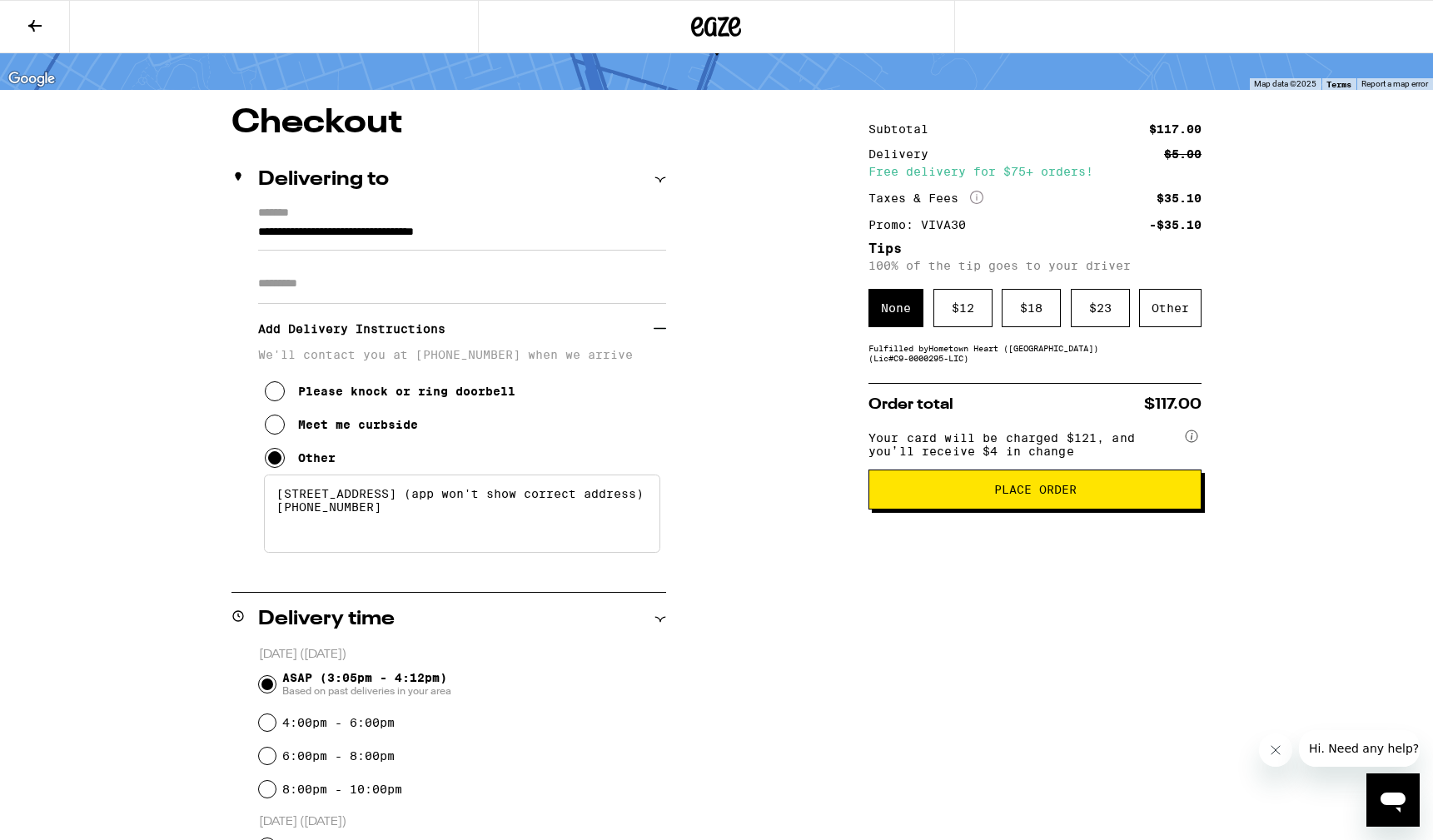
scroll to position [0, 0]
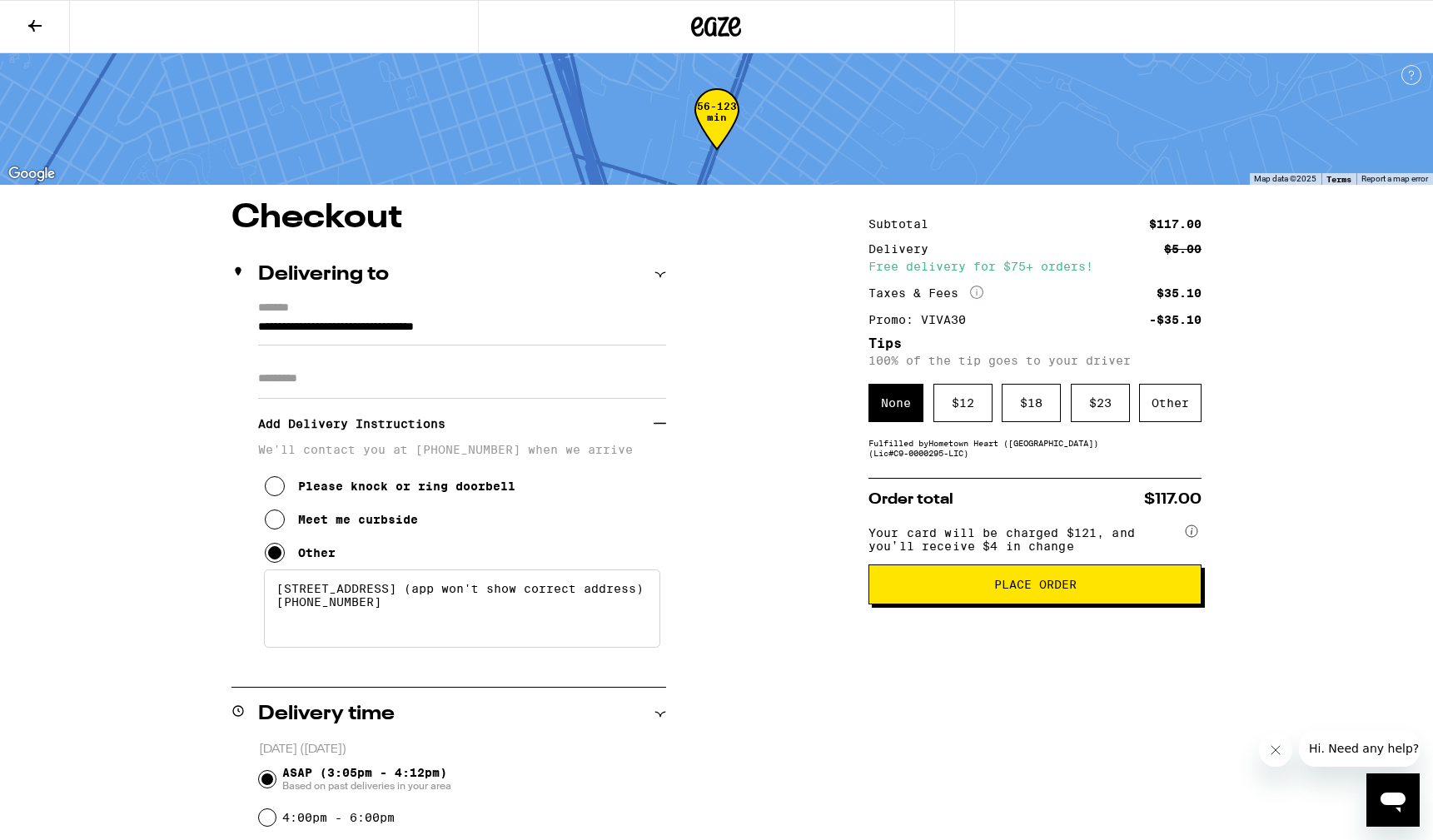
click at [978, 590] on span "Place Order" at bounding box center [1035, 584] width 305 height 12
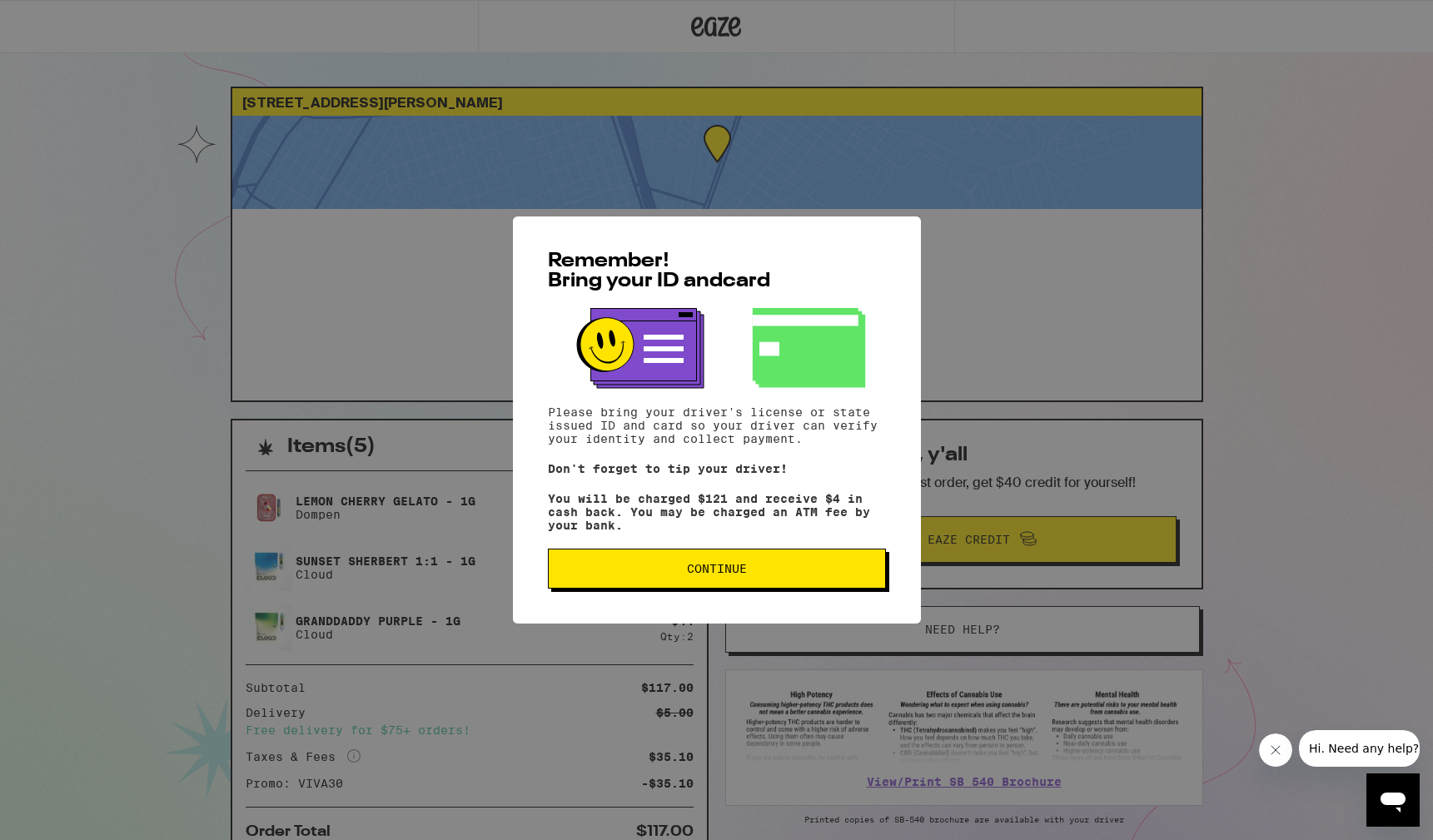
click at [757, 574] on span "Continue" at bounding box center [716, 568] width 309 height 12
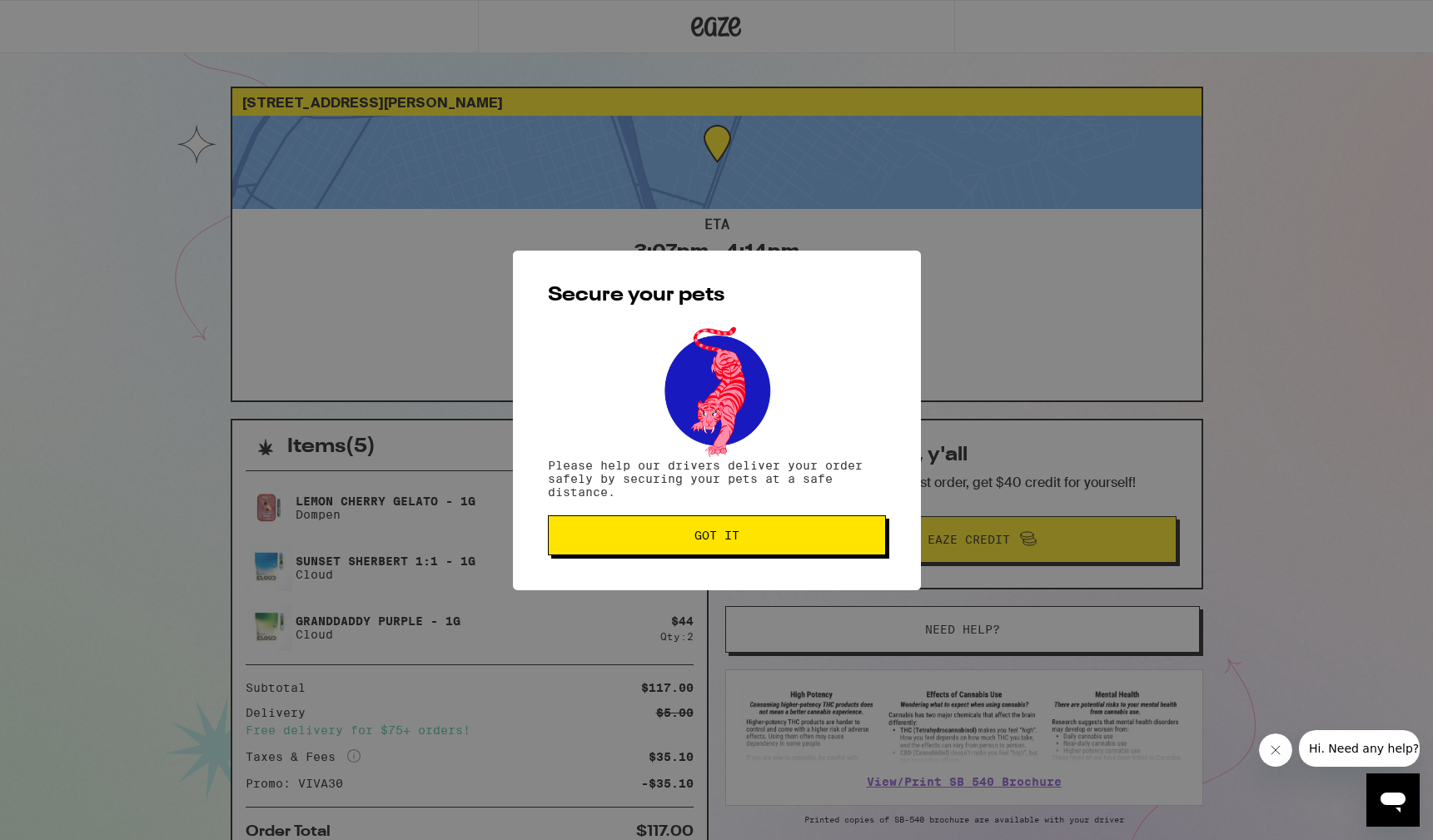
click at [720, 522] on button "Got it" at bounding box center [717, 534] width 338 height 40
